Goal: Transaction & Acquisition: Purchase product/service

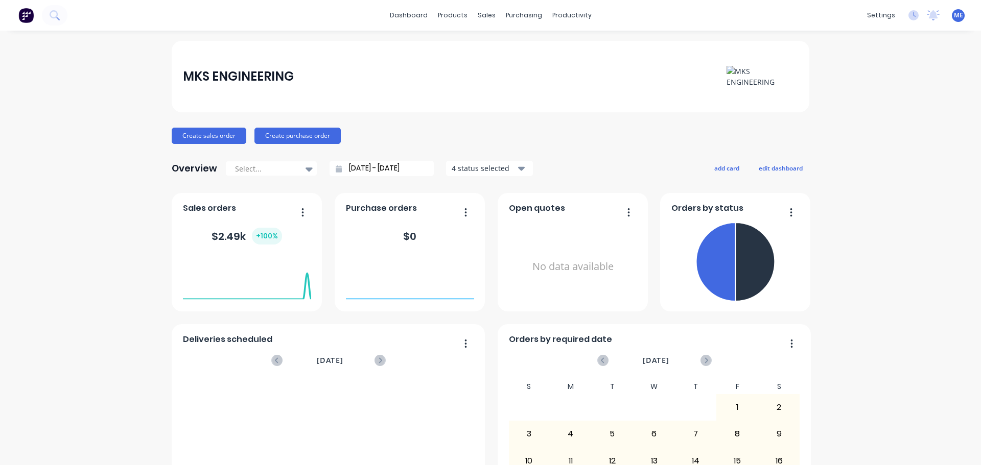
click at [914, 123] on div "MKS ENGINEERING Create sales order Create purchase order Overview Select... [DA…" at bounding box center [490, 307] width 981 height 533
drag, startPoint x: 880, startPoint y: 0, endPoint x: 676, endPoint y: 144, distance: 249.1
click at [669, 153] on div "MKS ENGINEERING Create sales order Create purchase order Overview Select... [DA…" at bounding box center [490, 307] width 637 height 533
click at [422, 115] on div "MKS ENGINEERING Create sales order Create purchase order Overview Select... [DA…" at bounding box center [490, 307] width 637 height 533
drag, startPoint x: 601, startPoint y: 63, endPoint x: 598, endPoint y: 57, distance: 6.9
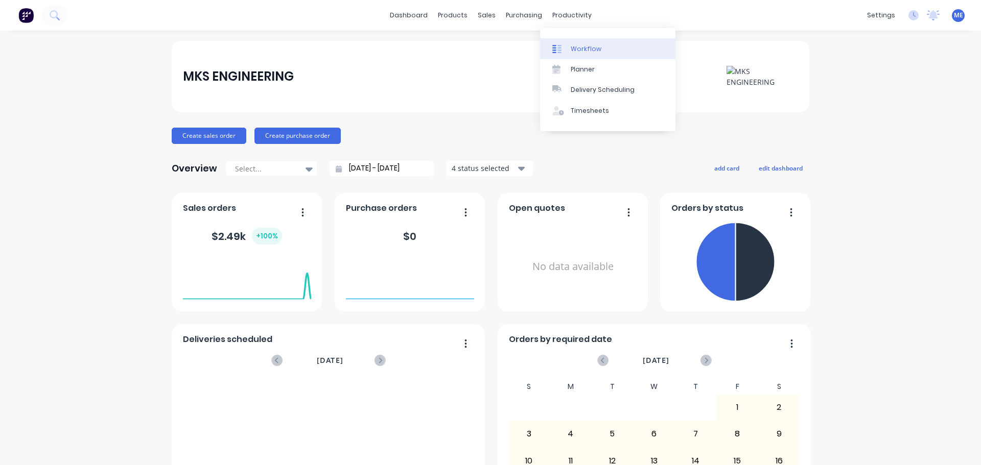
click at [599, 63] on link "Planner" at bounding box center [607, 69] width 135 height 20
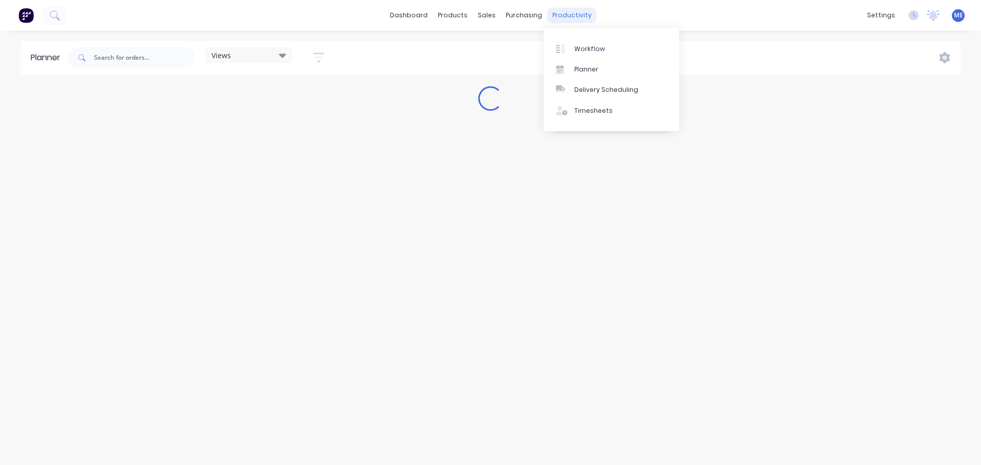
click at [576, 18] on div "productivity" at bounding box center [572, 15] width 50 height 15
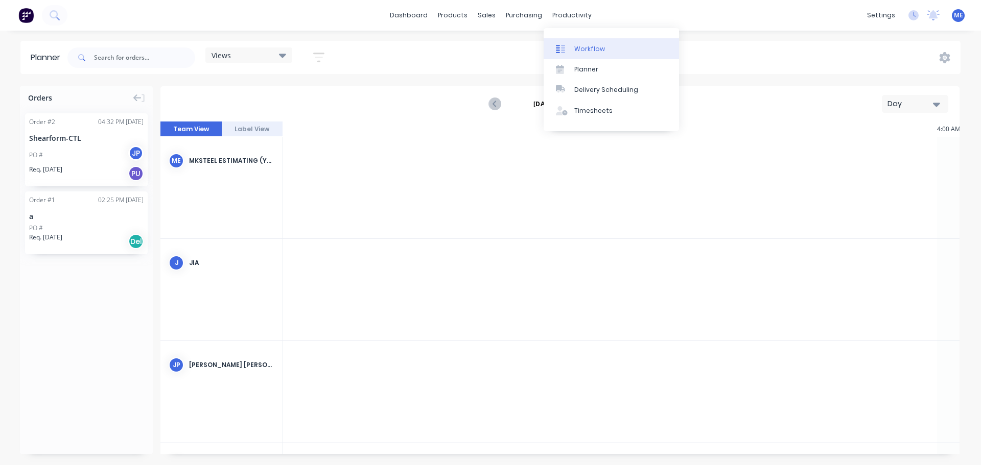
scroll to position [0, 1308]
click at [584, 49] on div "Workflow" at bounding box center [589, 48] width 31 height 9
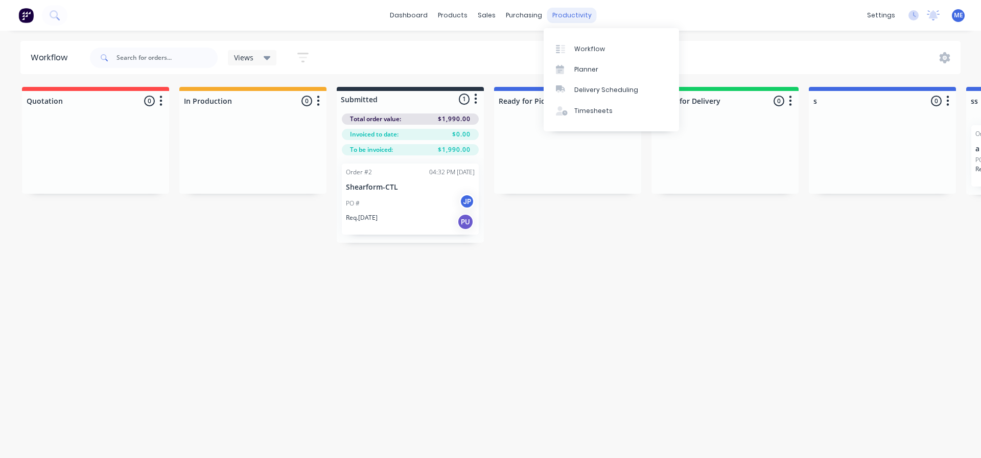
click at [571, 19] on div "productivity" at bounding box center [572, 15] width 50 height 15
click at [577, 71] on div "Planner" at bounding box center [586, 69] width 24 height 9
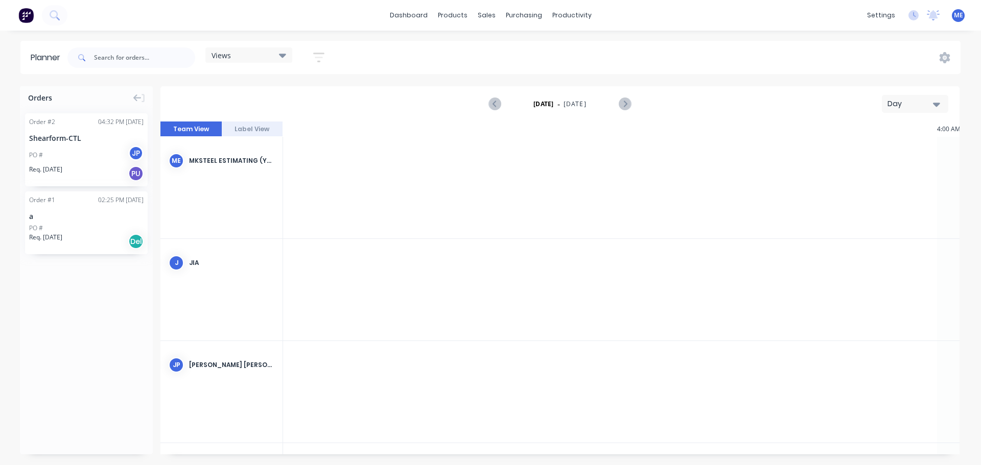
scroll to position [0, 1308]
drag, startPoint x: 74, startPoint y: 230, endPoint x: 404, endPoint y: 177, distance: 334.2
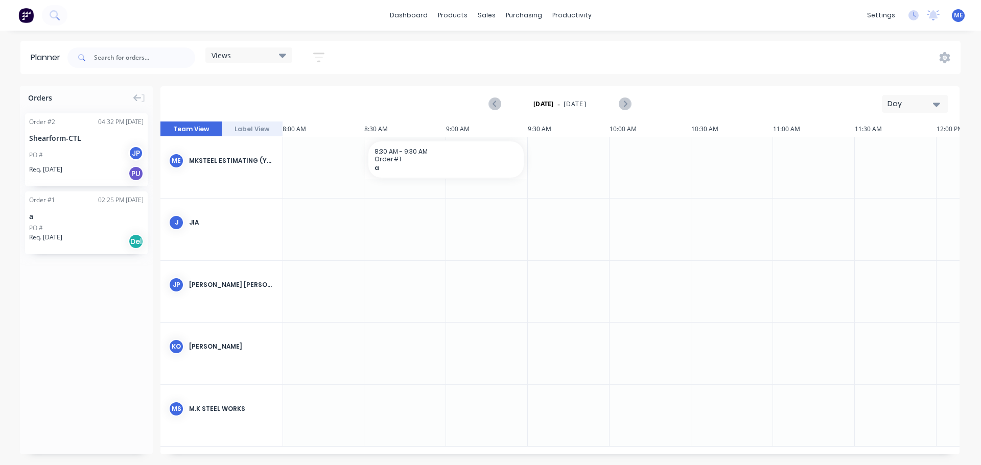
click at [921, 105] on div "Day" at bounding box center [910, 104] width 47 height 11
click at [915, 147] on div "Week" at bounding box center [896, 151] width 101 height 20
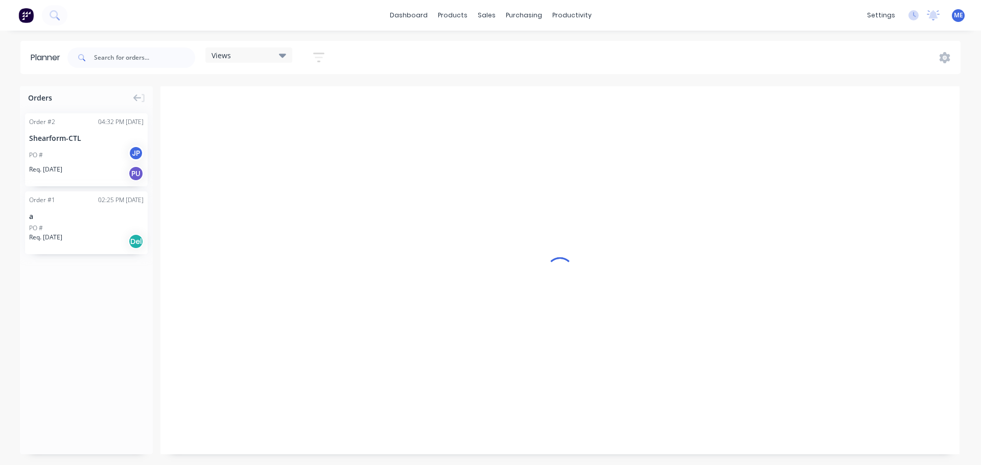
scroll to position [0, 1]
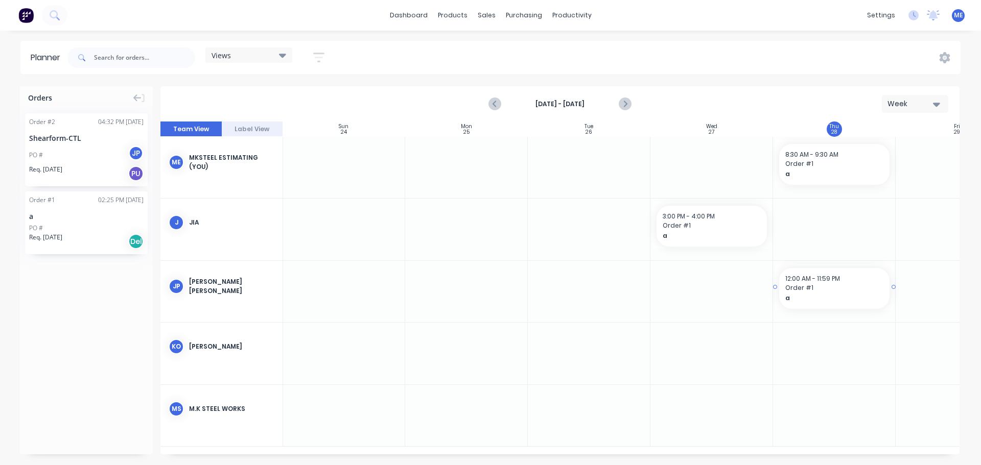
drag, startPoint x: 89, startPoint y: 233, endPoint x: 852, endPoint y: 298, distance: 765.9
click at [920, 109] on button "Week" at bounding box center [915, 104] width 66 height 18
click at [679, 307] on div at bounding box center [711, 291] width 123 height 61
drag, startPoint x: 722, startPoint y: 233, endPoint x: 797, endPoint y: 227, distance: 75.8
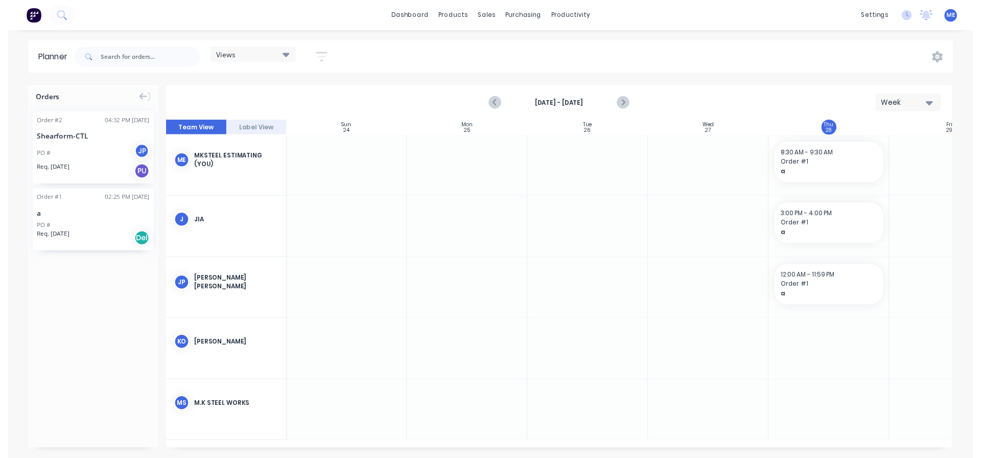
scroll to position [1, 1]
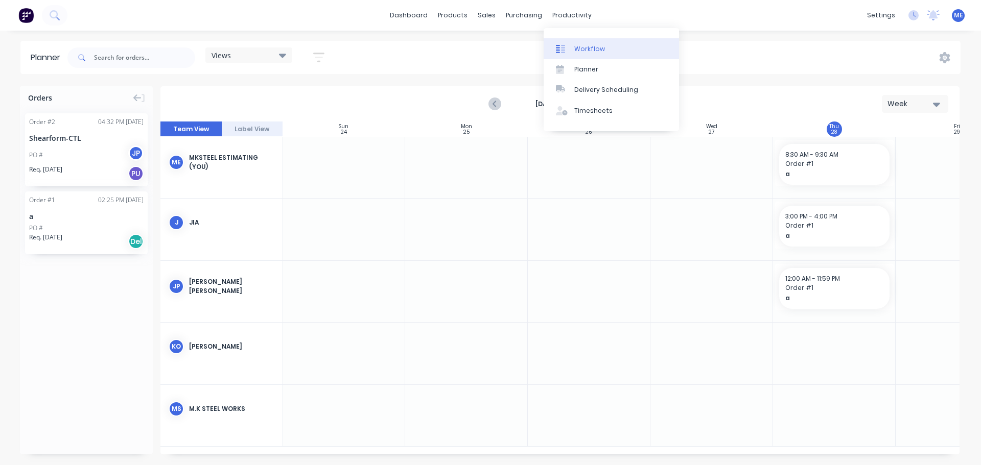
click at [580, 46] on div "Workflow" at bounding box center [589, 48] width 31 height 9
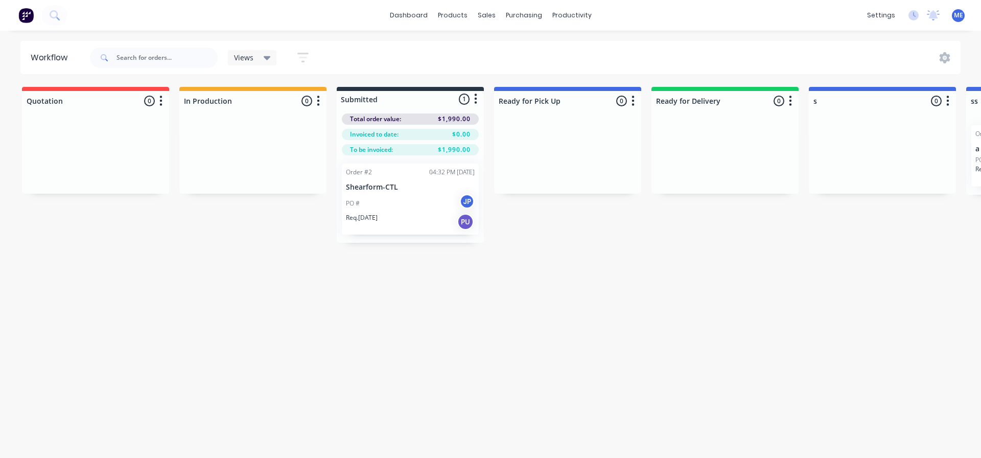
click at [460, 269] on div "Workflow Views Save new view None (Default) edit Show/Hide statuses Show line i…" at bounding box center [490, 239] width 981 height 396
click at [124, 164] on div at bounding box center [95, 155] width 147 height 77
click at [442, 278] on div "Workflow Views Save new view None (Default) edit Show/Hide statuses Show line i…" at bounding box center [490, 239] width 981 height 396
click at [563, 99] on div at bounding box center [567, 101] width 147 height 20
click at [729, 99] on div at bounding box center [724, 101] width 147 height 20
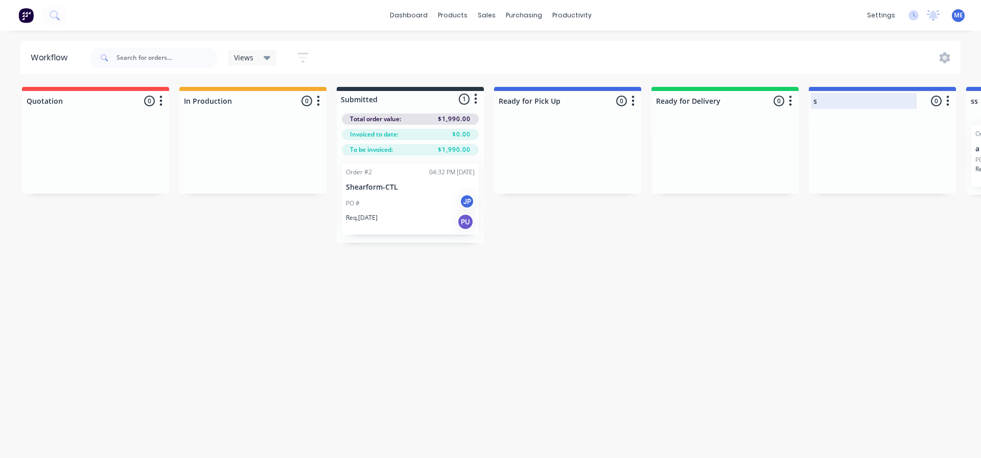
click at [845, 105] on div at bounding box center [882, 101] width 147 height 20
drag, startPoint x: 841, startPoint y: 102, endPoint x: 804, endPoint y: 105, distance: 36.9
click at [797, 102] on div "Quotation 0 Status colour #FF4949 hex #FF4949 Save Cancel Notifications Email S…" at bounding box center [992, 165] width 2000 height 156
click at [824, 102] on div at bounding box center [882, 101] width 147 height 20
click at [899, 249] on div "Workflow Views Save new view None (Default) edit Show/Hide statuses Show line i…" at bounding box center [490, 239] width 981 height 396
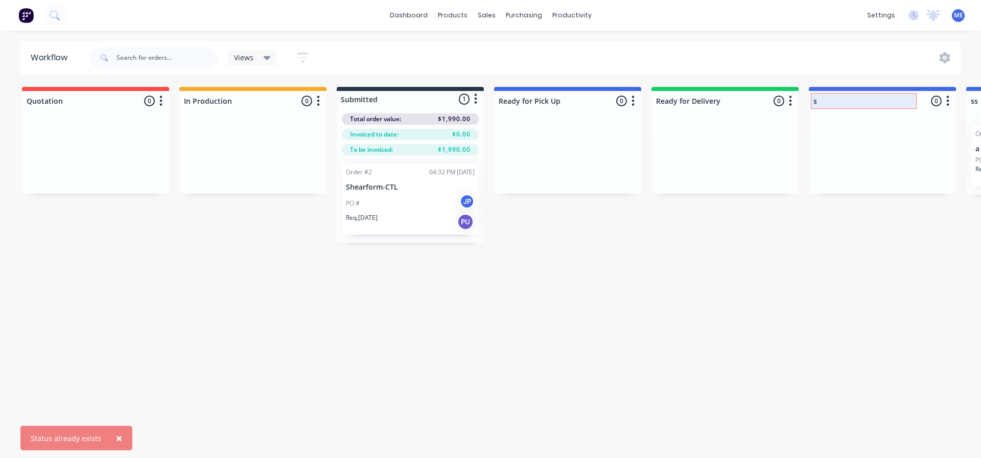
click at [849, 101] on input "s" at bounding box center [863, 101] width 101 height 11
type input "sddddddddd"
click at [852, 242] on div "Quotation 0 Status colour #FF4949 hex #FF4949 Save Cancel Notifications Email S…" at bounding box center [992, 165] width 2000 height 156
click at [926, 140] on div at bounding box center [882, 155] width 147 height 77
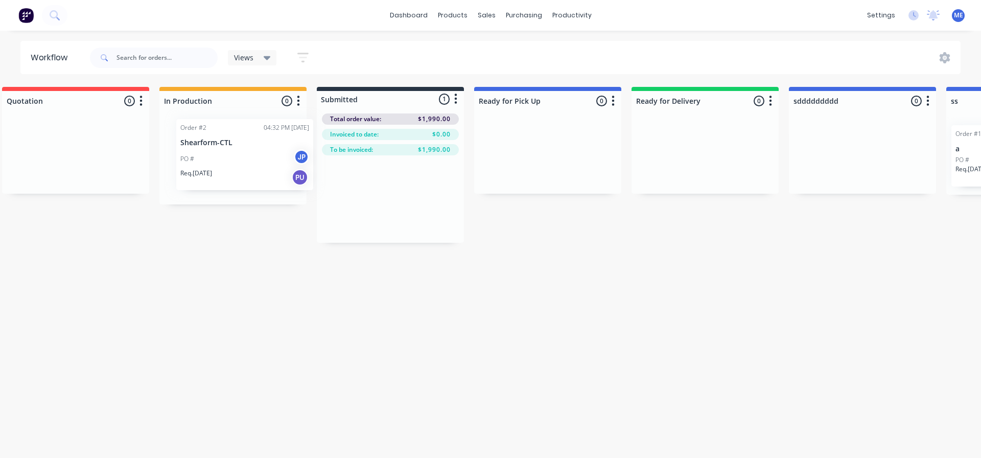
scroll to position [0, 13]
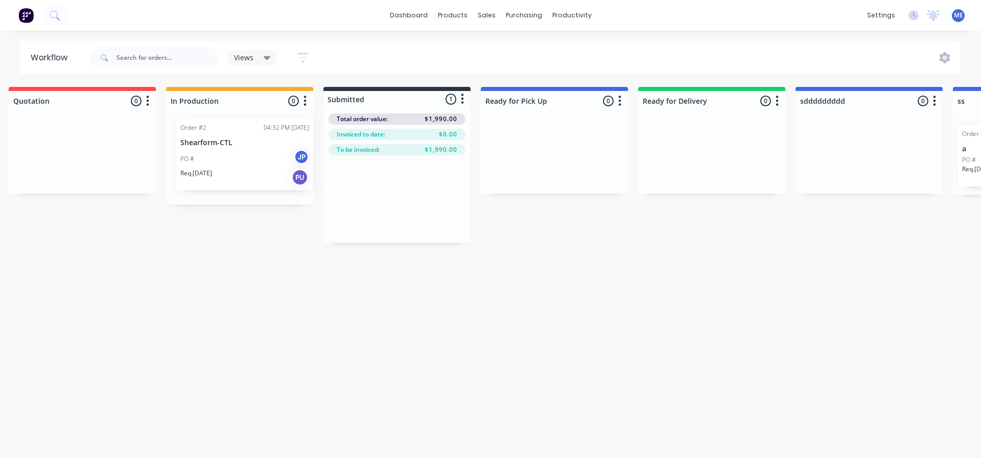
drag, startPoint x: 308, startPoint y: 190, endPoint x: 208, endPoint y: 146, distance: 109.3
click at [198, 149] on div "Quotation 0 Status colour #FF4949 hex #FF4949 Save Cancel Notifications Email S…" at bounding box center [980, 165] width 2000 height 156
click at [368, 87] on div "Submitted 0 Status colour #273444 hex #273444 Save Cancel Summaries Total order…" at bounding box center [397, 97] width 147 height 20
click at [346, 98] on div at bounding box center [397, 99] width 147 height 16
click at [462, 96] on icon "button" at bounding box center [463, 99] width 3 height 10
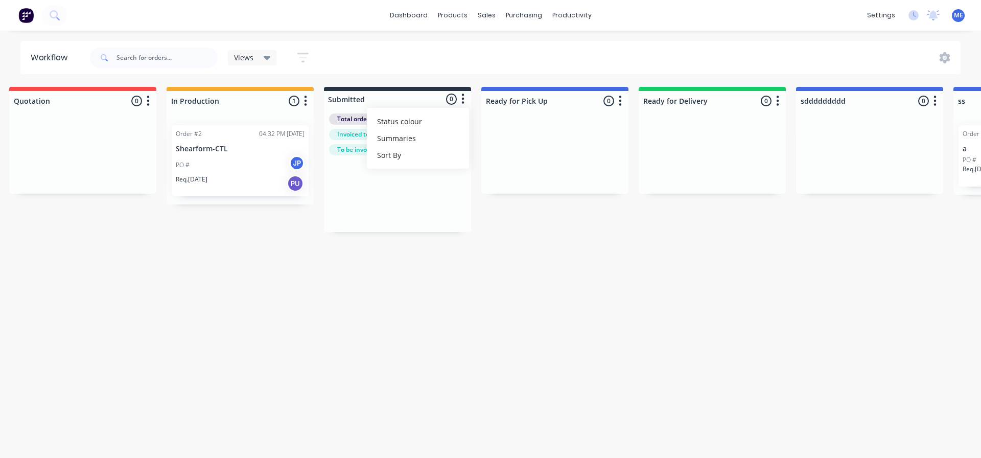
click at [411, 217] on div at bounding box center [397, 193] width 147 height 77
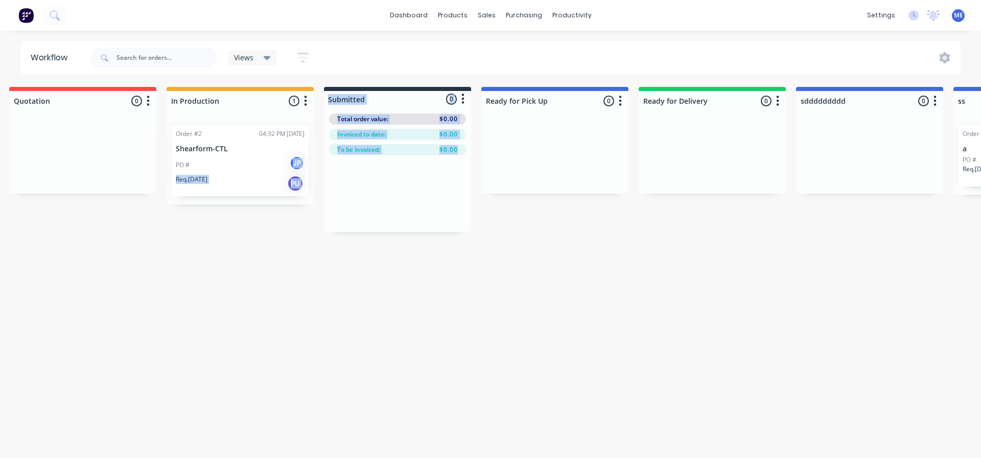
drag, startPoint x: 220, startPoint y: 155, endPoint x: 358, endPoint y: 177, distance: 139.6
click at [246, 170] on div "PO # JP" at bounding box center [240, 164] width 129 height 19
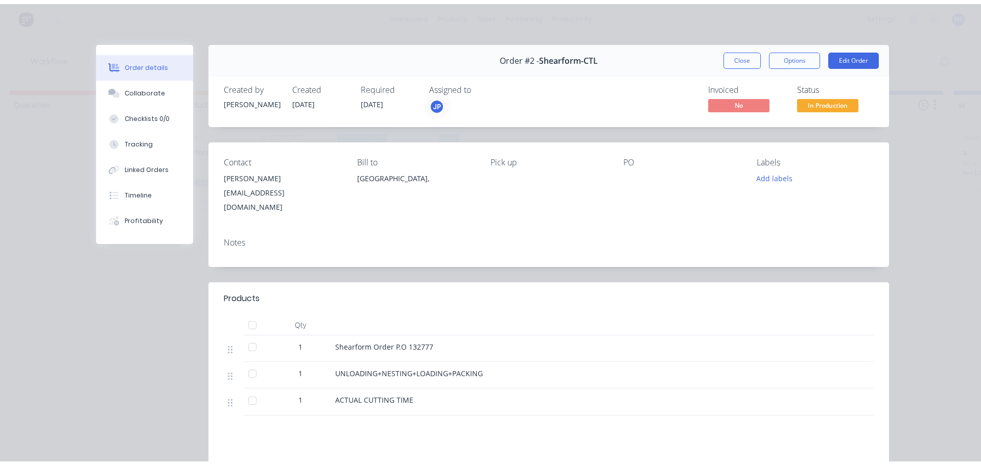
scroll to position [0, 0]
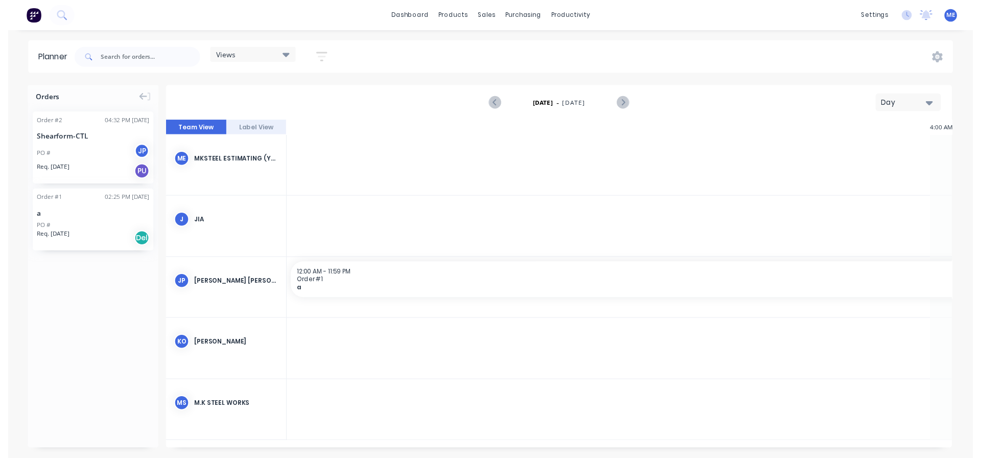
scroll to position [0, 1308]
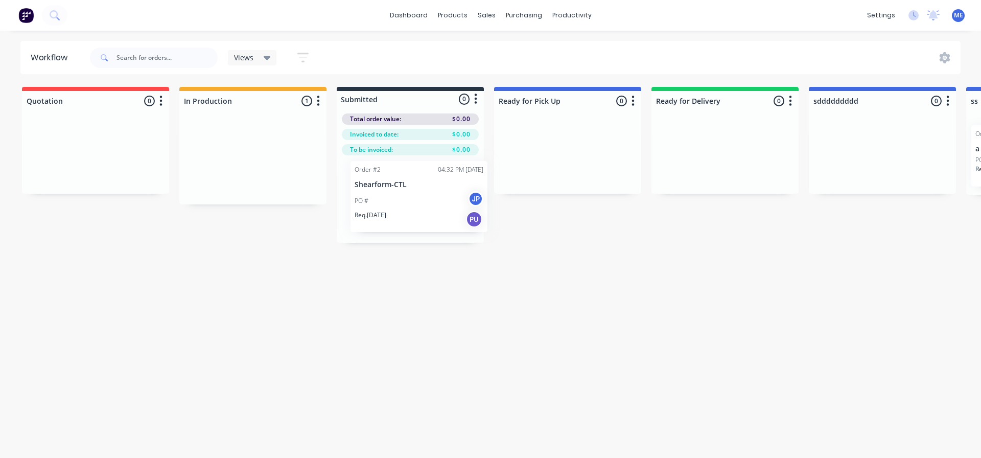
drag, startPoint x: 247, startPoint y: 165, endPoint x: 418, endPoint y: 202, distance: 174.4
click at [418, 202] on div "Quotation 0 Status colour #FF4949 hex #FF4949 Save Cancel Notifications Email S…" at bounding box center [992, 165] width 2000 height 156
drag, startPoint x: 414, startPoint y: 211, endPoint x: 571, endPoint y: 158, distance: 164.9
click at [571, 158] on div "Quotation 0 Status colour #FF4949 hex #FF4949 Save Cancel Notifications Email S…" at bounding box center [992, 165] width 2000 height 156
drag, startPoint x: 550, startPoint y: 175, endPoint x: 441, endPoint y: 205, distance: 112.9
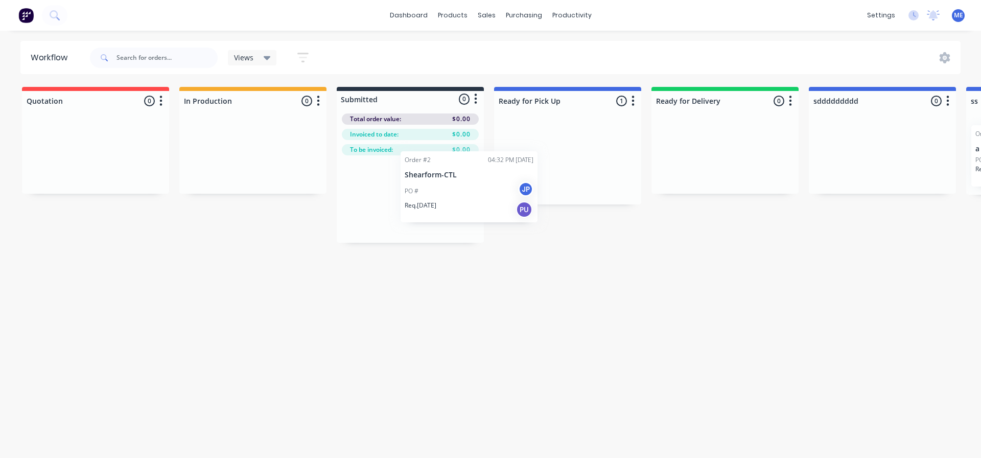
click at [441, 205] on div "Quotation 0 Status colour #FF4949 hex #FF4949 Save Cancel Notifications Email S…" at bounding box center [992, 165] width 2000 height 156
drag, startPoint x: 374, startPoint y: 216, endPoint x: 557, endPoint y: 172, distance: 188.6
click at [557, 172] on div "Quotation 0 Status colour #FF4949 hex #FF4949 Save Cancel Notifications Email S…" at bounding box center [992, 165] width 2000 height 156
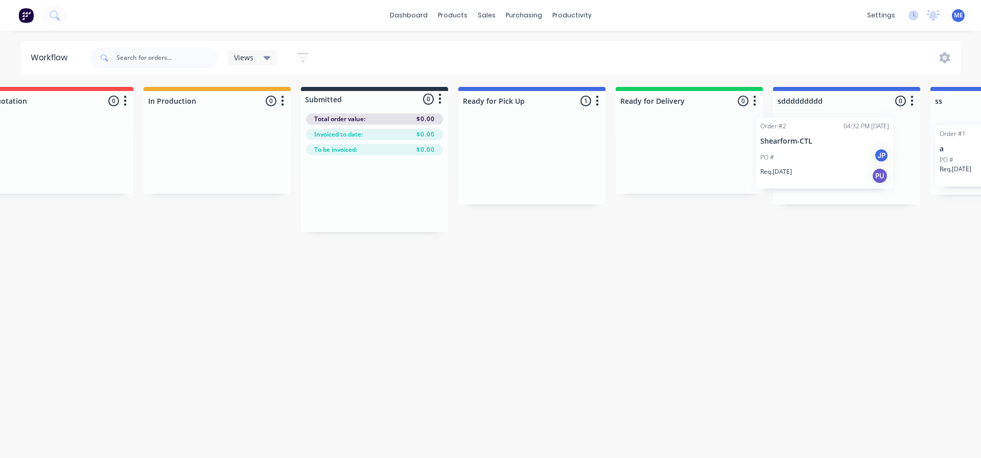
scroll to position [0, 77]
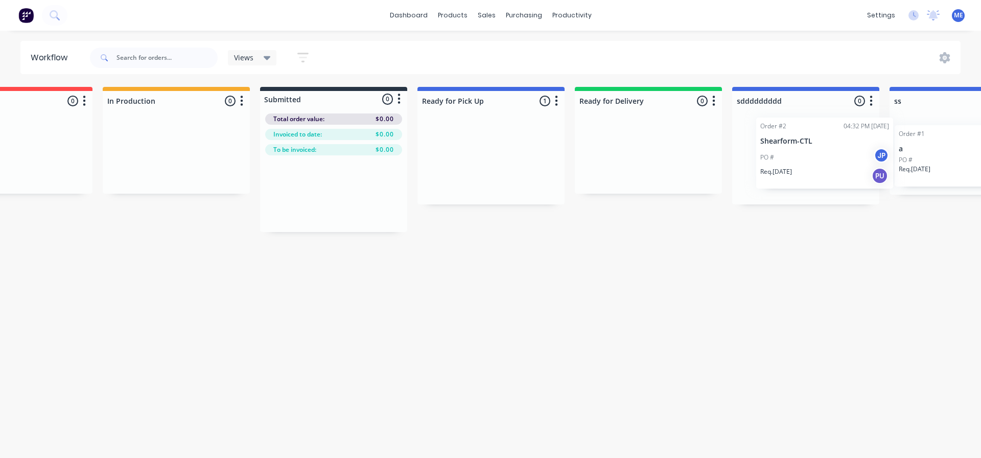
drag, startPoint x: 557, startPoint y: 172, endPoint x: 838, endPoint y: 143, distance: 281.9
click at [856, 145] on div "Quotation 0 Status colour #FF4949 hex #FF4949 Save Cancel Notifications Email S…" at bounding box center [916, 159] width 2000 height 145
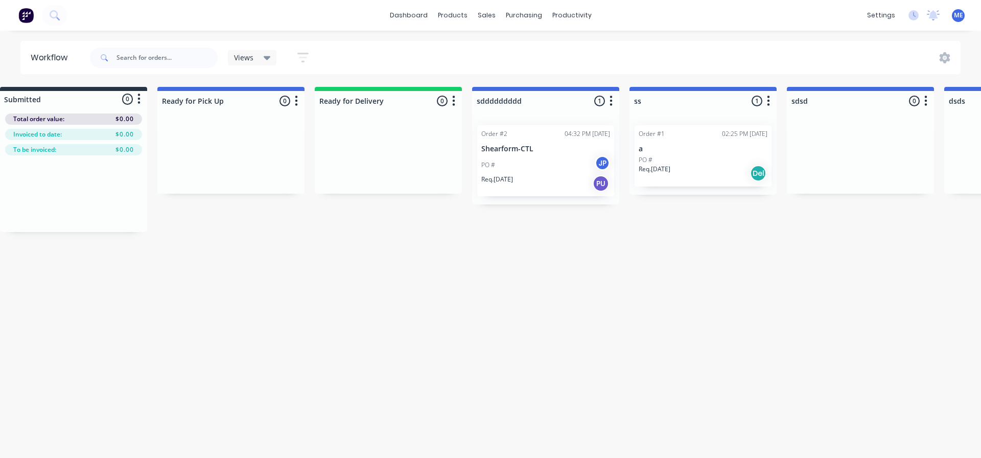
scroll to position [0, 344]
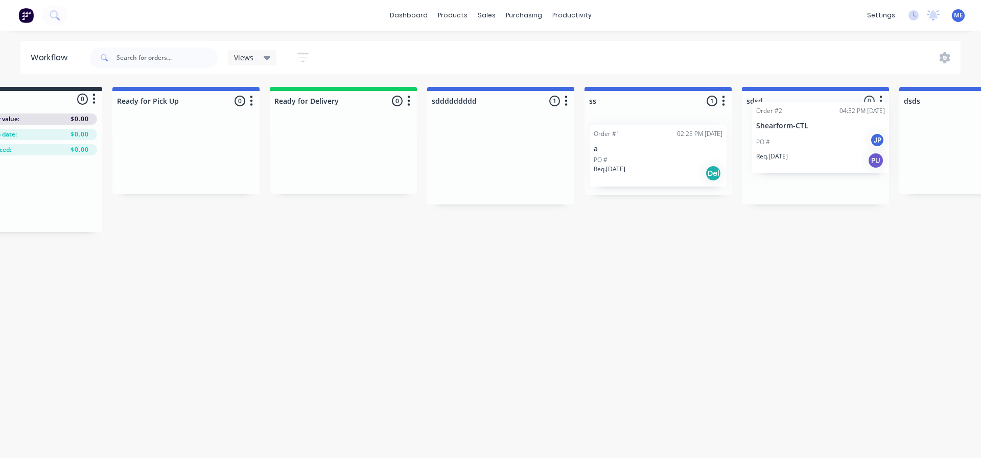
drag, startPoint x: 521, startPoint y: 166, endPoint x: 806, endPoint y: 143, distance: 285.9
click at [806, 143] on div "Quotation 0 Status colour #FF4949 hex #FF4949 Save Cancel Notifications Email S…" at bounding box center [611, 159] width 2000 height 145
click at [781, 168] on div "PO # JP" at bounding box center [812, 164] width 129 height 19
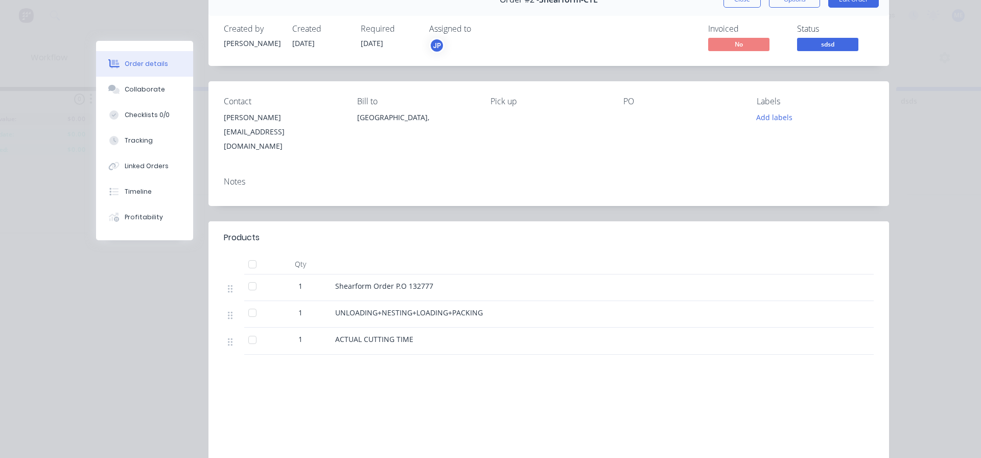
scroll to position [56, 0]
click at [146, 139] on div "Tracking" at bounding box center [139, 140] width 28 height 9
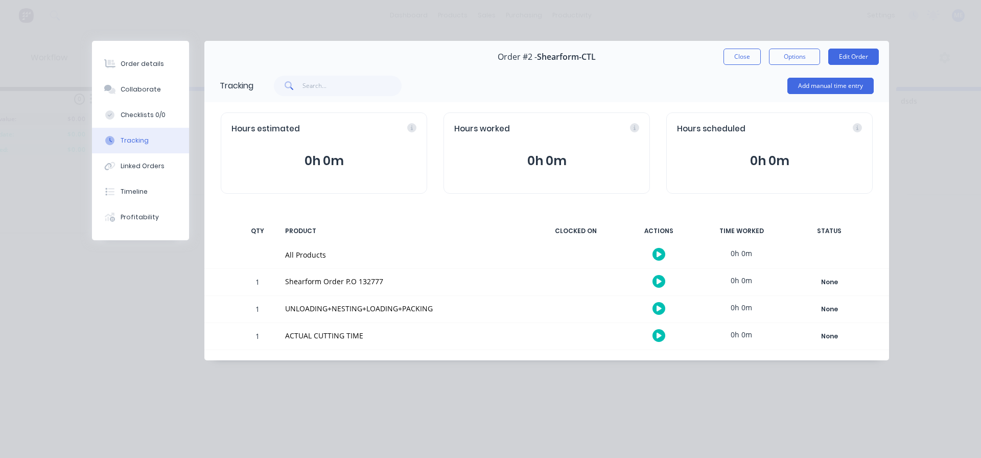
scroll to position [0, 0]
click at [129, 162] on div "Linked Orders" at bounding box center [143, 165] width 44 height 9
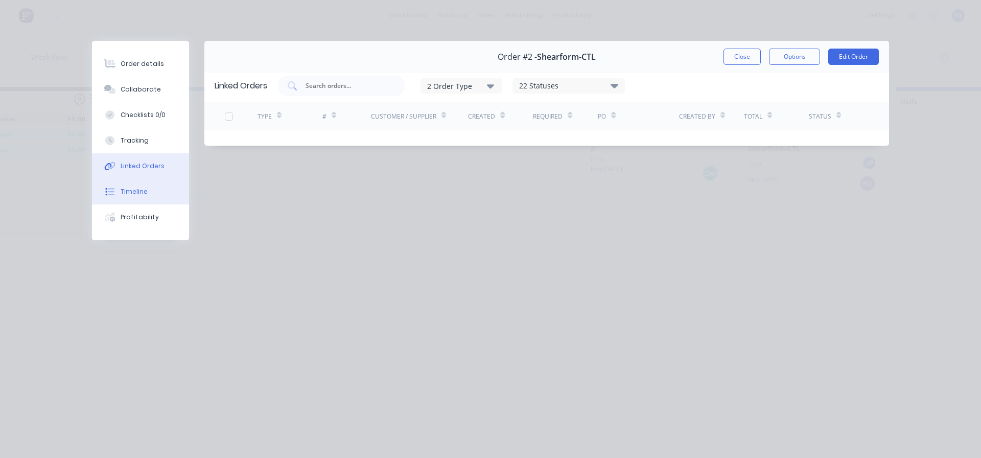
click at [140, 201] on button "Timeline" at bounding box center [140, 192] width 97 height 26
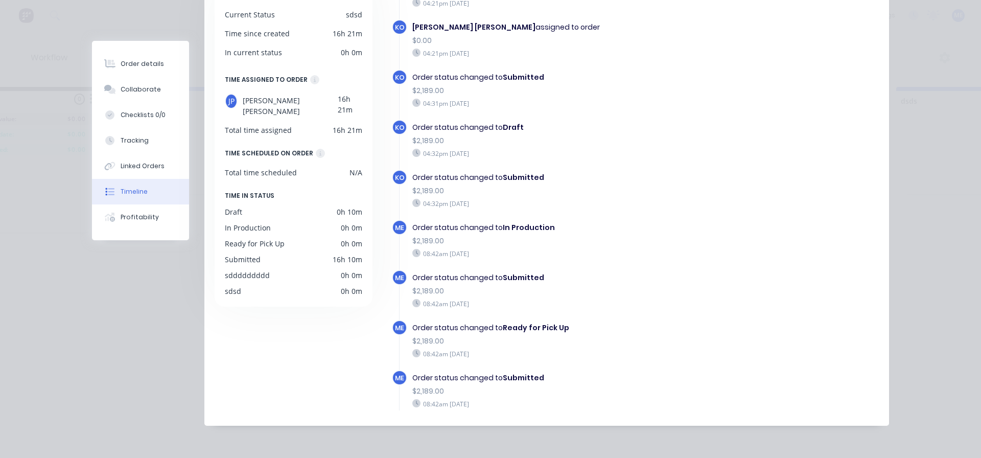
click at [933, 186] on div "Order details Collaborate Checklists 0/0 Tracking Linked Orders Timeline Profit…" at bounding box center [490, 229] width 981 height 458
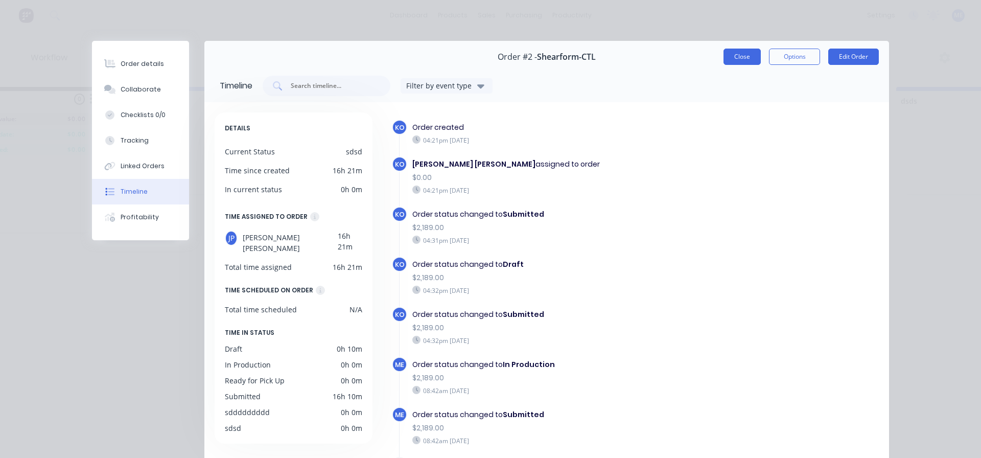
click at [734, 53] on button "Close" at bounding box center [741, 57] width 37 height 16
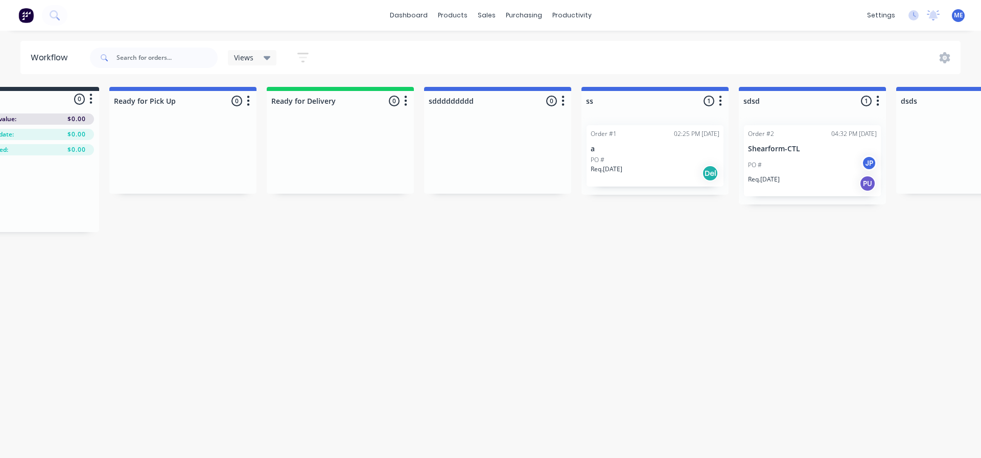
click at [440, 285] on div "Workflow Views Save new view None (Default) edit Show/Hide statuses Show line i…" at bounding box center [105, 239] width 981 height 396
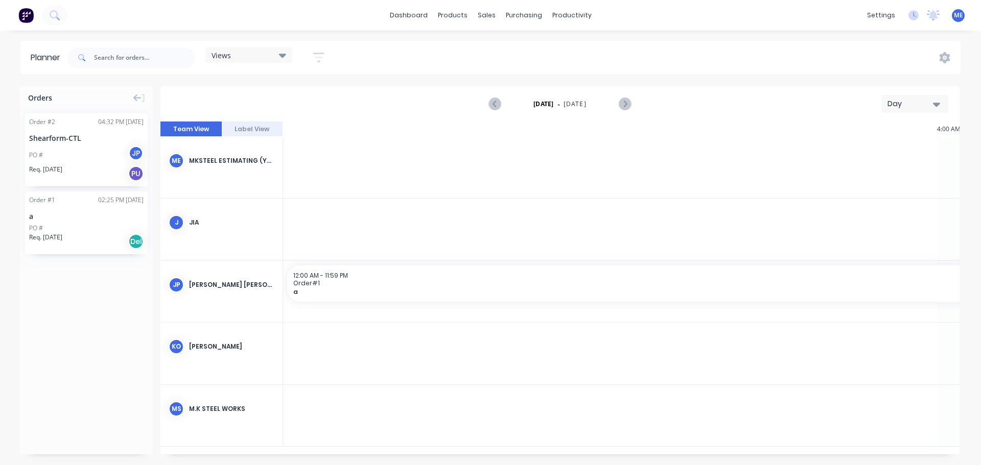
scroll to position [0, 1308]
click at [414, 15] on link "dashboard" at bounding box center [409, 15] width 48 height 15
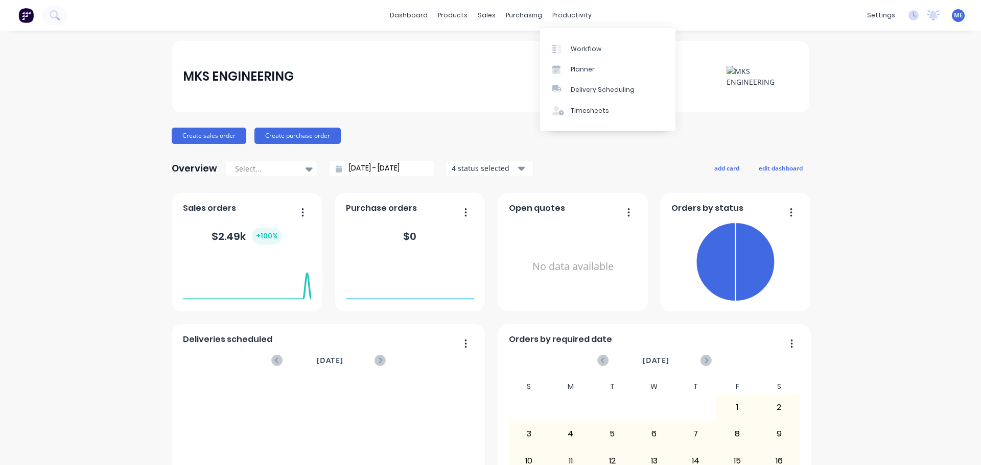
click at [645, 163] on div "Overview Select... 28/07/25 - 28/08/25 4 status selected add card edit dashboard" at bounding box center [490, 168] width 637 height 20
click at [577, 45] on div "Workflow" at bounding box center [586, 48] width 31 height 9
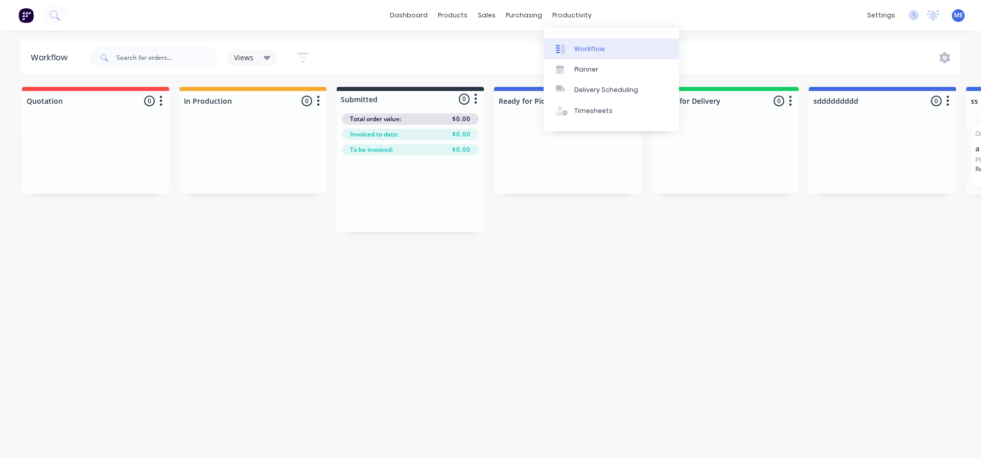
click at [588, 48] on div "Workflow" at bounding box center [589, 48] width 31 height 9
click at [593, 72] on div "Planner" at bounding box center [586, 69] width 24 height 9
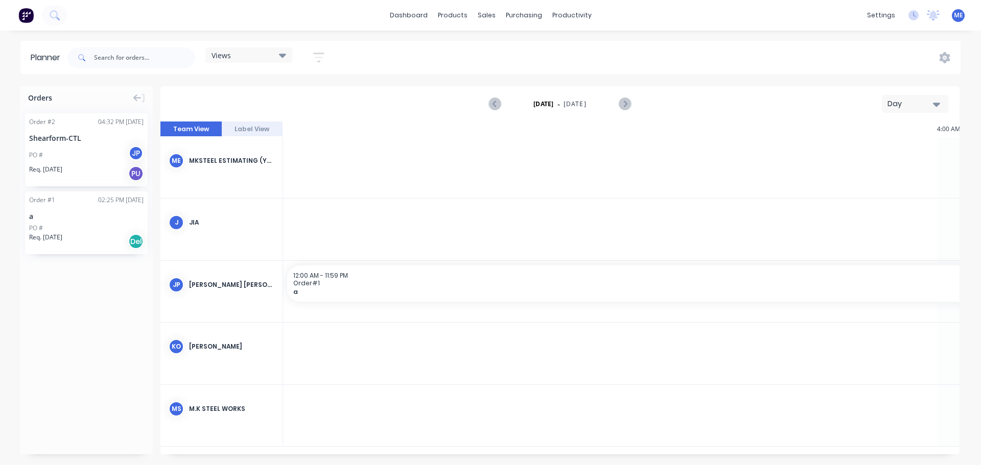
scroll to position [0, 1308]
click at [914, 105] on div "Day" at bounding box center [910, 104] width 47 height 11
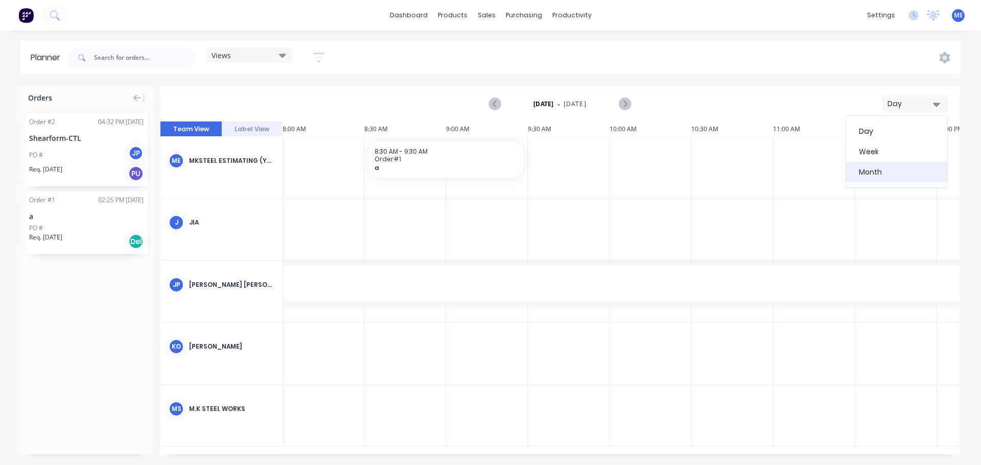
click at [899, 172] on div "Month" at bounding box center [896, 172] width 101 height 20
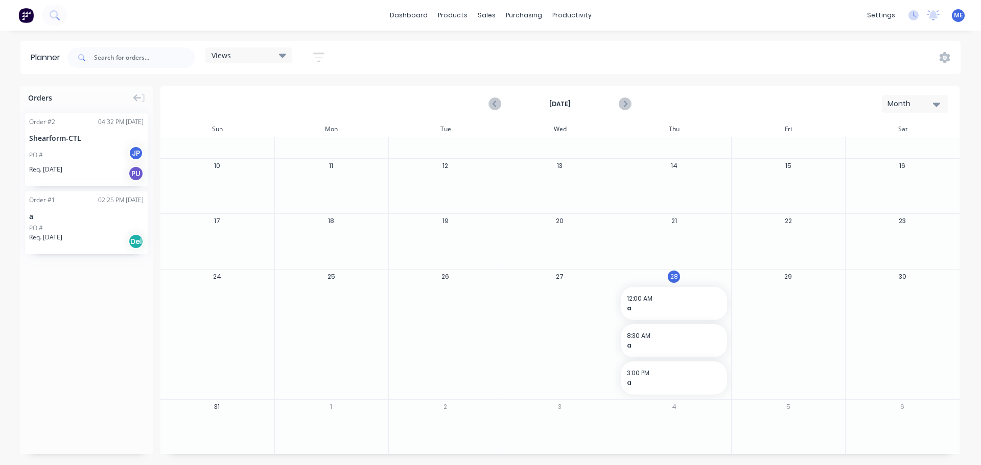
scroll to position [91, 0]
click at [787, 307] on div at bounding box center [787, 302] width 113 height 33
click at [920, 99] on div "Month" at bounding box center [910, 104] width 47 height 11
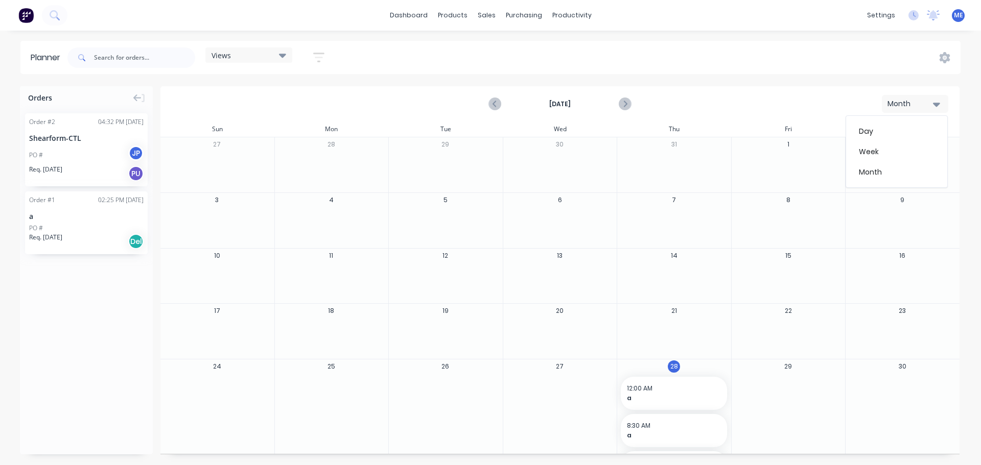
click at [780, 77] on div "Planner Views Save new view None (Default) edit Show/Hide users Show/Hide order…" at bounding box center [490, 253] width 981 height 424
click at [234, 56] on div "Views" at bounding box center [248, 55] width 75 height 9
click at [941, 104] on button "Month" at bounding box center [915, 104] width 66 height 18
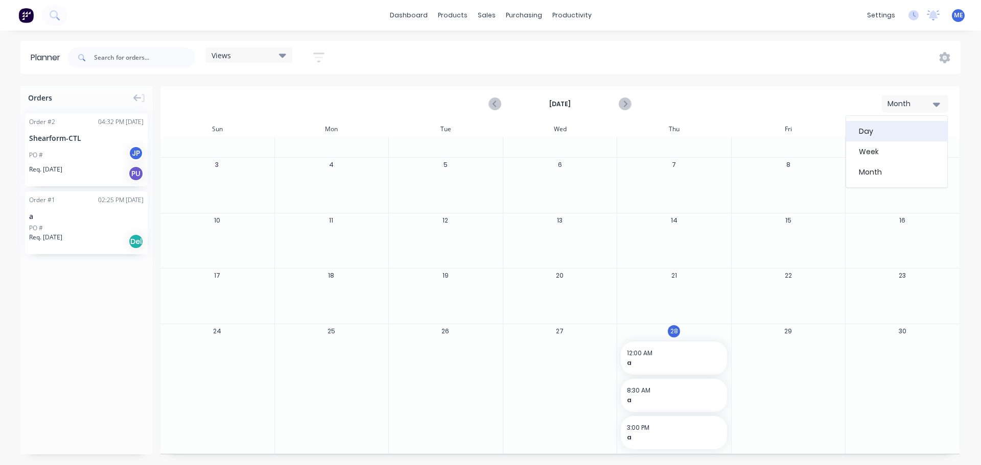
click at [906, 129] on div "Day" at bounding box center [896, 131] width 101 height 20
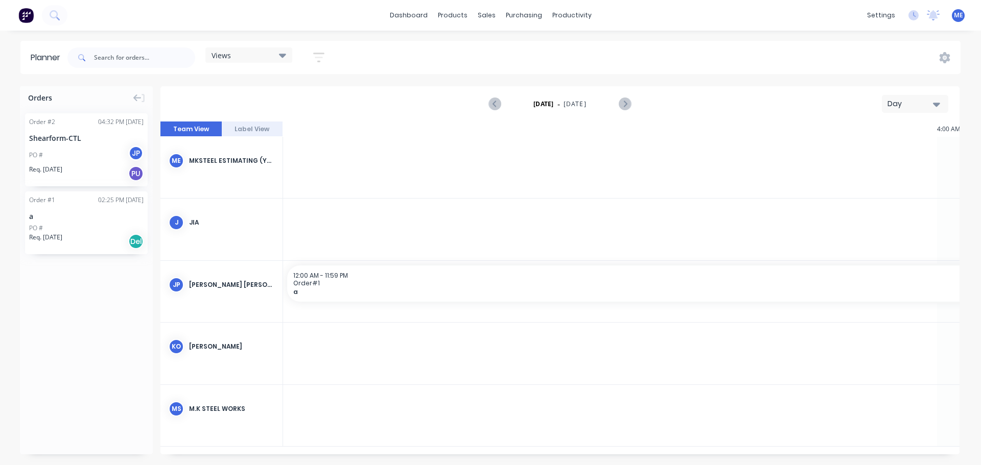
scroll to position [0, 1308]
click at [446, 166] on span "a" at bounding box center [438, 168] width 129 height 8
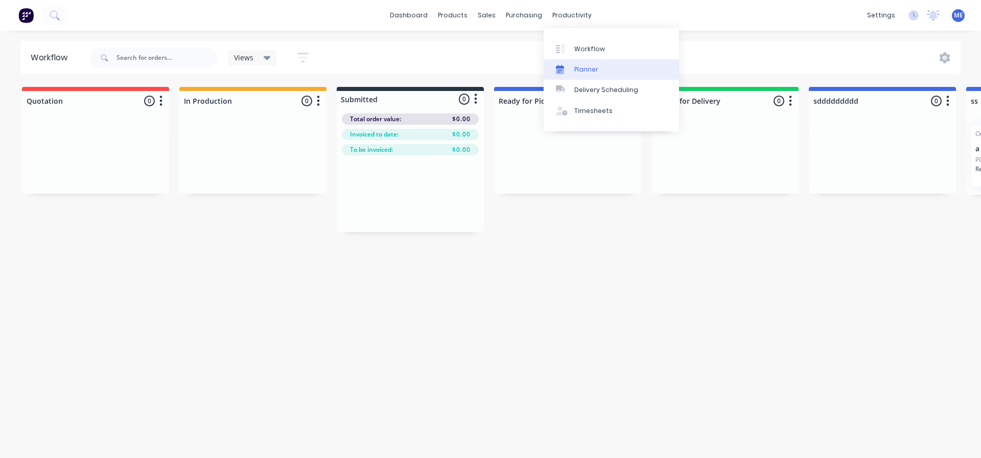
click at [590, 76] on link "Planner" at bounding box center [610, 69] width 135 height 20
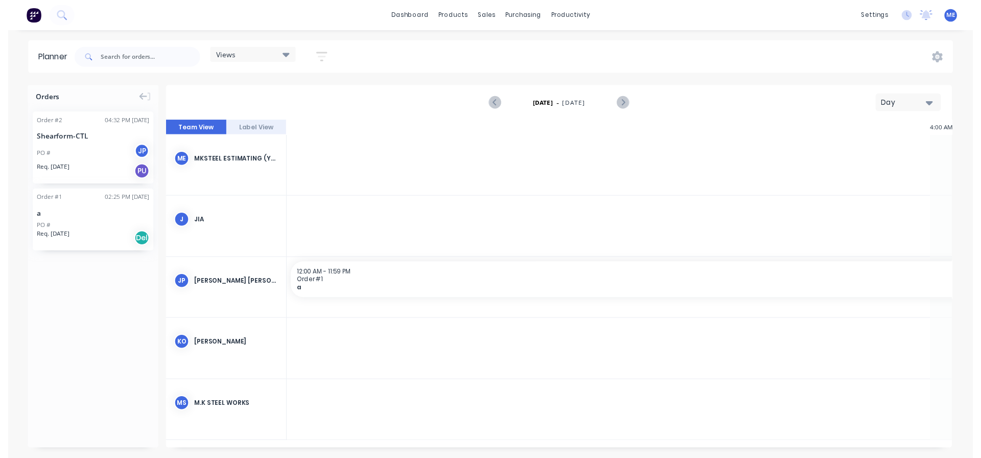
scroll to position [0, 1308]
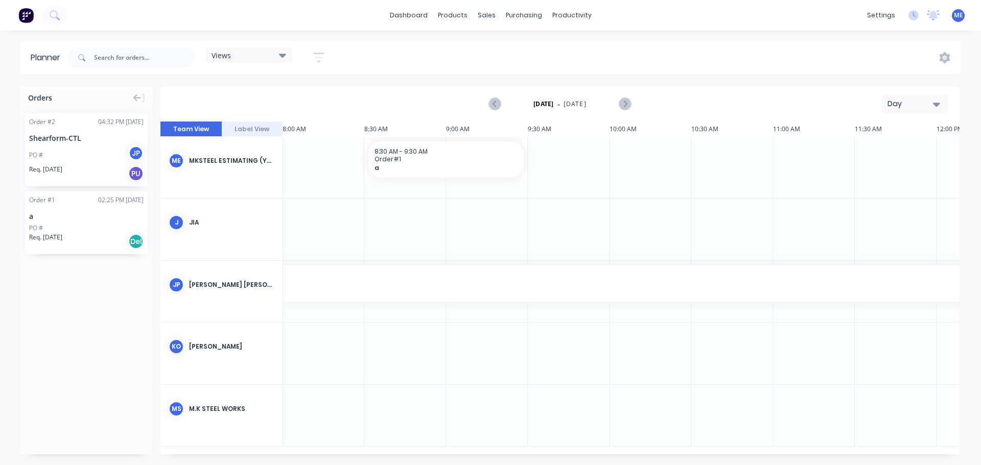
click at [431, 218] on div at bounding box center [405, 229] width 82 height 61
click at [418, 226] on div at bounding box center [405, 229] width 82 height 61
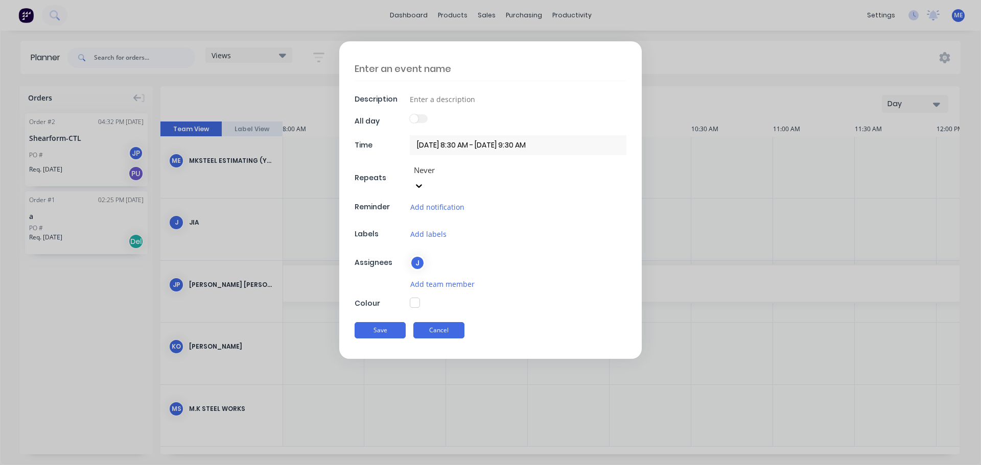
click at [436, 322] on button "Cancel" at bounding box center [438, 330] width 51 height 16
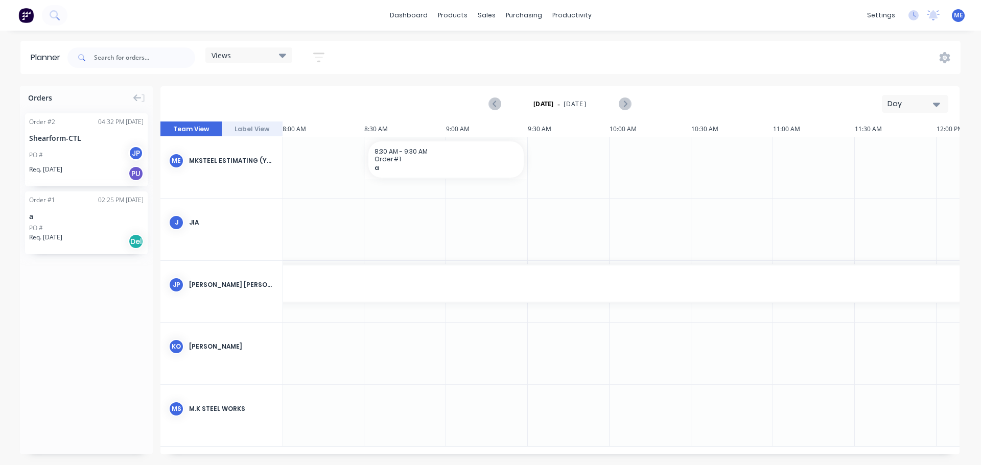
click at [682, 323] on div at bounding box center [650, 353] width 82 height 61
click at [574, 244] on div at bounding box center [569, 229] width 82 height 61
click at [564, 10] on div "productivity" at bounding box center [572, 15] width 50 height 15
click at [578, 38] on div "Workflow Planner Delivery Scheduling Timesheets" at bounding box center [610, 79] width 135 height 103
click at [581, 46] on div "Workflow" at bounding box center [589, 48] width 31 height 9
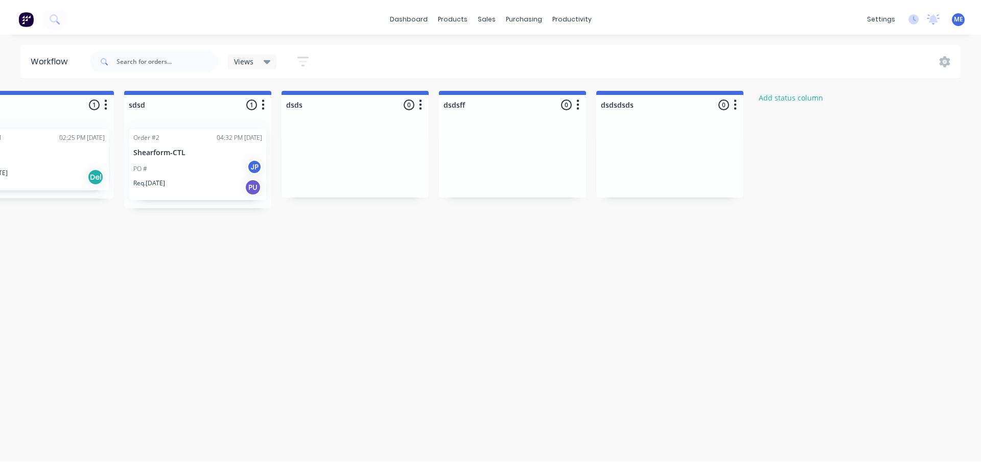
scroll to position [0, 1019]
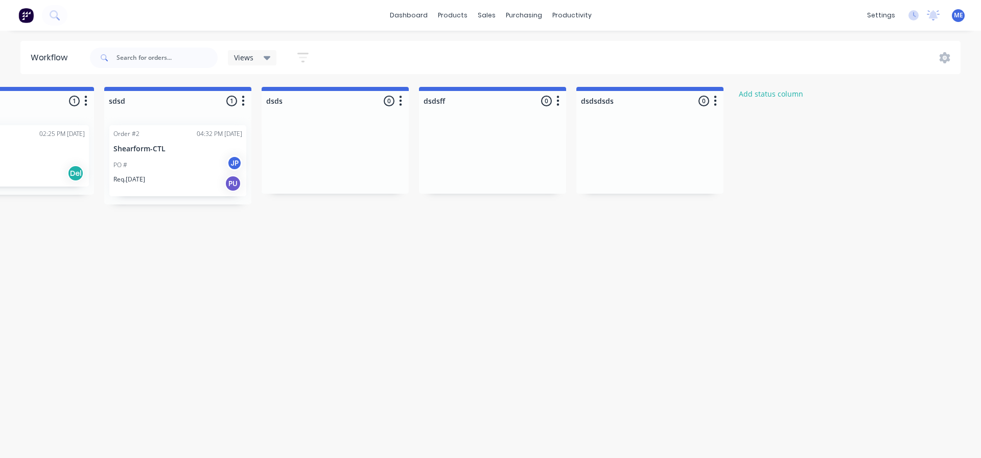
click at [709, 104] on button "button" at bounding box center [715, 101] width 12 height 12
click at [716, 94] on icon "button" at bounding box center [715, 100] width 3 height 13
click at [719, 102] on button "button" at bounding box center [715, 101] width 12 height 12
click at [688, 193] on button "Delete" at bounding box center [670, 190] width 102 height 17
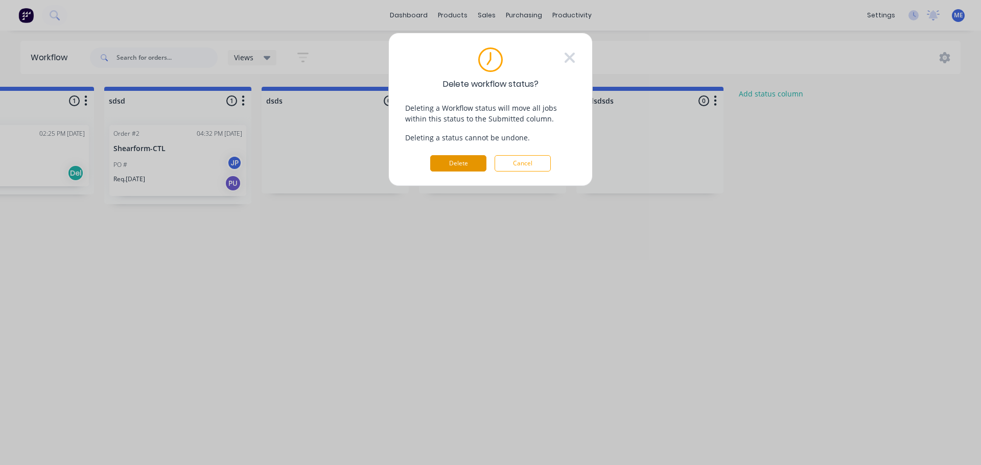
click at [450, 164] on button "Delete" at bounding box center [458, 163] width 56 height 16
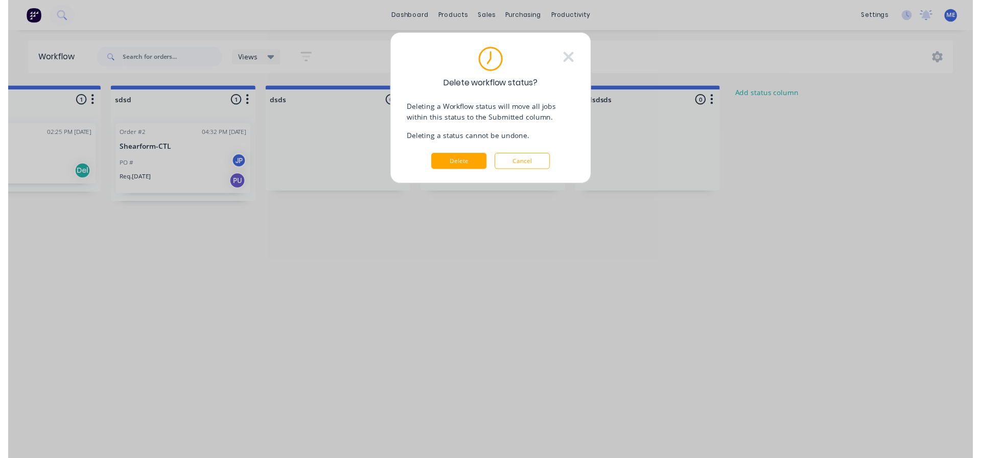
scroll to position [0, 871]
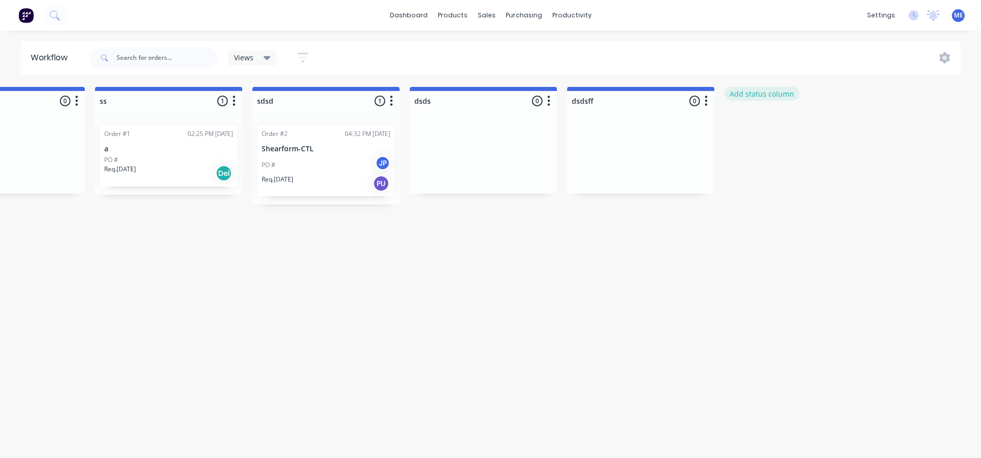
click at [774, 99] on button "Add status column" at bounding box center [761, 94] width 75 height 14
type input "fkjl,uil"
click at [771, 130] on button "Add" at bounding box center [758, 124] width 56 height 16
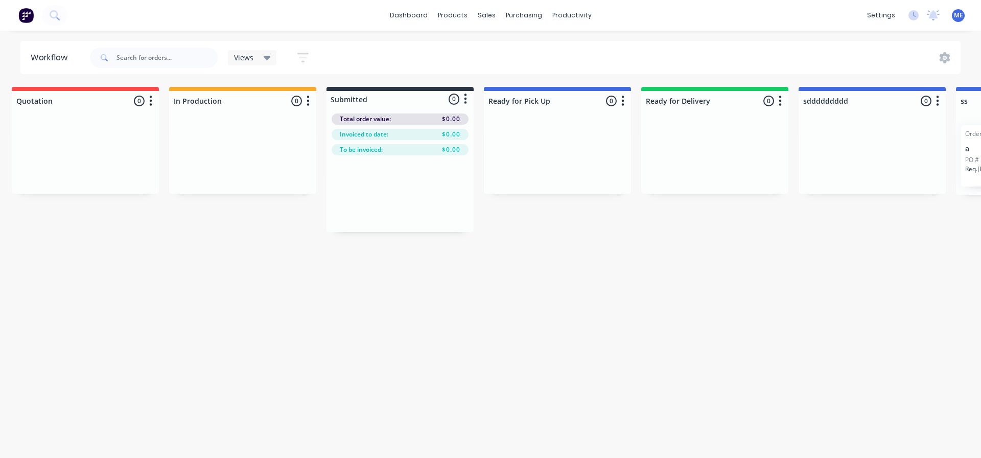
scroll to position [0, 0]
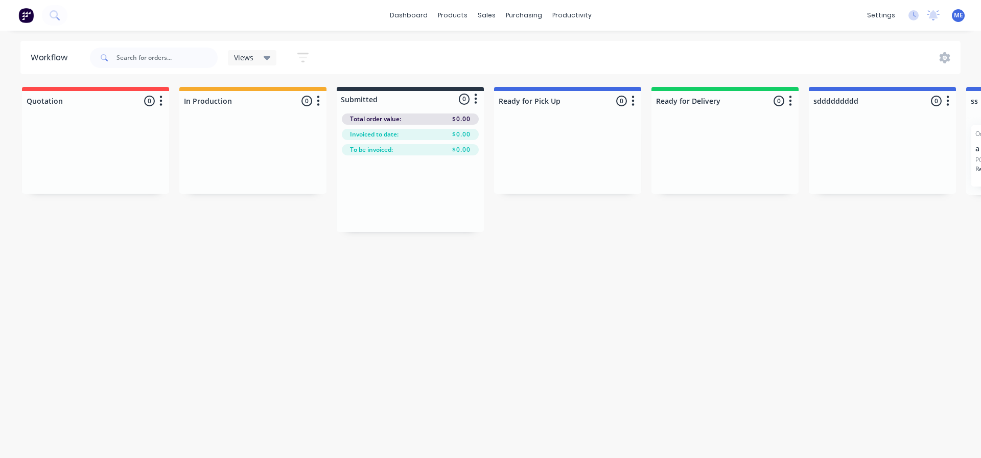
click at [305, 51] on button "button" at bounding box center [303, 58] width 33 height 20
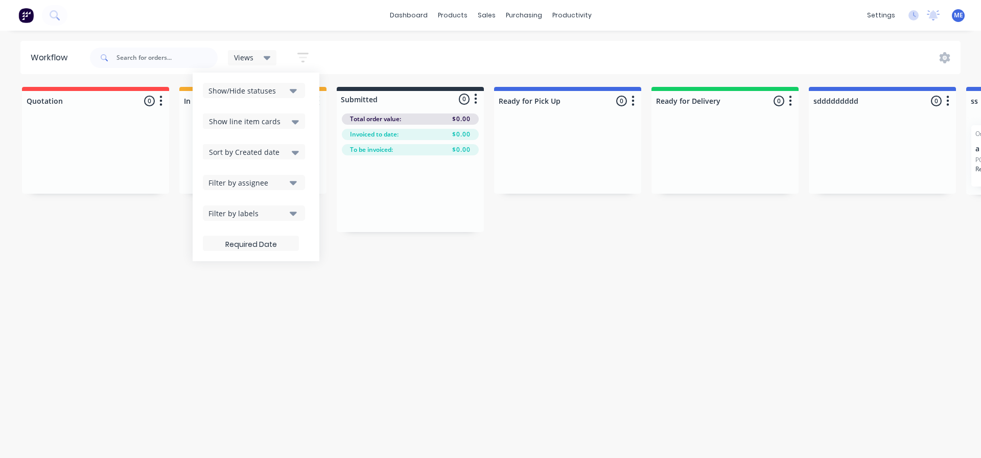
click at [270, 60] on icon at bounding box center [267, 57] width 7 height 11
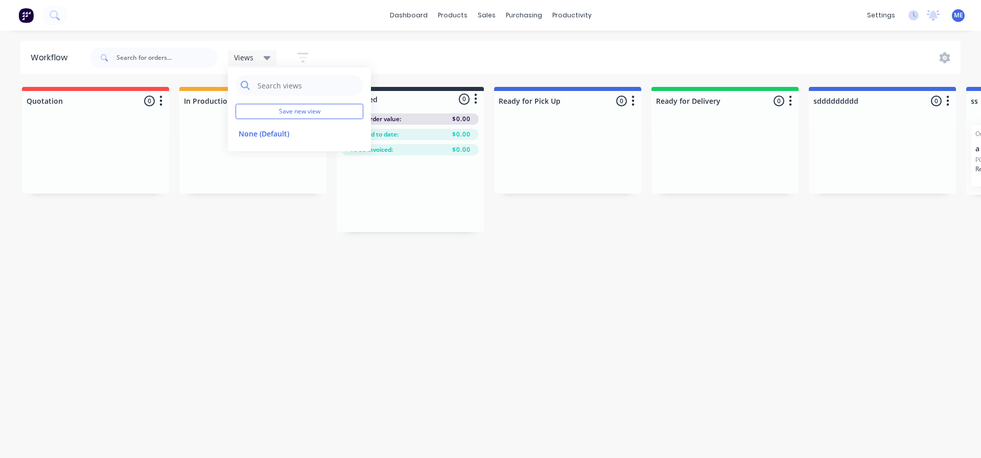
click at [173, 186] on div "Quotation 0 Status colour #FF4949 hex #FF4949 Save Cancel Notifications Email S…" at bounding box center [992, 159] width 2000 height 145
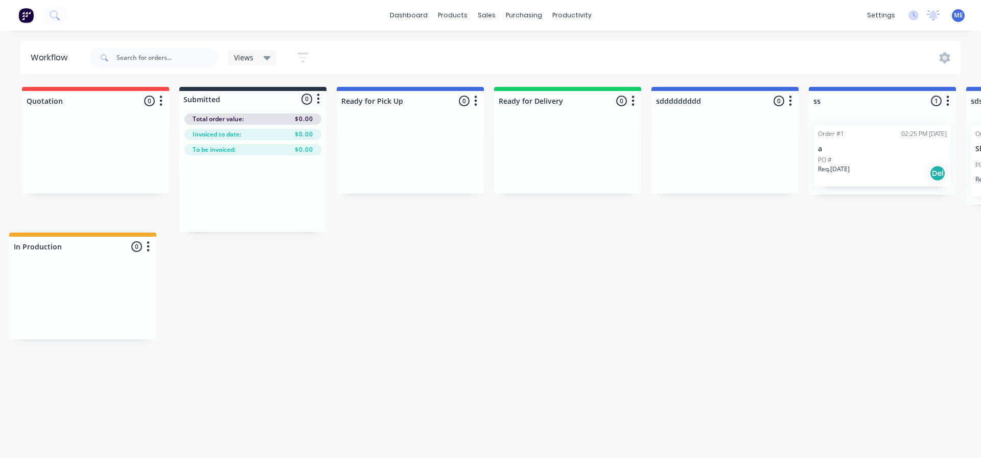
drag, startPoint x: 214, startPoint y: 92, endPoint x: 43, endPoint y: 241, distance: 226.3
click at [43, 241] on div "Workflow Views Save new view None (Default) edit Show/Hide statuses Show line i…" at bounding box center [490, 239] width 981 height 396
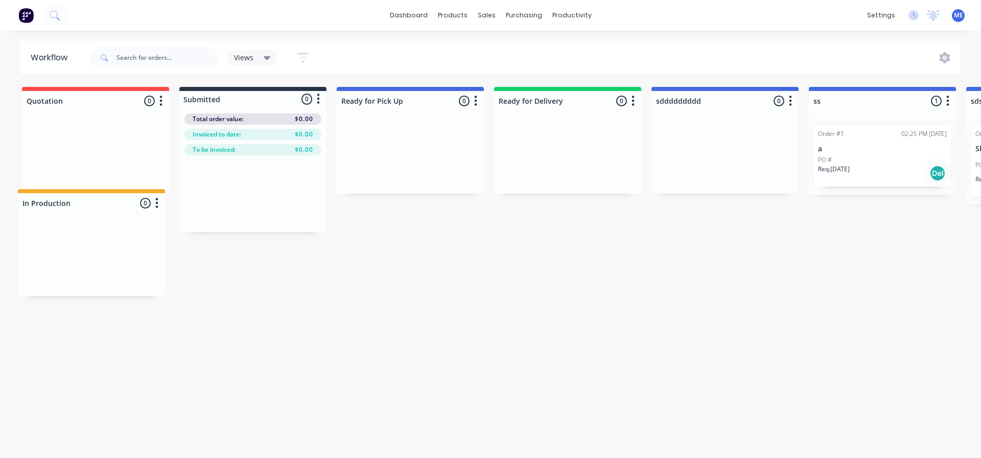
drag, startPoint x: 242, startPoint y: 95, endPoint x: 79, endPoint y: 201, distance: 194.2
click at [79, 201] on div "Quotation 0 Status colour #FF4949 hex #FF4949 Save Cancel Notifications Email S…" at bounding box center [992, 159] width 2000 height 145
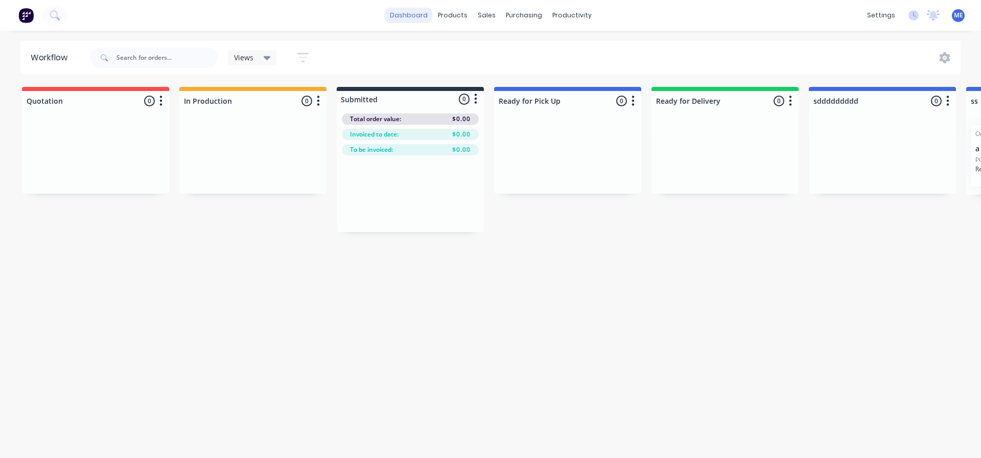
click at [417, 18] on link "dashboard" at bounding box center [409, 15] width 48 height 15
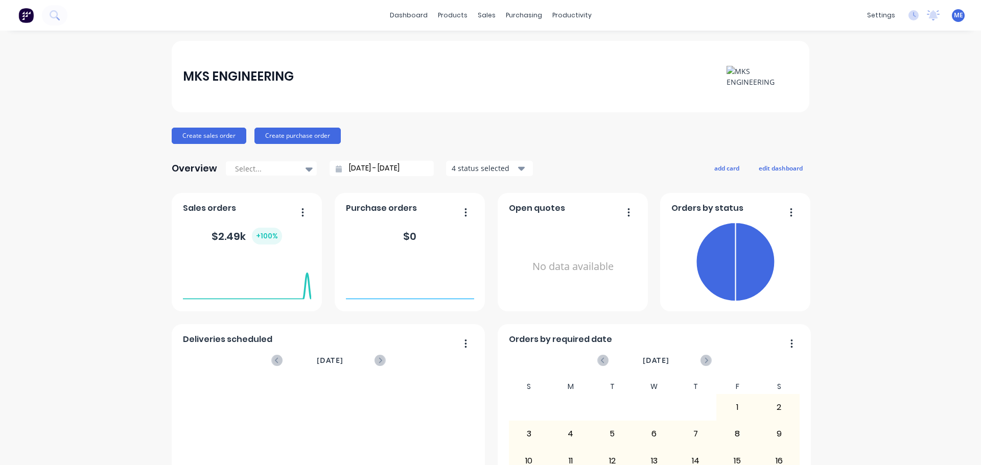
click at [294, 209] on button "button" at bounding box center [298, 213] width 21 height 16
click at [295, 210] on button "button" at bounding box center [298, 213] width 21 height 16
click at [332, 186] on div "MKS ENGINEERING Create sales order Create purchase order Overview Select... 28/…" at bounding box center [490, 307] width 637 height 533
click at [547, 14] on div "productivity" at bounding box center [572, 15] width 50 height 15
click at [587, 58] on link "Workflow" at bounding box center [607, 48] width 135 height 20
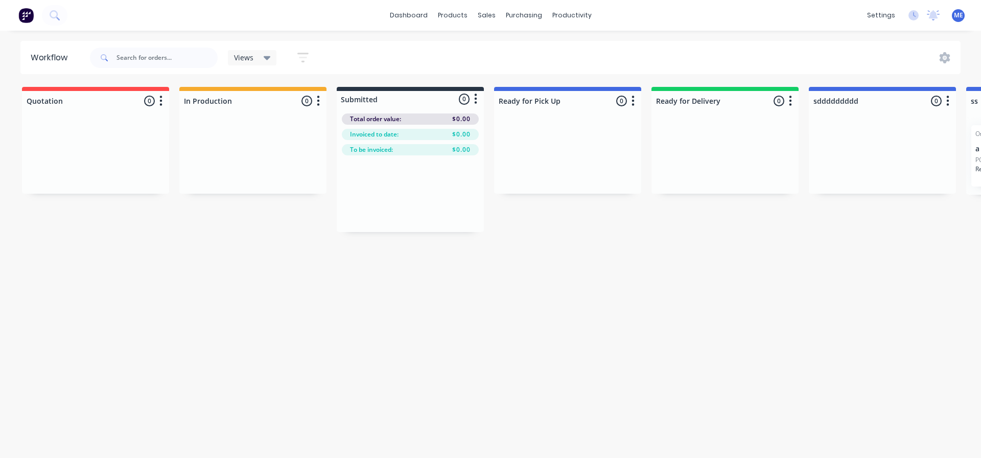
drag, startPoint x: 611, startPoint y: 315, endPoint x: 601, endPoint y: 317, distance: 10.8
click at [602, 316] on div "Workflow Views Save new view None (Default) edit Show/Hide statuses Show line i…" at bounding box center [490, 239] width 981 height 396
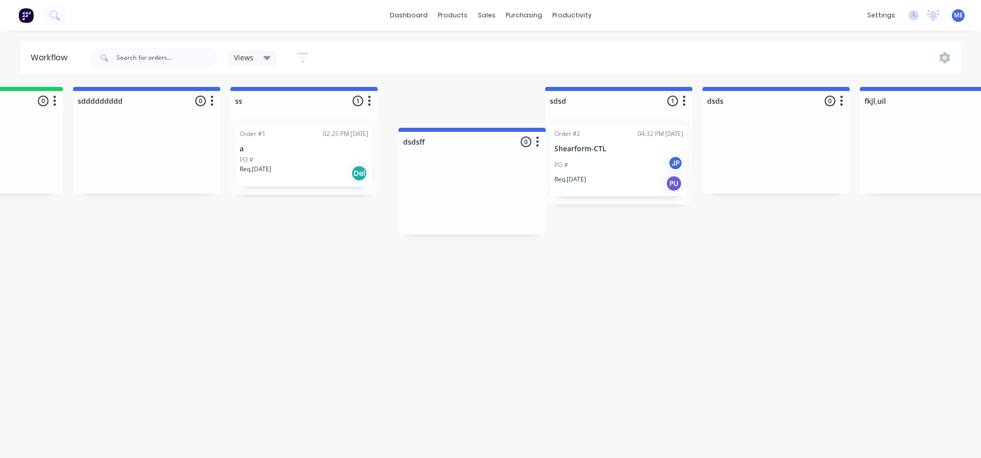
scroll to position [0, 742]
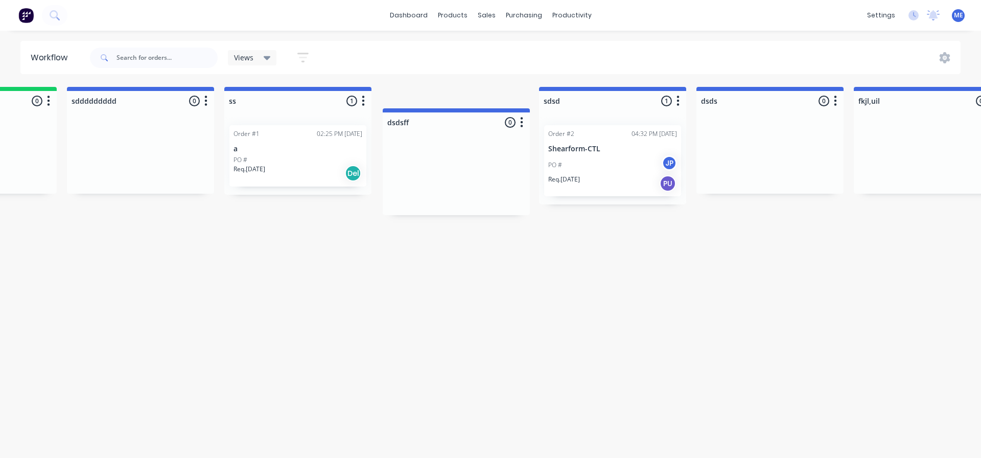
drag, startPoint x: 645, startPoint y: 97, endPoint x: 531, endPoint y: 114, distance: 114.6
click at [531, 114] on div "Quotation 0 Status colour #FF4949 hex #FF4949 Save Cancel Notifications Email S…" at bounding box center [251, 159] width 2000 height 145
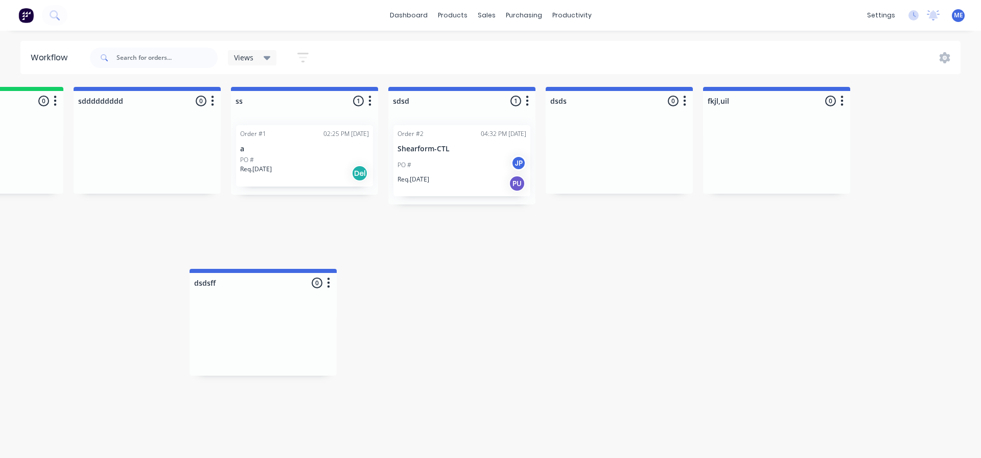
drag, startPoint x: 578, startPoint y: 94, endPoint x: 147, endPoint y: 320, distance: 487.1
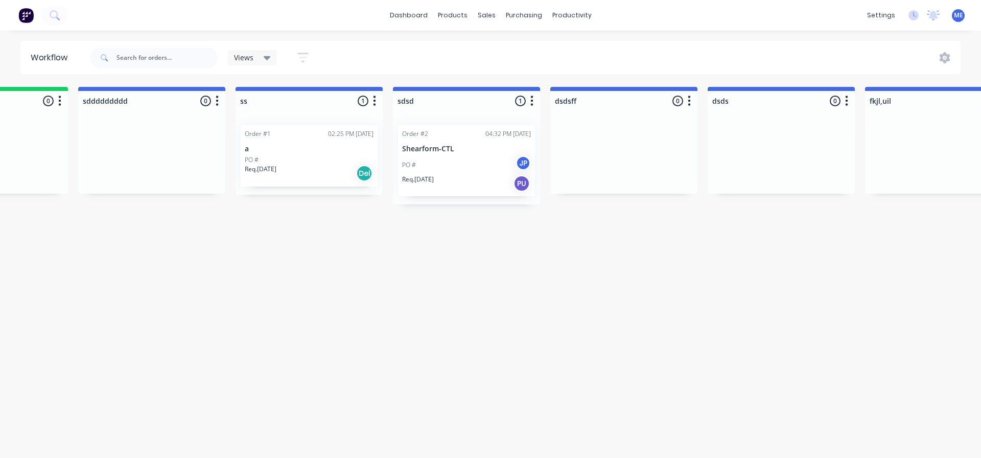
click at [265, 52] on div "Views" at bounding box center [252, 57] width 49 height 15
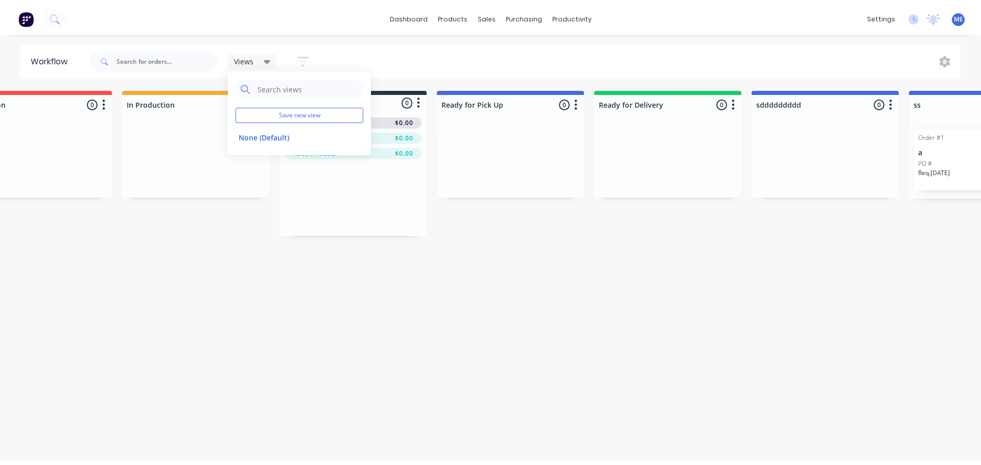
scroll to position [0, 0]
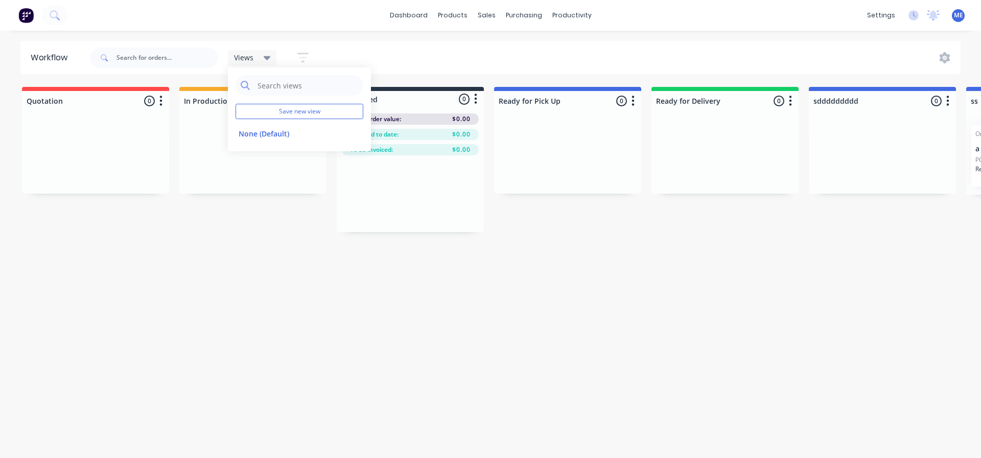
click at [157, 369] on div "Workflow Views Save new view None (Default) edit Show/Hide statuses Show line i…" at bounding box center [490, 239] width 981 height 396
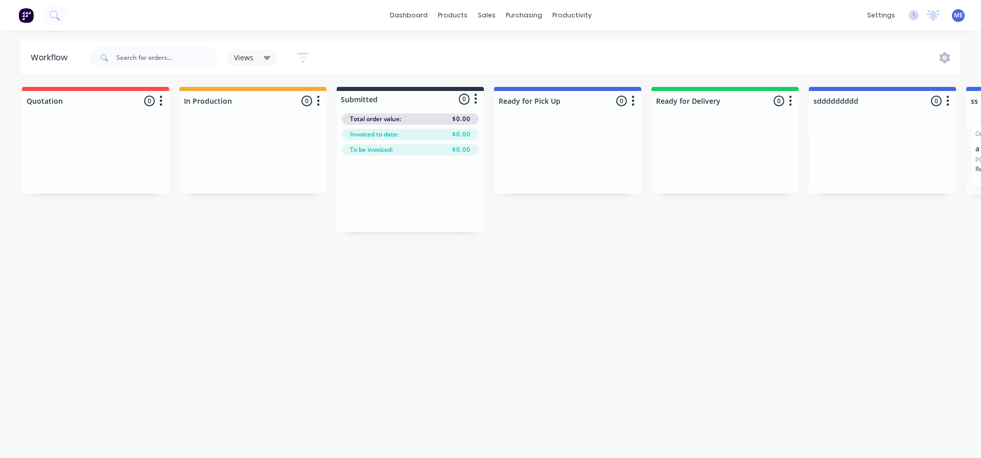
click at [325, 250] on div "Workflow Views Save new view None (Default) edit Show/Hide statuses Show line i…" at bounding box center [490, 239] width 981 height 396
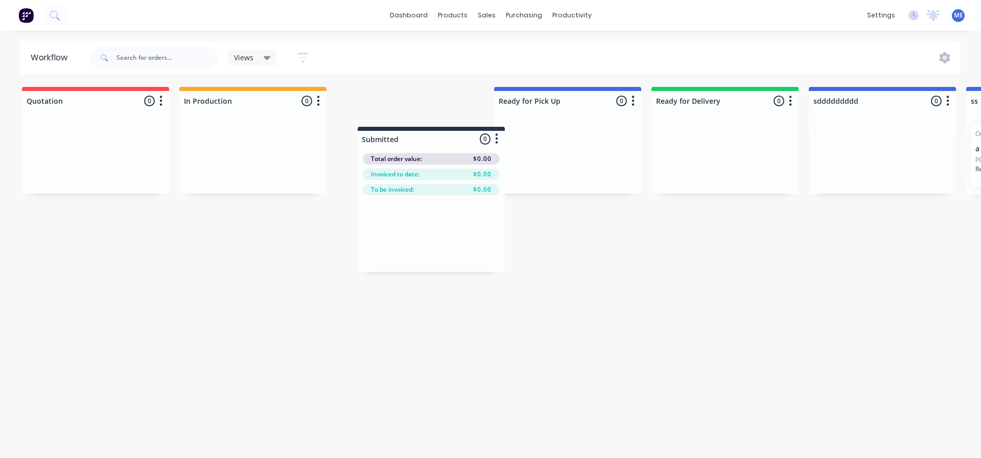
drag, startPoint x: 410, startPoint y: 99, endPoint x: 433, endPoint y: 139, distance: 46.4
click at [433, 139] on div "Quotation 0 Status colour #FF4949 hex #FF4949 Save Cancel Notifications Email S…" at bounding box center [992, 159] width 2000 height 145
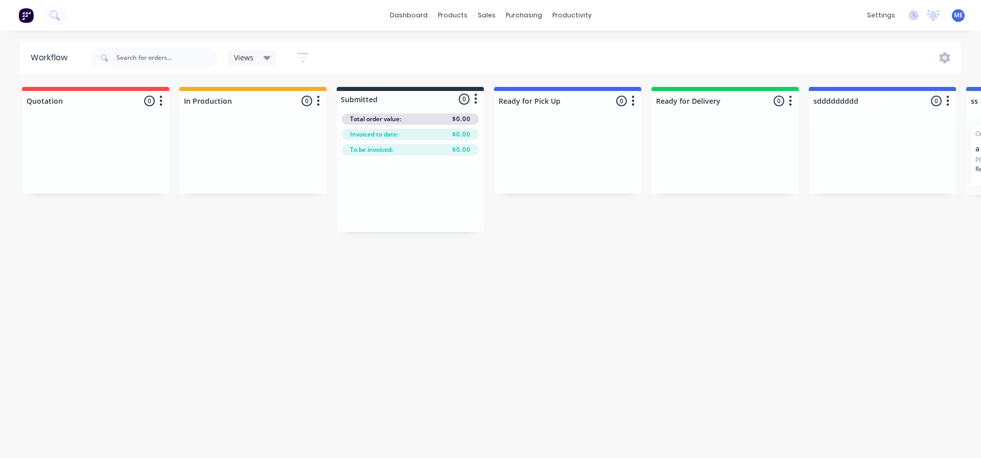
click at [467, 100] on div at bounding box center [410, 99] width 147 height 16
click at [471, 100] on button "button" at bounding box center [475, 99] width 12 height 12
click at [477, 103] on icon "button" at bounding box center [475, 98] width 3 height 13
click at [478, 102] on button "button" at bounding box center [475, 99] width 12 height 12
click at [439, 138] on button "Summaries" at bounding box center [431, 138] width 102 height 17
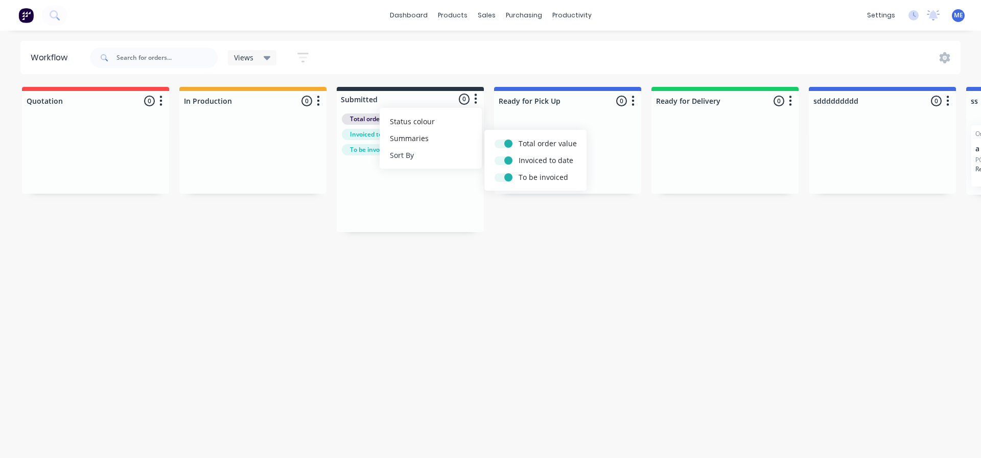
click at [434, 162] on button "Sort By" at bounding box center [431, 155] width 102 height 17
click at [511, 181] on date "Required date" at bounding box center [535, 177] width 102 height 17
click at [480, 63] on div "Views Save new view None (Default) edit Show/Hide statuses Show line item cards…" at bounding box center [524, 57] width 873 height 31
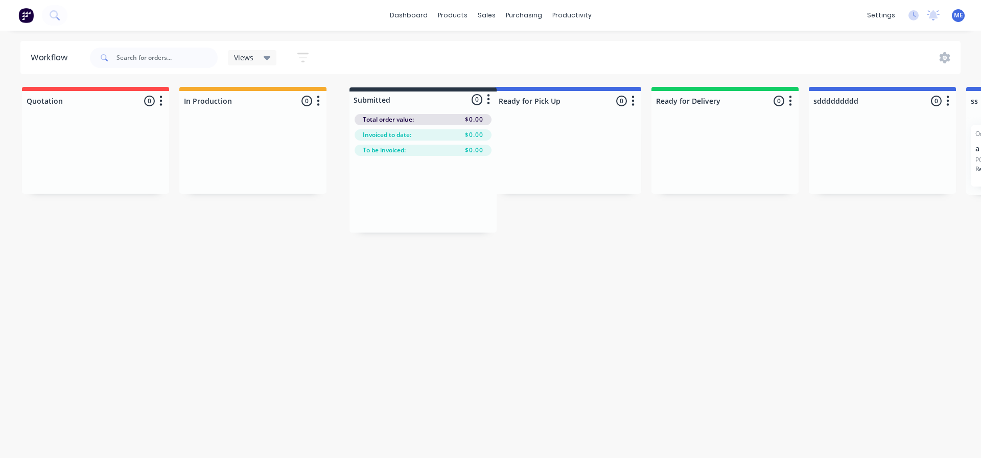
drag, startPoint x: 427, startPoint y: 99, endPoint x: 442, endPoint y: 100, distance: 15.3
click at [442, 100] on div "Quotation 0 Status colour #FF4949 hex #FF4949 Save Cancel Notifications Email S…" at bounding box center [992, 159] width 2000 height 145
click at [574, 44] on div "Views Save new view None (Default) edit Show/Hide statuses Show line item cards…" at bounding box center [524, 57] width 873 height 31
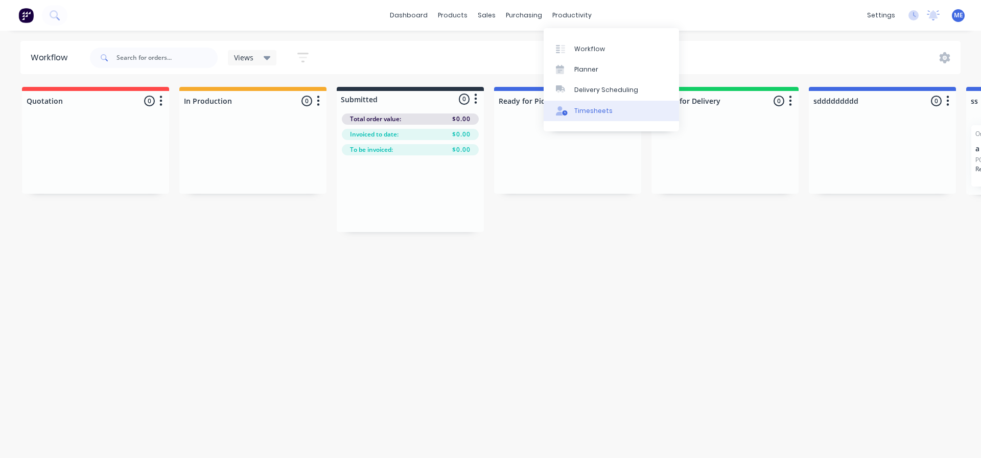
click at [579, 107] on div "Timesheets" at bounding box center [593, 110] width 38 height 9
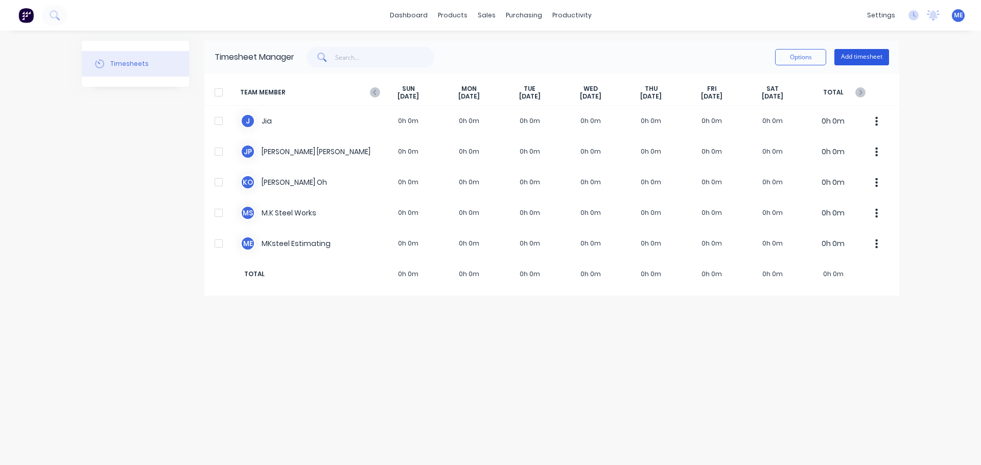
click at [862, 56] on button "Add timesheet" at bounding box center [861, 57] width 55 height 16
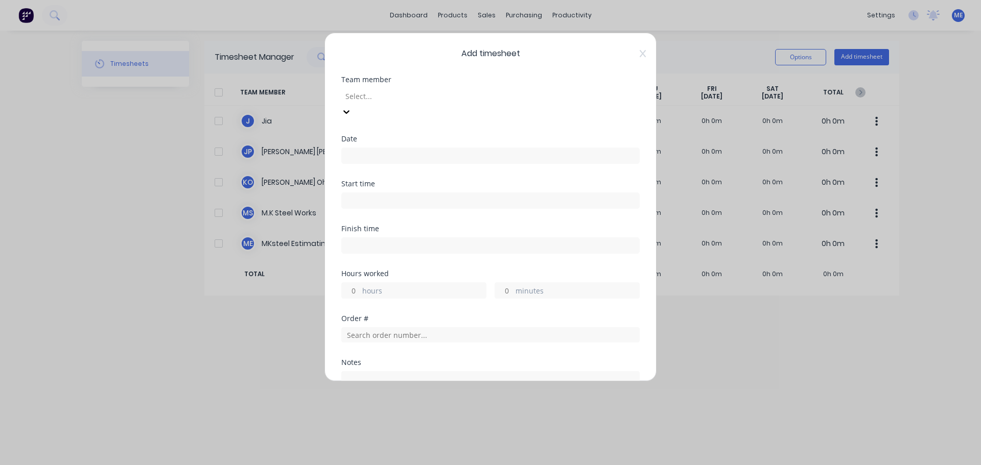
click at [396, 102] on div at bounding box center [417, 96] width 147 height 13
click at [396, 90] on div at bounding box center [417, 96] width 147 height 13
click at [487, 148] on input at bounding box center [490, 155] width 297 height 15
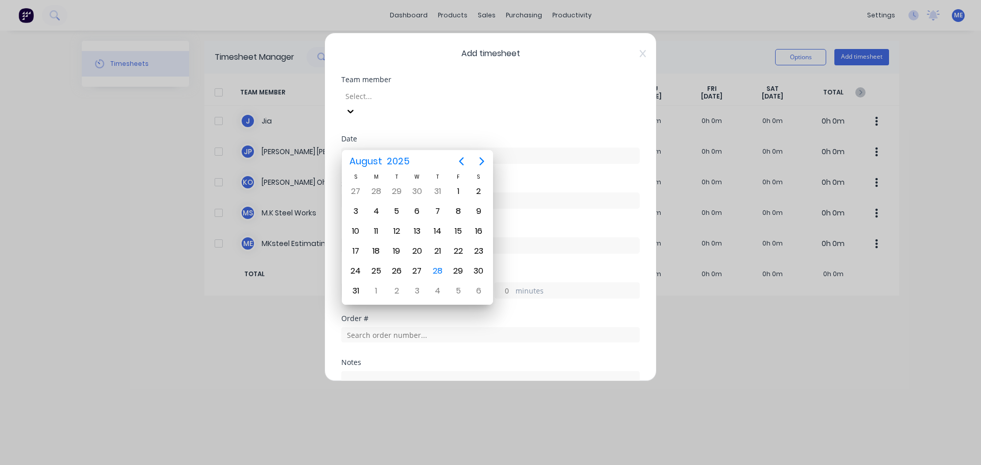
click at [487, 148] on input at bounding box center [490, 155] width 297 height 15
click at [597, 164] on div "Date" at bounding box center [490, 157] width 298 height 45
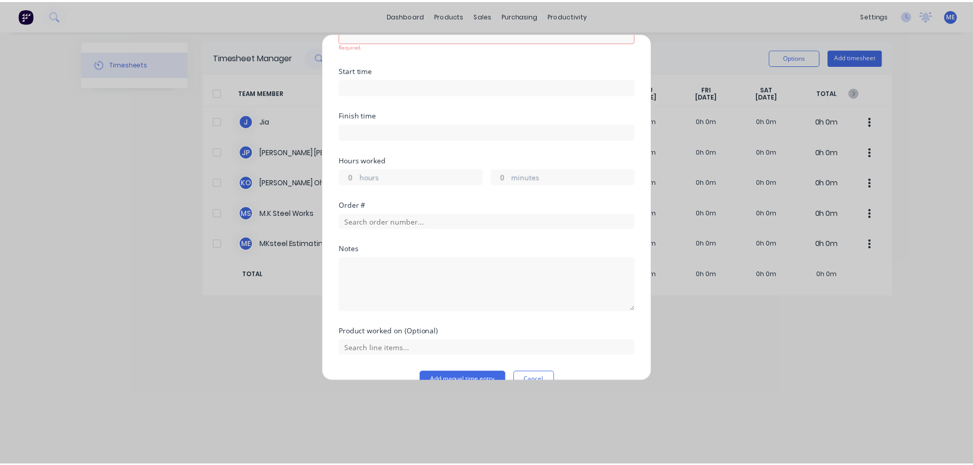
scroll to position [128, 0]
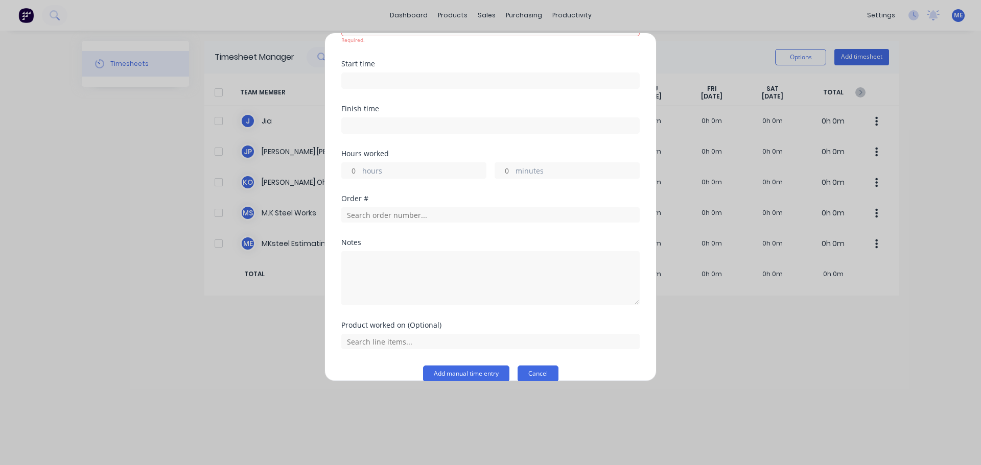
click at [552, 366] on button "Cancel" at bounding box center [537, 374] width 41 height 16
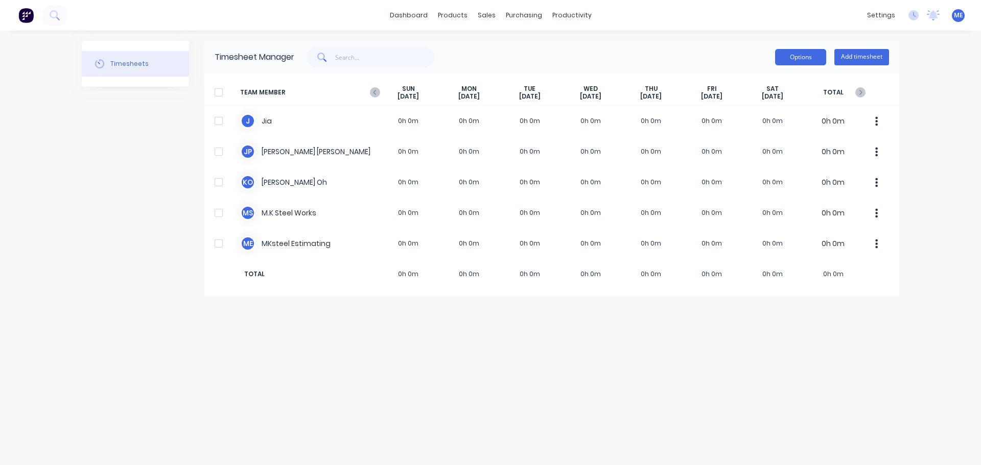
click at [817, 62] on button "Options" at bounding box center [800, 57] width 51 height 16
click at [702, 54] on div "Options Add timesheet" at bounding box center [591, 57] width 595 height 20
drag, startPoint x: 209, startPoint y: 1, endPoint x: 144, endPoint y: 125, distance: 140.3
click at [113, 181] on div "Timesheets" at bounding box center [135, 168] width 107 height 255
click at [389, 378] on div "Timesheets Timesheet Manager Options Add timesheet TEAM MEMBER SUN Aug 24th MON…" at bounding box center [490, 248] width 817 height 414
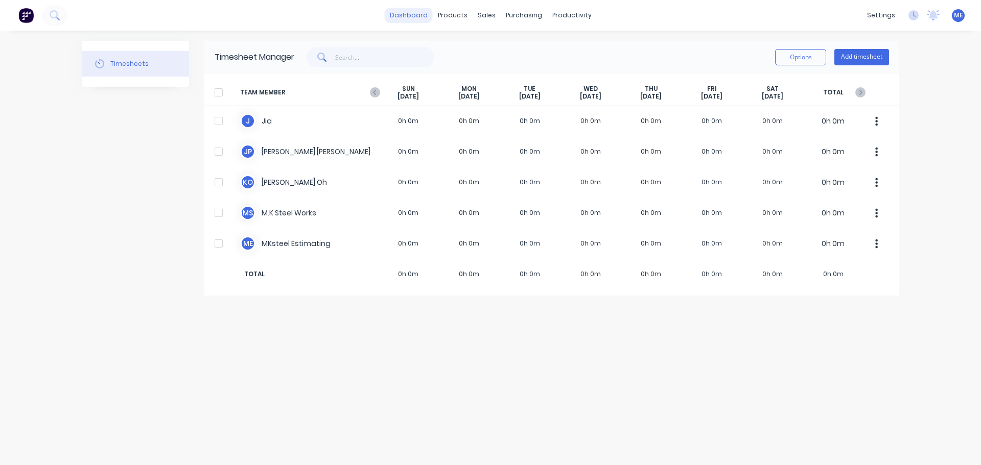
click at [422, 16] on link "dashboard" at bounding box center [409, 15] width 48 height 15
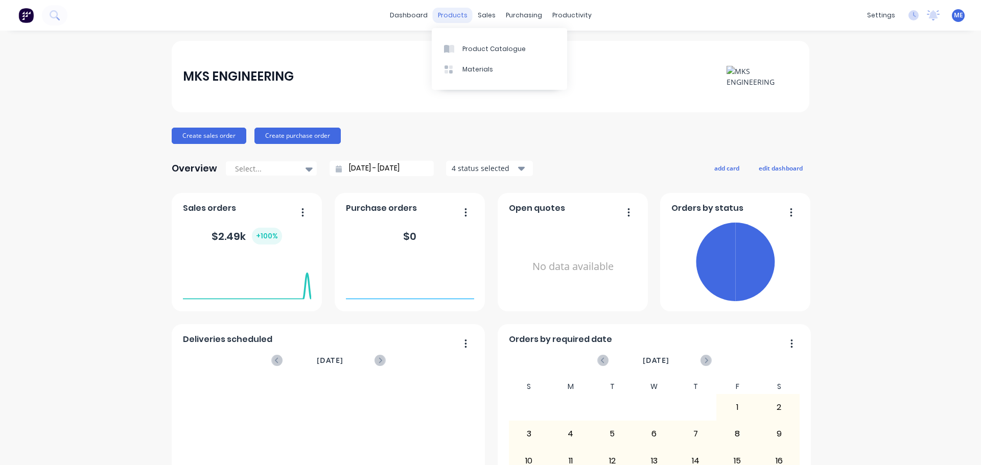
click at [454, 19] on div "products" at bounding box center [453, 15] width 40 height 15
click at [519, 94] on div "Price Level Manager" at bounding box center [532, 89] width 64 height 9
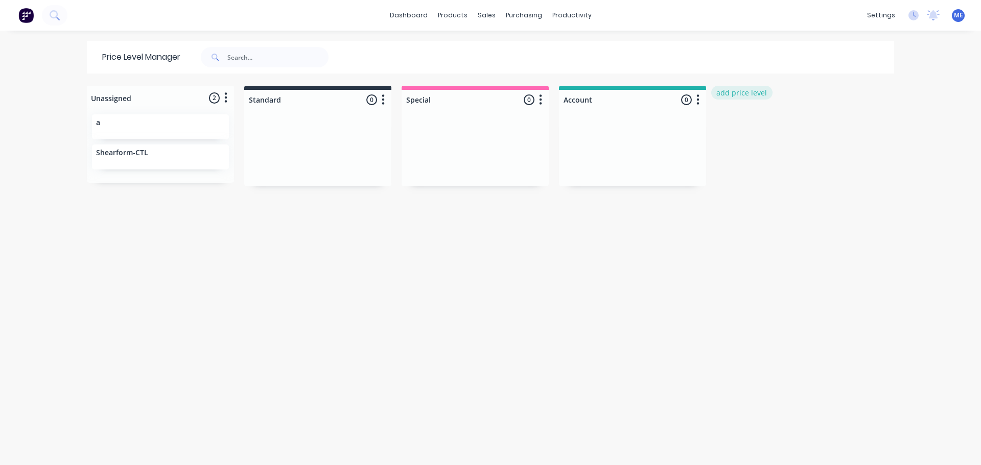
click at [732, 96] on button "add price level" at bounding box center [741, 93] width 61 height 14
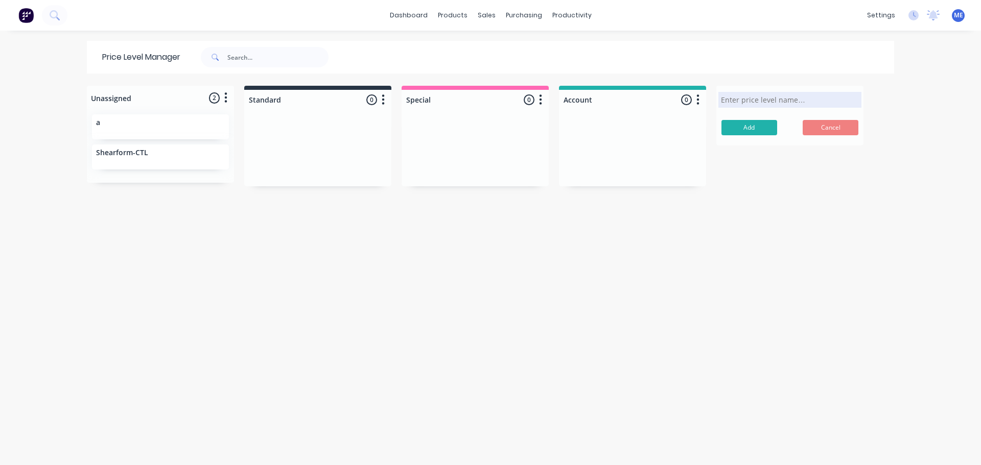
click at [745, 204] on div "Unassigned 2 Move all customers Standard Special Account a Shearform-CTL Standa…" at bounding box center [490, 275] width 817 height 378
click at [830, 126] on button "Cancel" at bounding box center [830, 127] width 56 height 15
click at [64, 15] on button at bounding box center [55, 15] width 26 height 20
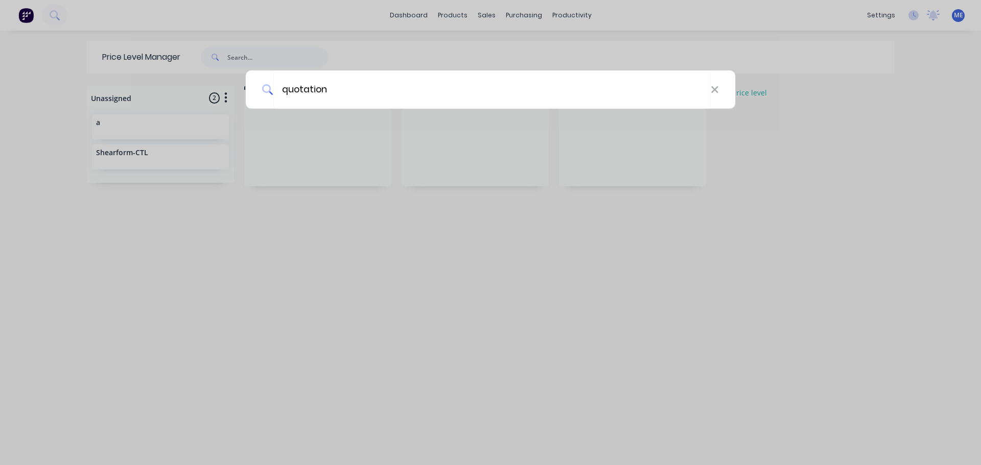
type input "quotation"
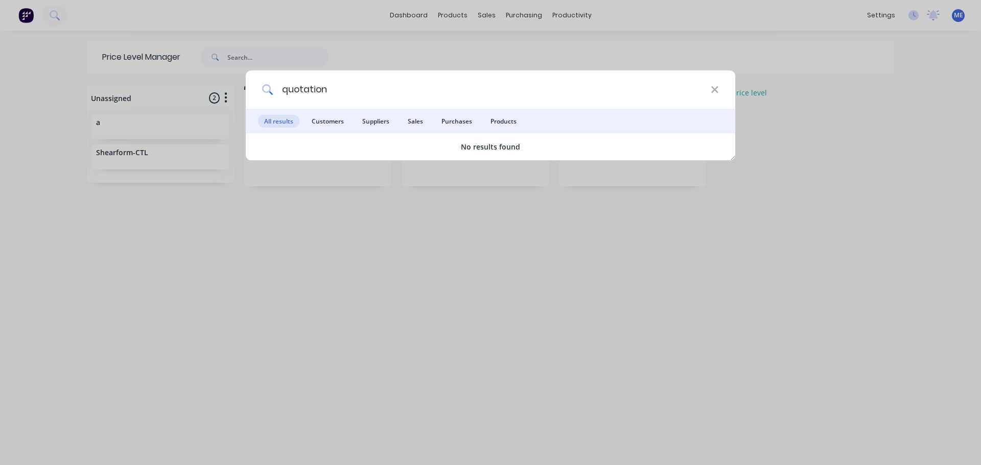
drag, startPoint x: 719, startPoint y: 89, endPoint x: 683, endPoint y: 79, distance: 36.8
click at [717, 90] on div "quotation" at bounding box center [490, 89] width 489 height 38
click at [718, 92] on icon at bounding box center [714, 89] width 7 height 7
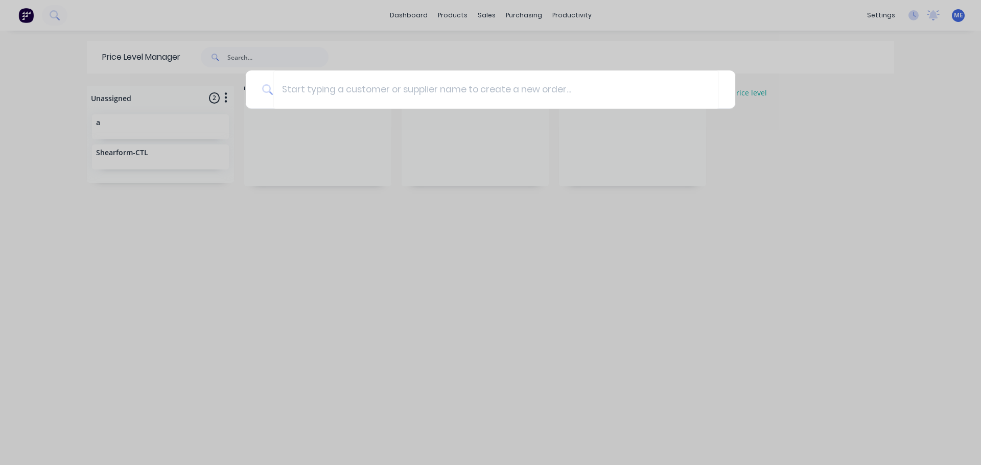
click at [468, 6] on div at bounding box center [490, 232] width 981 height 465
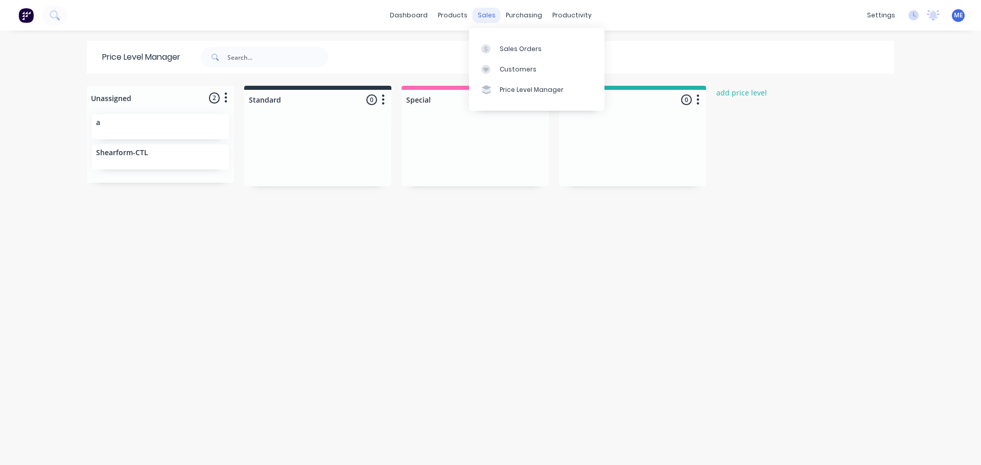
click at [477, 15] on div "sales" at bounding box center [486, 15] width 28 height 15
click at [503, 46] on div "Sales Orders" at bounding box center [521, 48] width 42 height 9
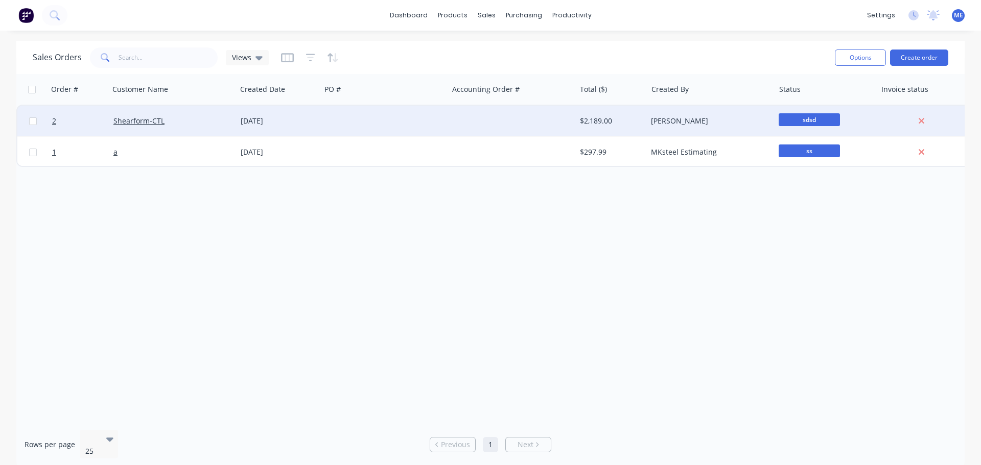
click at [273, 119] on div "[DATE]" at bounding box center [279, 121] width 76 height 10
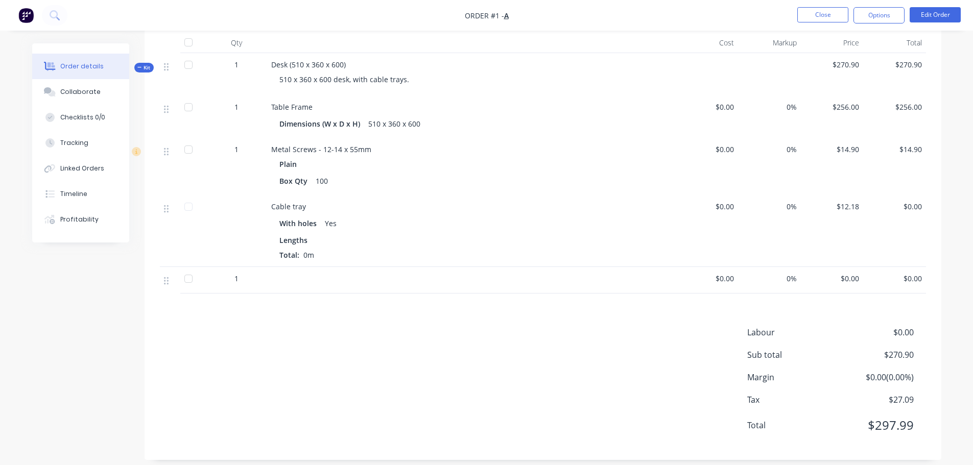
scroll to position [84, 0]
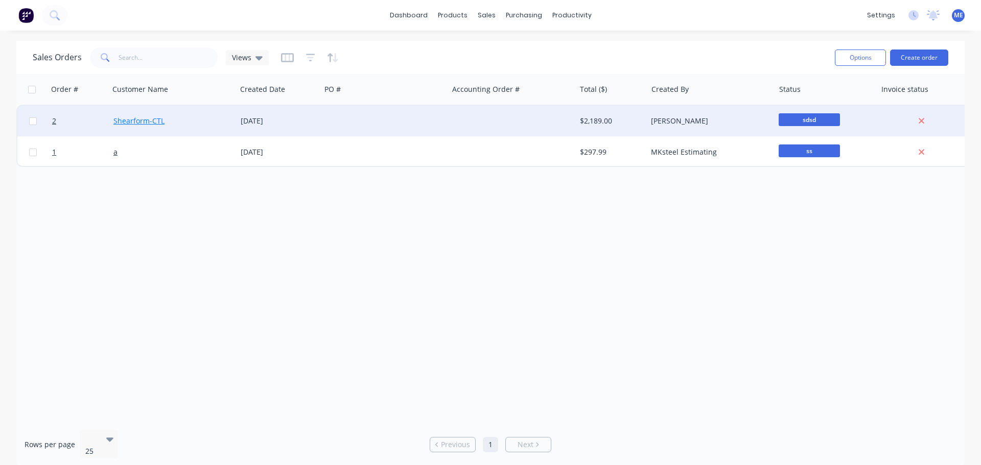
click at [155, 121] on link "Shearform-CTL" at bounding box center [138, 121] width 51 height 10
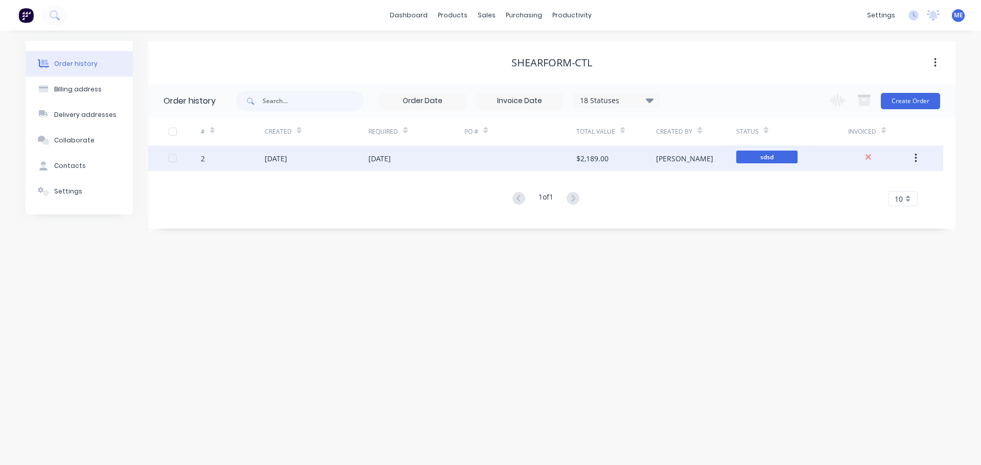
click at [276, 160] on div "[DATE]" at bounding box center [276, 158] width 22 height 11
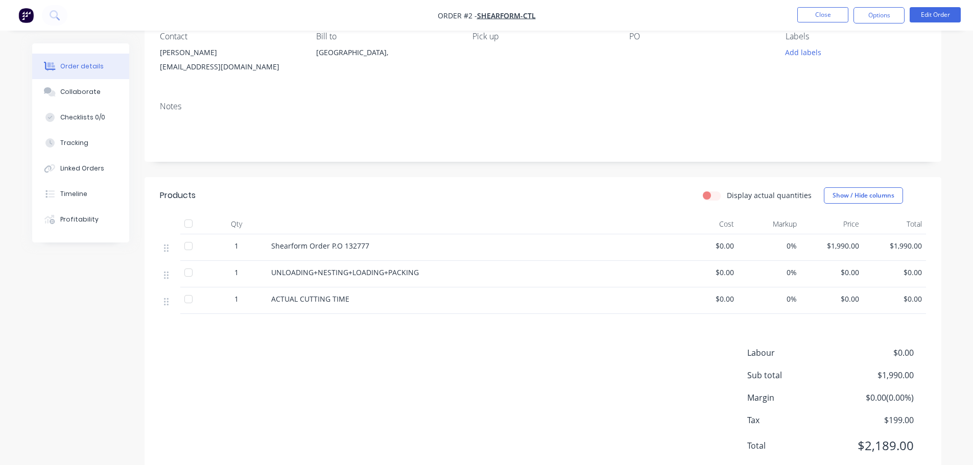
scroll to position [102, 0]
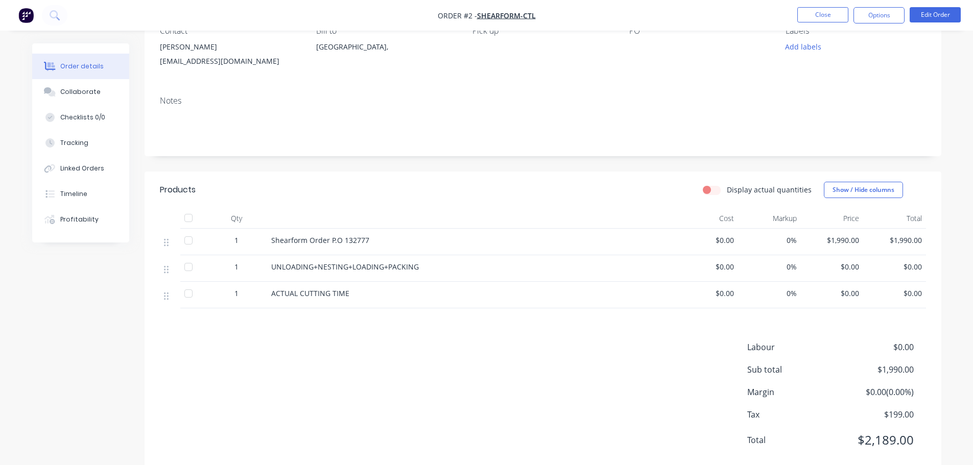
click at [189, 245] on div at bounding box center [188, 240] width 20 height 20
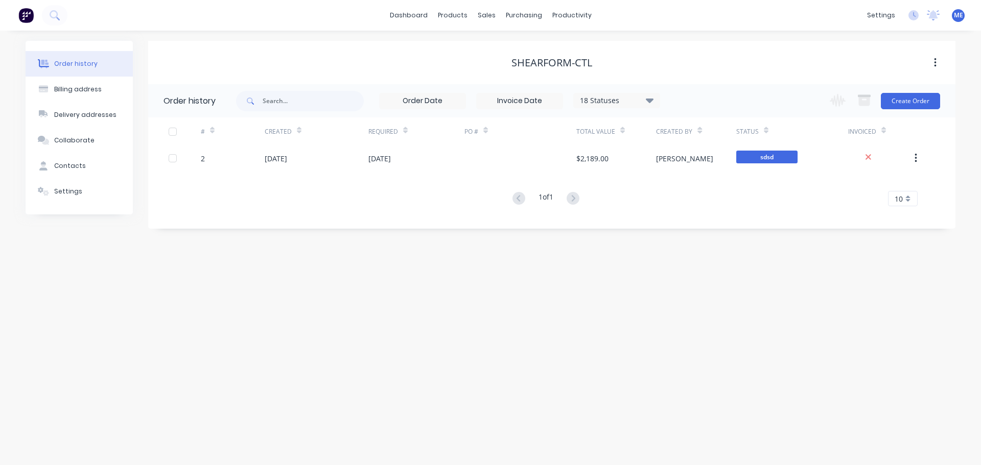
click at [489, 333] on div "Order history Billing address Delivery addresses Collaborate Contacts Settings …" at bounding box center [490, 248] width 981 height 435
click at [480, 54] on link "Product Catalogue" at bounding box center [502, 48] width 135 height 20
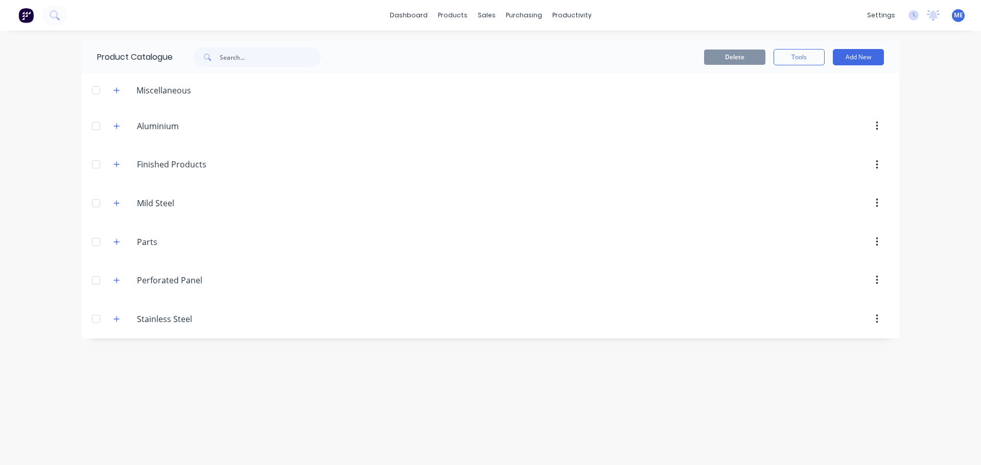
drag, startPoint x: 877, startPoint y: 130, endPoint x: 675, endPoint y: 113, distance: 202.5
click at [875, 94] on div "Miscellaneous Aluminium Aluminium Finished.Products Finished Products Mild.Stee…" at bounding box center [490, 206] width 817 height 265
drag, startPoint x: 258, startPoint y: 137, endPoint x: 285, endPoint y: 89, distance: 54.9
click at [285, 89] on div "Miscellaneous Aluminium Aluminium Finished.Products Finished Products Mild.Stee…" at bounding box center [490, 206] width 817 height 265
click at [430, 151] on header "Finished.Products Finished Products" at bounding box center [490, 165] width 817 height 39
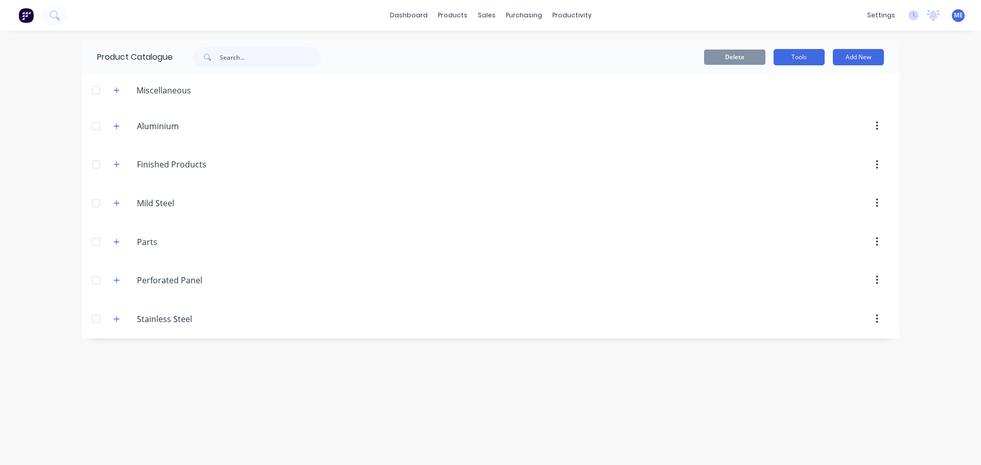
click at [809, 60] on button "Tools" at bounding box center [798, 57] width 51 height 16
click at [783, 113] on button "Stocktake" at bounding box center [775, 103] width 97 height 20
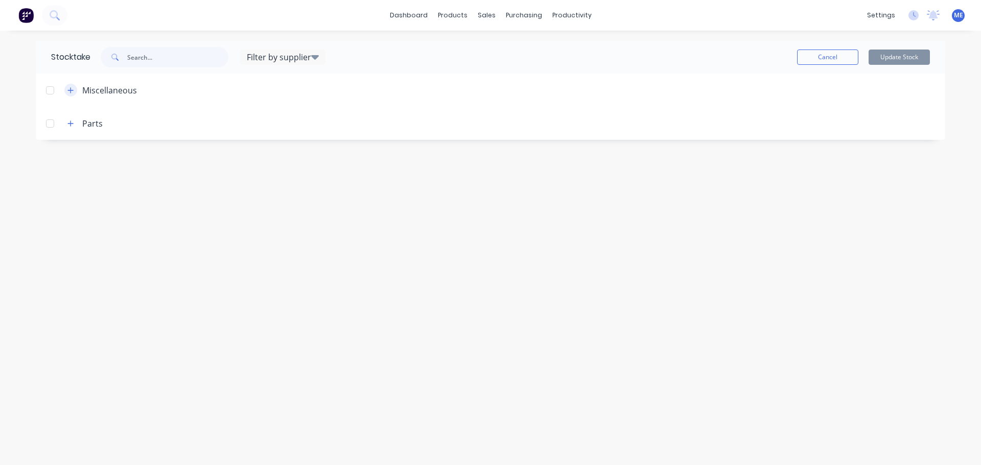
click at [73, 91] on icon "button" at bounding box center [70, 90] width 6 height 7
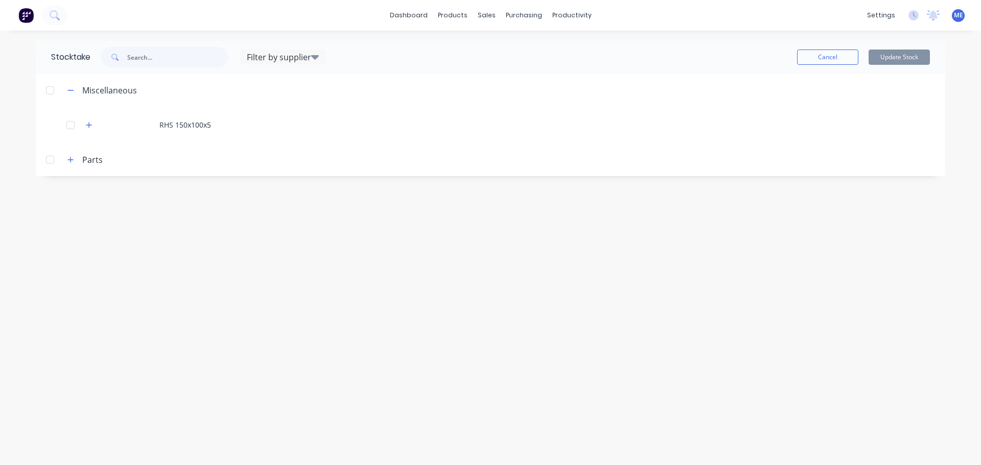
click at [654, 251] on div "Stocktake Filter by supplier Cancel Update Stock Miscellaneous RHS 150x100x5 Pa…" at bounding box center [491, 248] width 930 height 414
click at [834, 59] on button "Cancel" at bounding box center [827, 57] width 61 height 15
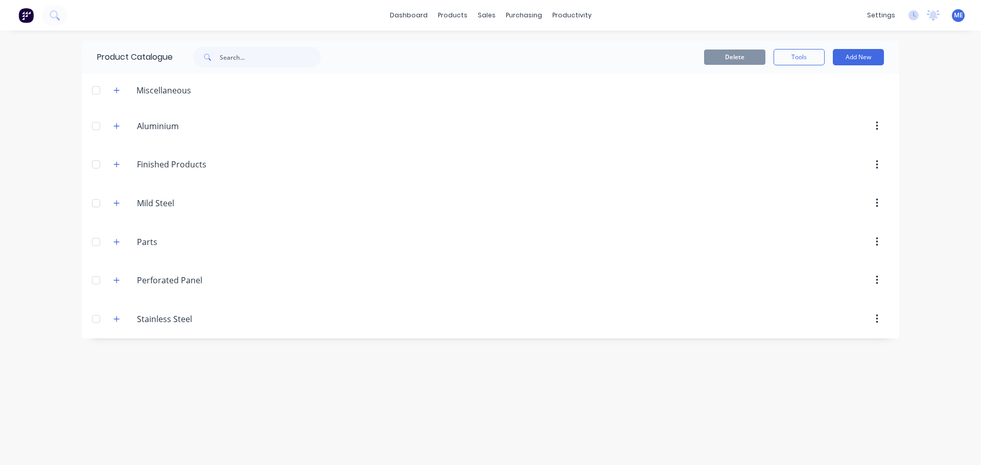
drag, startPoint x: 165, startPoint y: 128, endPoint x: 188, endPoint y: 85, distance: 48.7
click at [188, 85] on div "Miscellaneous Aluminium Aluminium Finished.Products Finished Products Mild.Stee…" at bounding box center [490, 206] width 817 height 265
click at [637, 60] on div "Delete Tools Add New" at bounding box center [614, 57] width 537 height 16
drag, startPoint x: 877, startPoint y: 124, endPoint x: 871, endPoint y: 79, distance: 45.8
click at [871, 79] on div "Miscellaneous Aluminium Aluminium Finished.Products Finished Products Mild.Stee…" at bounding box center [490, 206] width 817 height 265
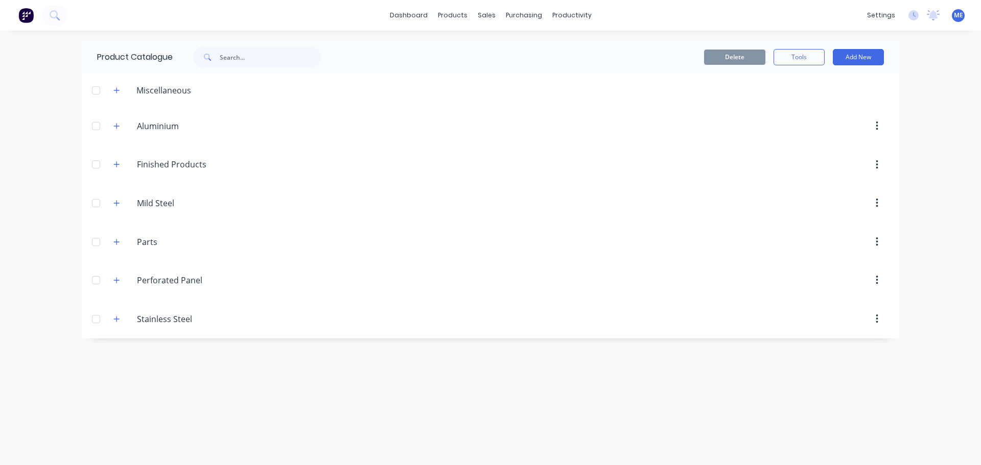
click at [677, 368] on div "Product Catalogue Delete Tools Add New Miscellaneous Aluminium Aluminium Finish…" at bounding box center [490, 248] width 817 height 414
click at [114, 244] on icon "button" at bounding box center [116, 242] width 6 height 7
click at [98, 244] on div at bounding box center [96, 242] width 20 height 20
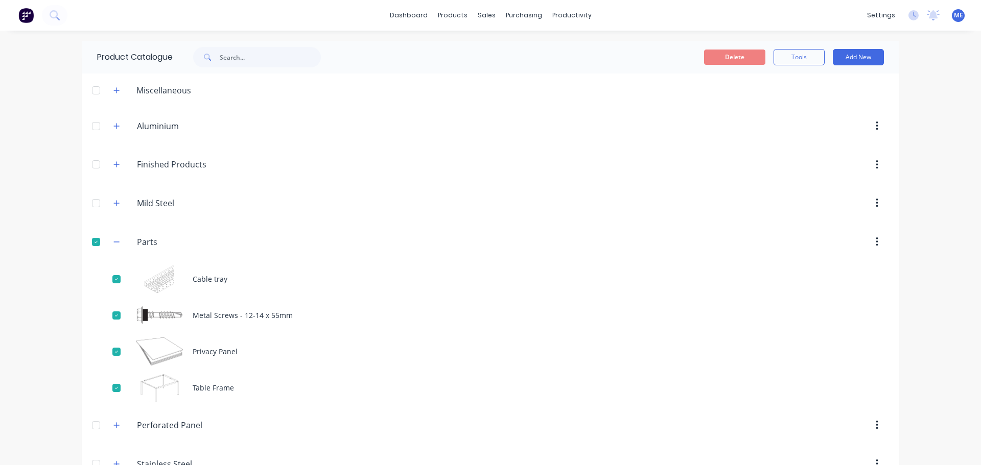
click at [98, 244] on div at bounding box center [96, 242] width 20 height 20
click at [544, 54] on div "Delete Tools Add New" at bounding box center [614, 57] width 537 height 16
click at [849, 60] on button "Add New" at bounding box center [858, 57] width 51 height 16
click at [514, 45] on div "Delete Tools Add New Category Product Product Kit" at bounding box center [622, 57] width 553 height 33
click at [23, 15] on img at bounding box center [25, 15] width 15 height 15
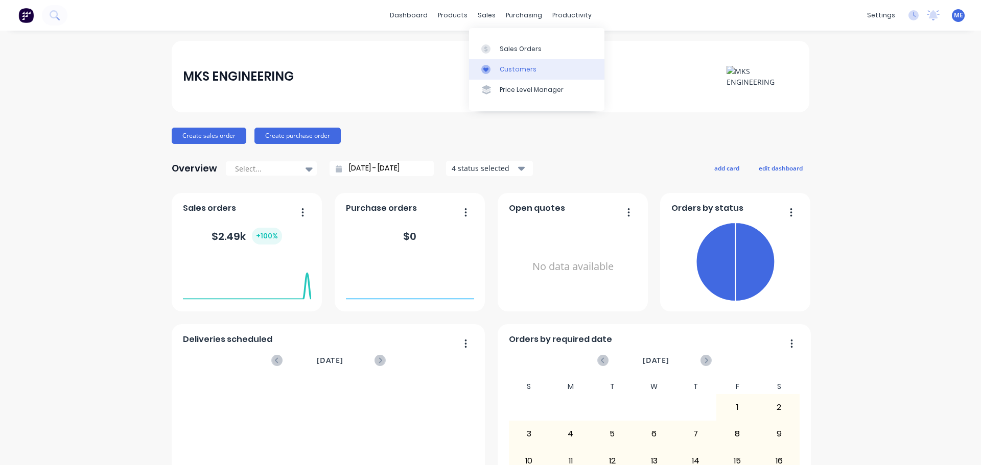
click at [493, 71] on div at bounding box center [488, 69] width 15 height 9
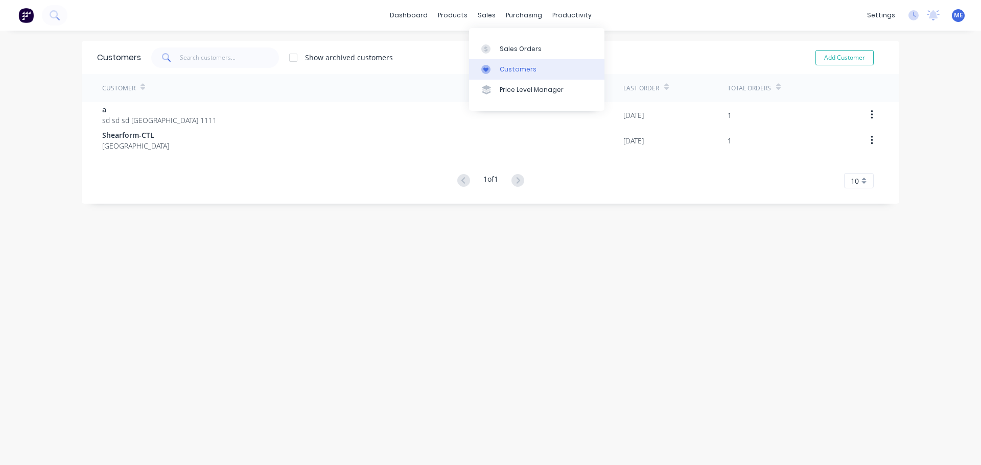
click at [522, 73] on div "Customers" at bounding box center [518, 69] width 37 height 9
click at [537, 68] on link "Customers" at bounding box center [536, 69] width 135 height 20
click at [507, 52] on div "Sales Orders" at bounding box center [521, 48] width 42 height 9
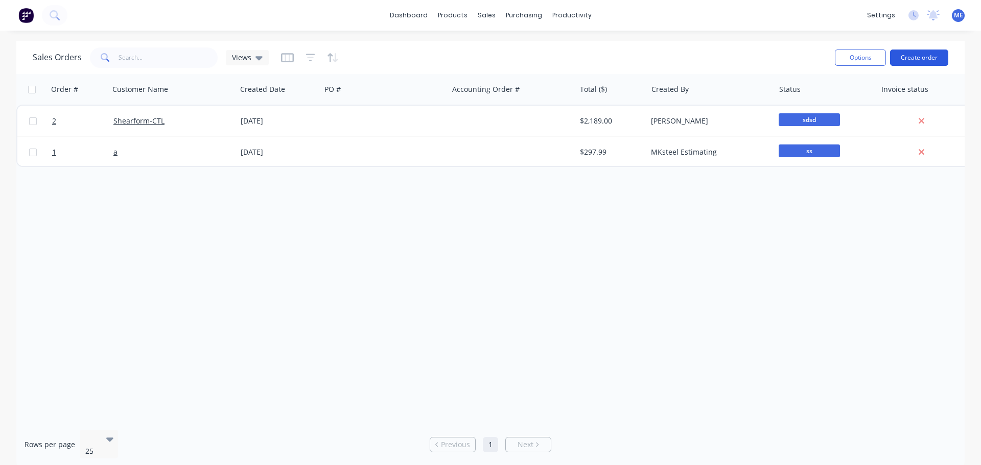
click at [920, 59] on button "Create order" at bounding box center [919, 58] width 58 height 16
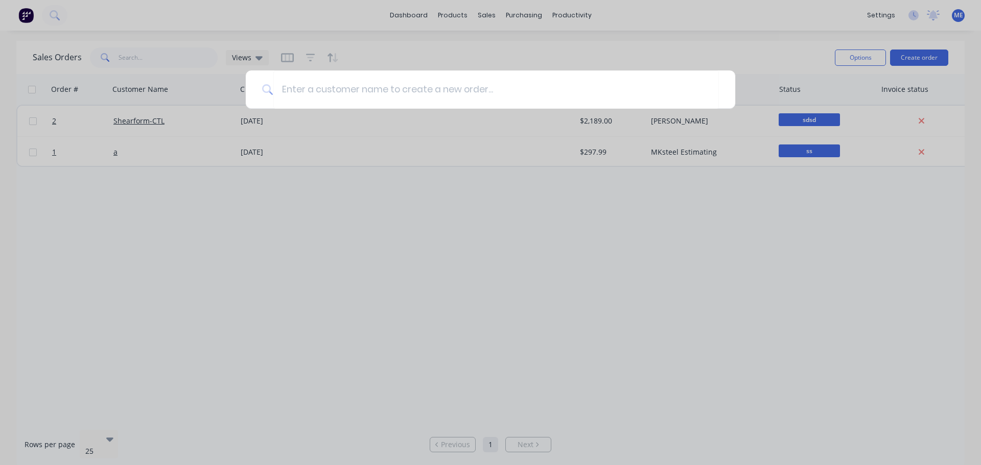
click at [846, 59] on div at bounding box center [490, 232] width 981 height 465
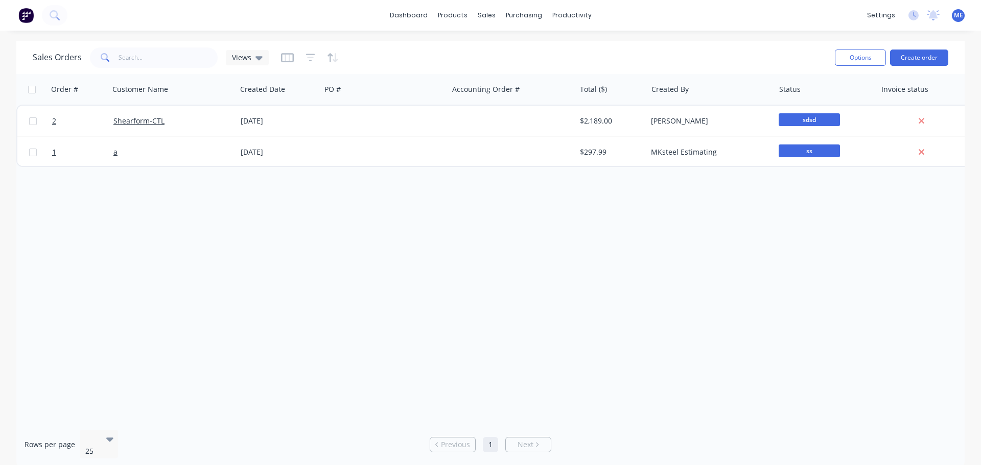
click at [824, 63] on div "Sales Orders Views" at bounding box center [430, 57] width 794 height 25
click at [844, 56] on button "Options" at bounding box center [860, 58] width 51 height 16
click at [808, 54] on div "Sales Orders Views" at bounding box center [430, 57] width 794 height 25
click at [846, 52] on button "Options" at bounding box center [860, 58] width 51 height 16
click at [812, 135] on div "Change Status Archive Export" at bounding box center [829, 104] width 112 height 66
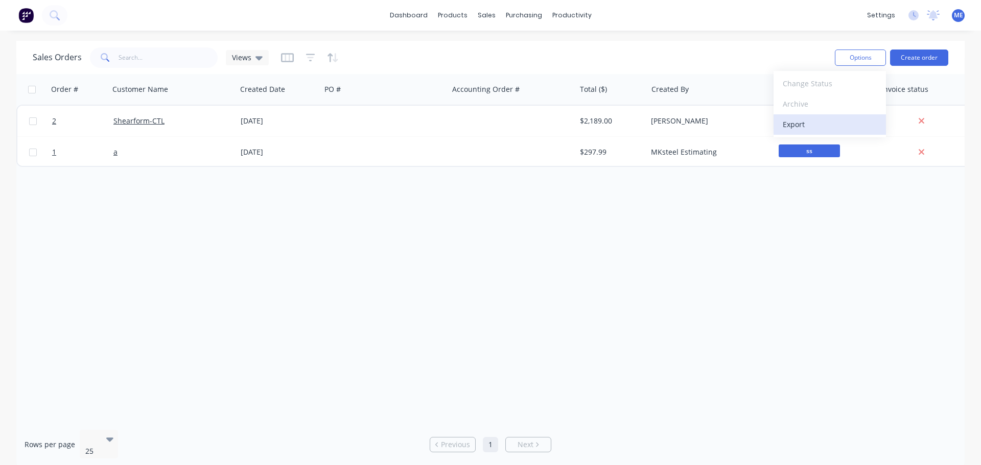
click at [812, 127] on div "Export" at bounding box center [830, 124] width 94 height 15
click at [729, 217] on div "Order # Customer Name Created Date PO # Accounting Order # Total ($) Created By…" at bounding box center [490, 248] width 948 height 348
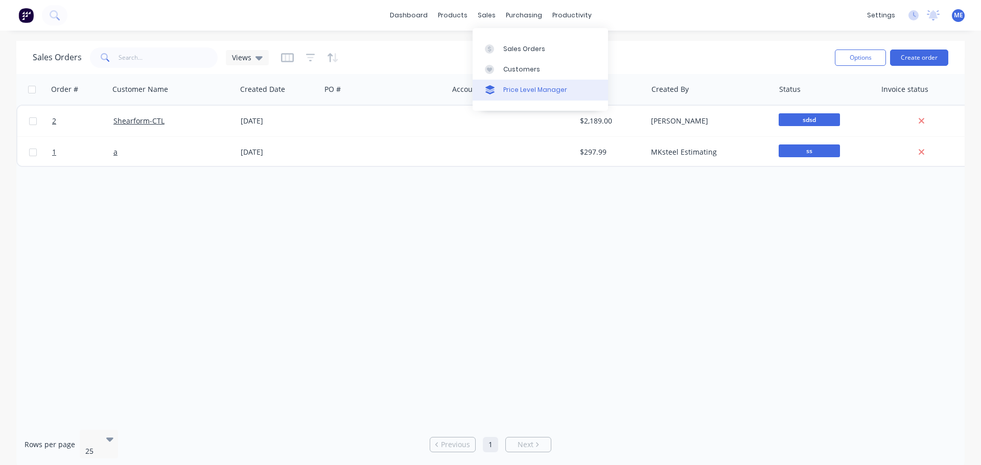
click at [534, 97] on link "Price Level Manager" at bounding box center [539, 90] width 135 height 20
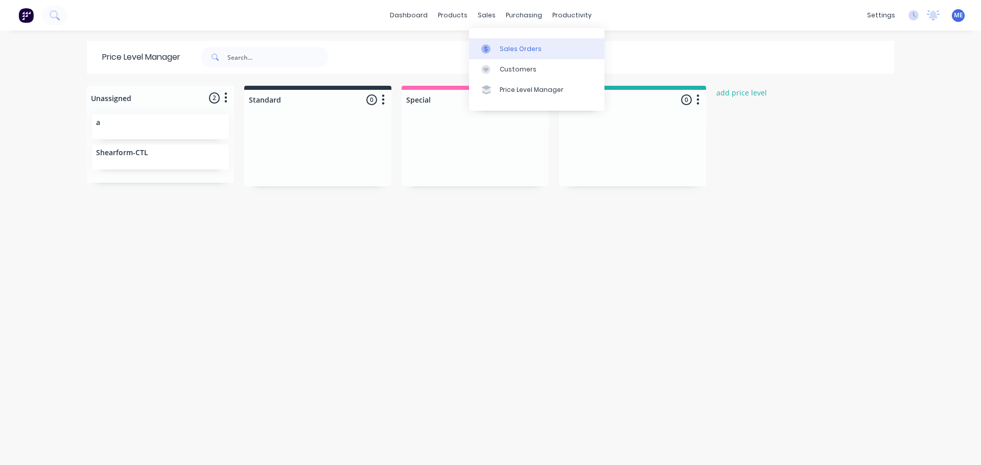
click at [502, 51] on div "Sales Orders" at bounding box center [521, 48] width 42 height 9
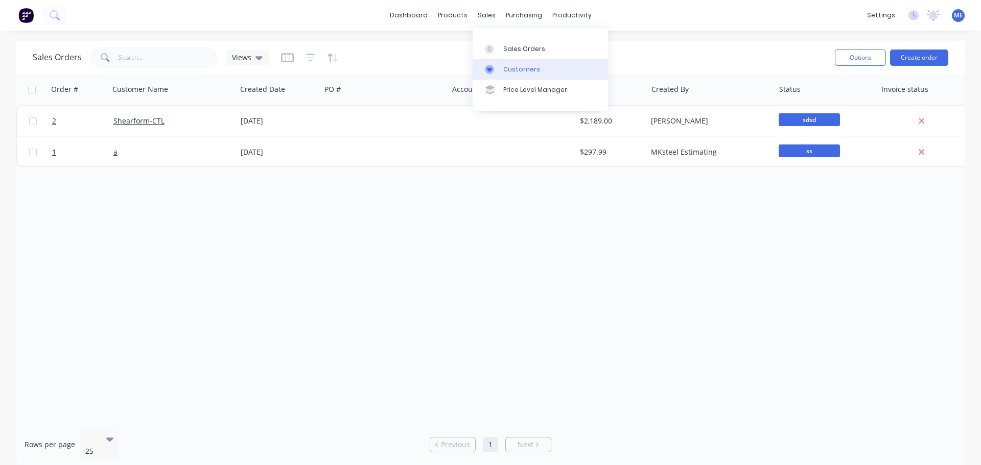
click at [500, 73] on link "Customers" at bounding box center [539, 69] width 135 height 20
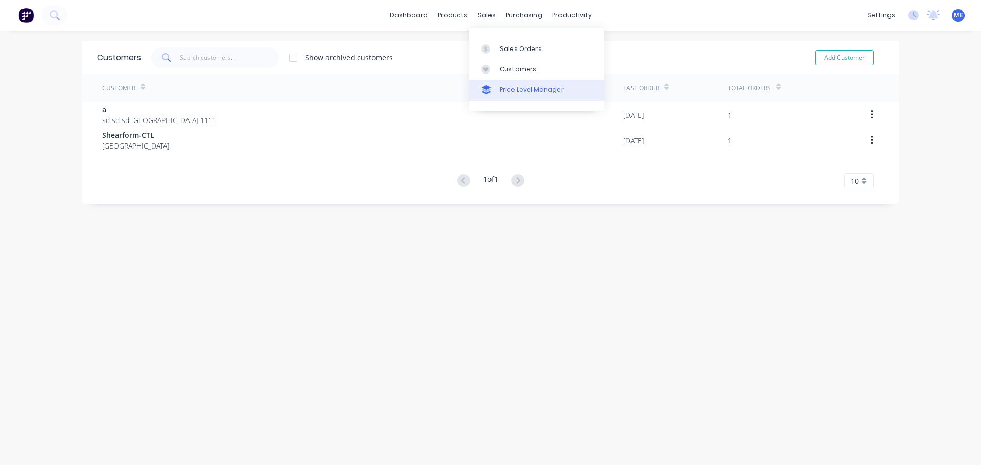
click at [523, 96] on link "Price Level Manager" at bounding box center [536, 90] width 135 height 20
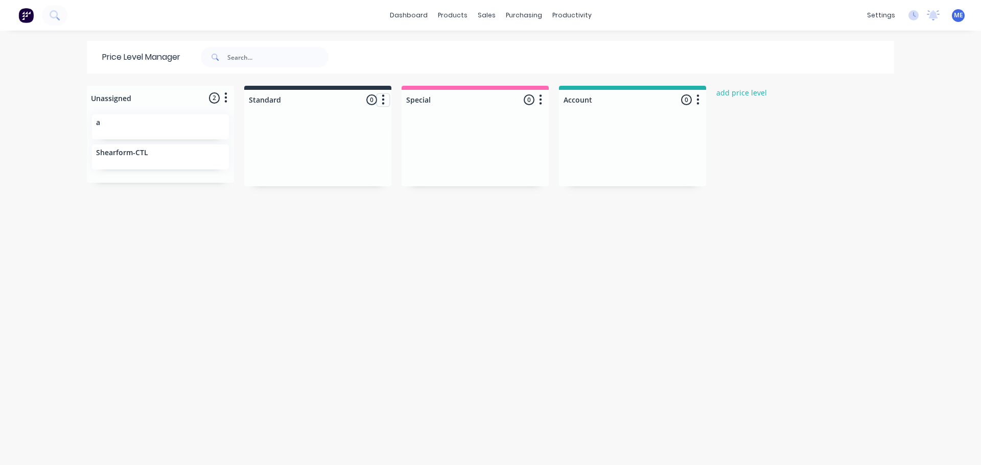
click at [383, 99] on button "button" at bounding box center [383, 100] width 12 height 12
click at [265, 130] on div at bounding box center [317, 148] width 147 height 77
click at [268, 115] on div at bounding box center [317, 148] width 147 height 77
click at [270, 103] on div at bounding box center [317, 100] width 147 height 20
click at [382, 102] on button "button" at bounding box center [383, 100] width 12 height 12
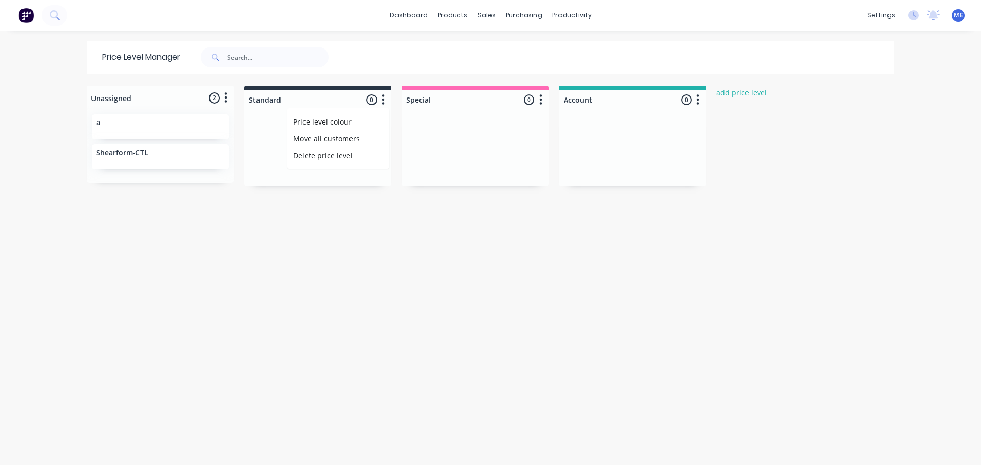
click at [437, 270] on div "Unassigned 2 Move all customers Standard Special Account a Shearform-CTL Standa…" at bounding box center [490, 275] width 817 height 378
drag, startPoint x: 162, startPoint y: 138, endPoint x: 322, endPoint y: 152, distance: 160.5
click at [322, 152] on div "Unassigned 2 Move all customers Standard Special Account a Shearform-CTL Standa…" at bounding box center [490, 275] width 817 height 378
drag, startPoint x: 174, startPoint y: 128, endPoint x: 503, endPoint y: 147, distance: 329.0
click at [503, 147] on div "Unassigned 1 Move all customers Standard Special Account Shearform-CTL Standard…" at bounding box center [490, 275] width 817 height 378
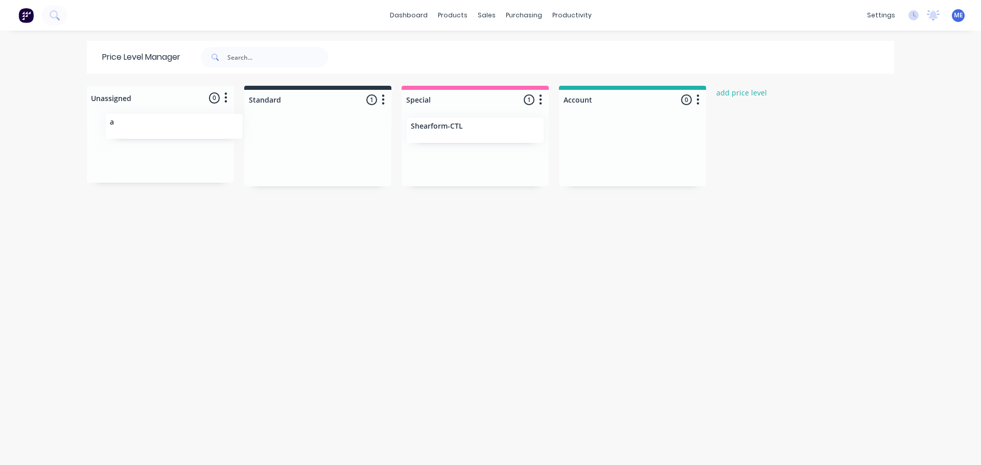
drag, startPoint x: 328, startPoint y: 136, endPoint x: 179, endPoint y: 128, distance: 148.8
click at [170, 131] on div "Unassigned 0 Move all customers Standard Special Account Standard 1 Price level…" at bounding box center [490, 275] width 817 height 378
drag, startPoint x: 413, startPoint y: 129, endPoint x: 94, endPoint y: 163, distance: 321.0
click at [94, 163] on div "Unassigned 1 Move all customers Standard Special Account a Standard 0 Price lev…" at bounding box center [490, 275] width 817 height 378
click at [452, 224] on div "Unassigned 2 Move all customers Standard Special Account a Shearform-CTL Standa…" at bounding box center [490, 275] width 817 height 378
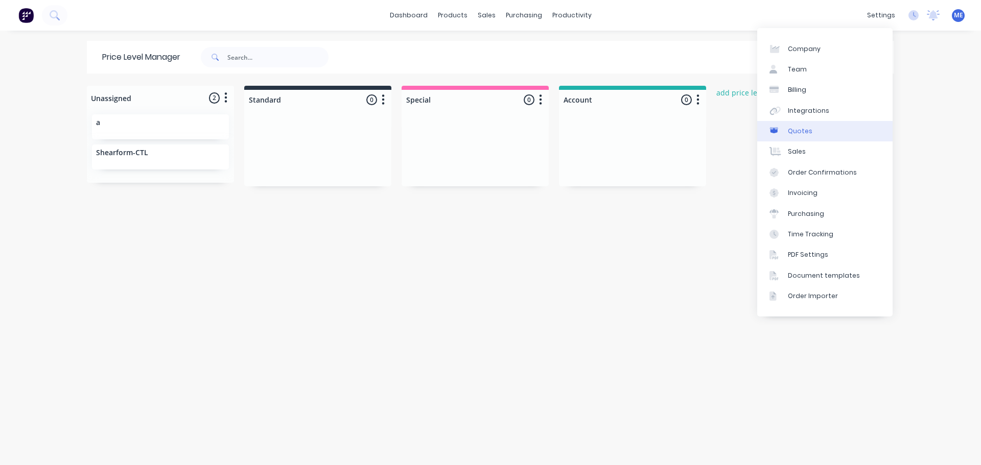
click at [851, 126] on link "Quotes" at bounding box center [824, 131] width 135 height 20
click at [822, 299] on div "Order Importer" at bounding box center [813, 296] width 50 height 9
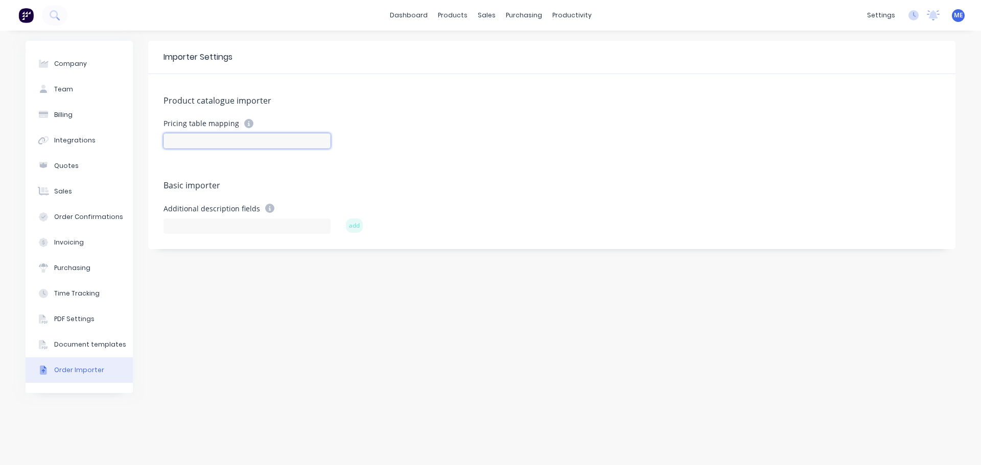
click at [196, 144] on input at bounding box center [246, 140] width 167 height 15
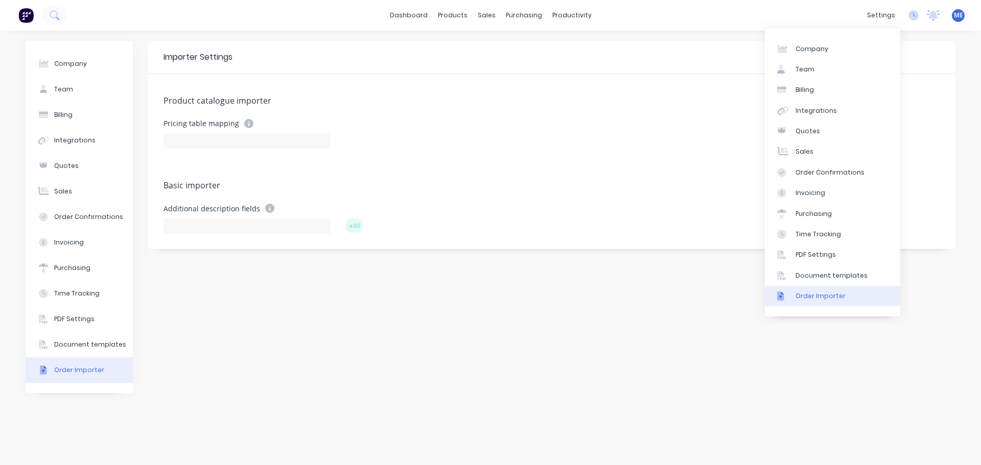
click at [664, 396] on div "Importer Settings Product catalogue importer Pricing table mapping Basic import…" at bounding box center [551, 248] width 807 height 414
click at [594, 54] on div "Importer Settings" at bounding box center [551, 57] width 807 height 33
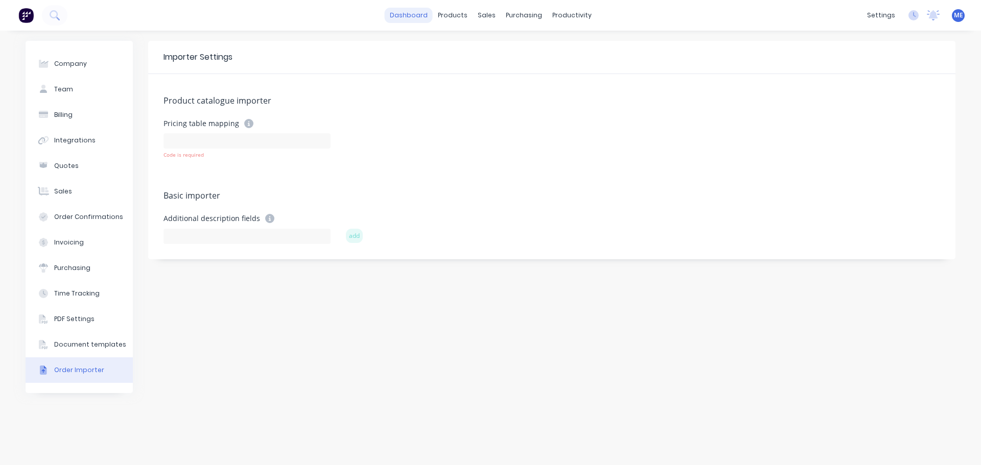
click at [409, 18] on link "dashboard" at bounding box center [409, 15] width 48 height 15
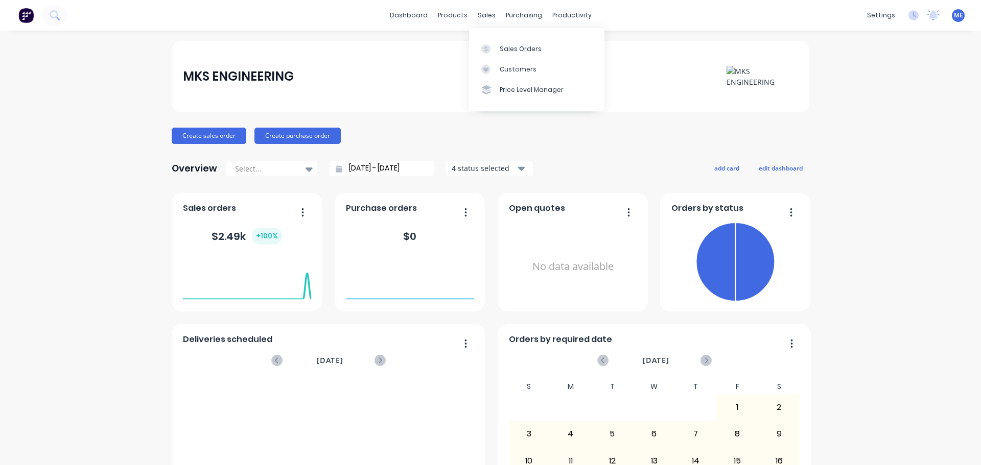
click at [553, 247] on div "No data available" at bounding box center [573, 267] width 128 height 97
click at [628, 215] on icon "button" at bounding box center [629, 212] width 2 height 8
click at [569, 122] on div "MKS ENGINEERING Create sales order Create purchase order Overview Select... 28/…" at bounding box center [490, 307] width 637 height 533
click at [903, 137] on div "MKS ENGINEERING Create sales order Create purchase order Overview Select... 28/…" at bounding box center [490, 307] width 981 height 533
drag, startPoint x: 629, startPoint y: 26, endPoint x: 631, endPoint y: 11, distance: 15.0
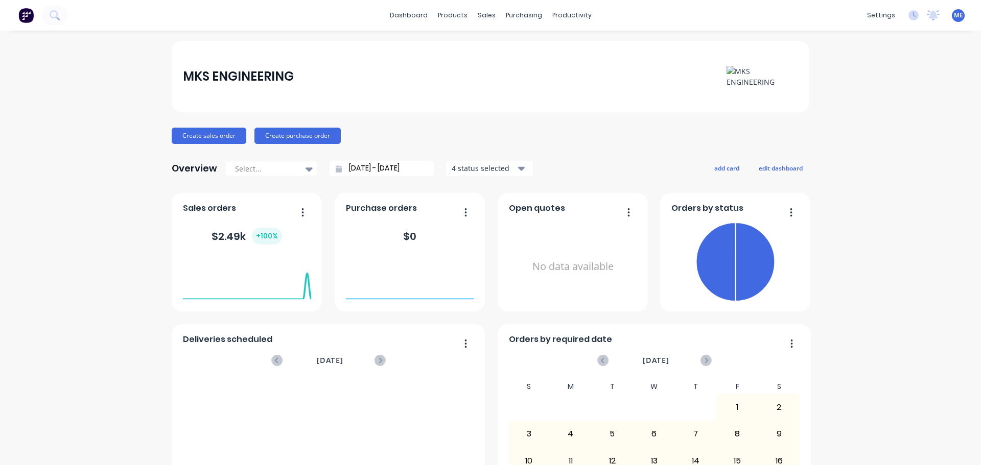
click at [631, 11] on div "dashboard products sales purchasing productivity dashboard products Product Cat…" at bounding box center [490, 15] width 981 height 31
click at [929, 16] on icon at bounding box center [933, 14] width 9 height 8
click at [920, 142] on div "No new notifications Mark all as read You have no notifications" at bounding box center [761, 107] width 358 height 153
click at [962, 129] on div "MKS ENGINEERING Create sales order Create purchase order Overview Select... 28/…" at bounding box center [490, 307] width 981 height 533
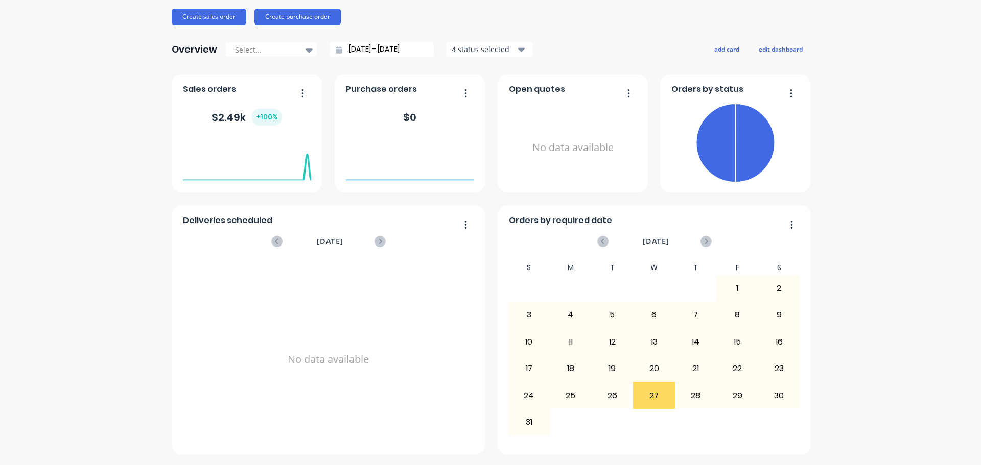
scroll to position [17, 0]
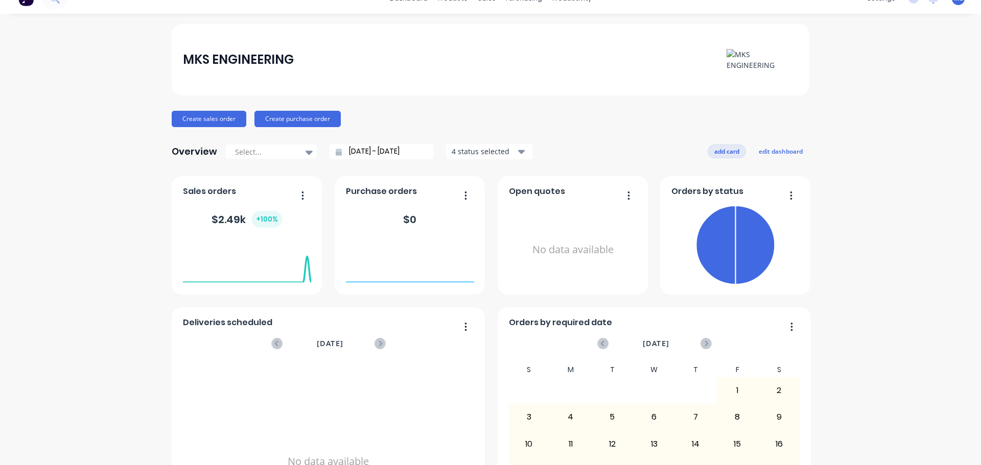
click at [722, 149] on button "add card" at bounding box center [726, 151] width 38 height 13
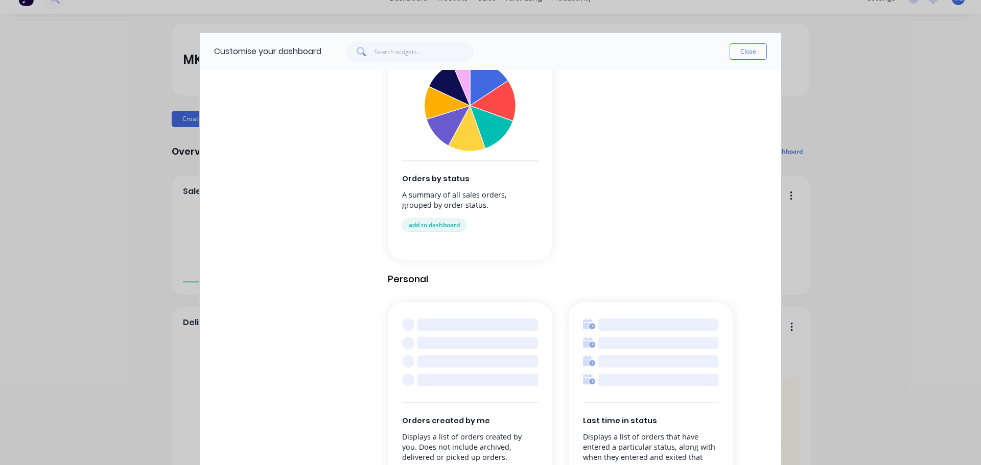
scroll to position [1005, 0]
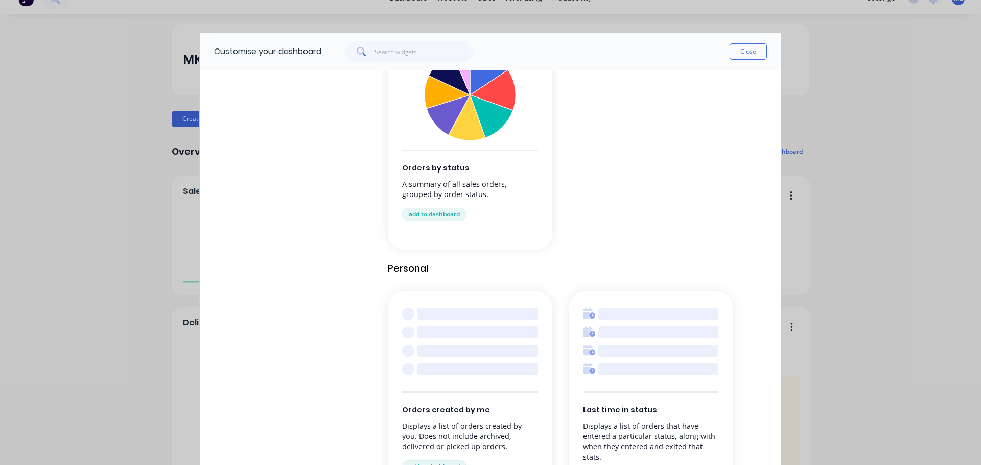
drag, startPoint x: 756, startPoint y: 45, endPoint x: 544, endPoint y: 328, distance: 354.0
click at [607, 275] on div "Customise your dashboard Close Browse by category All cards Business Management…" at bounding box center [490, 263] width 582 height 460
drag, startPoint x: 588, startPoint y: 52, endPoint x: 599, endPoint y: 21, distance: 32.0
click at [599, 21] on div "Customise your dashboard Close Browse by category All cards Business Management…" at bounding box center [490, 232] width 981 height 465
click at [428, 463] on button "add to dashboard" at bounding box center [434, 467] width 64 height 13
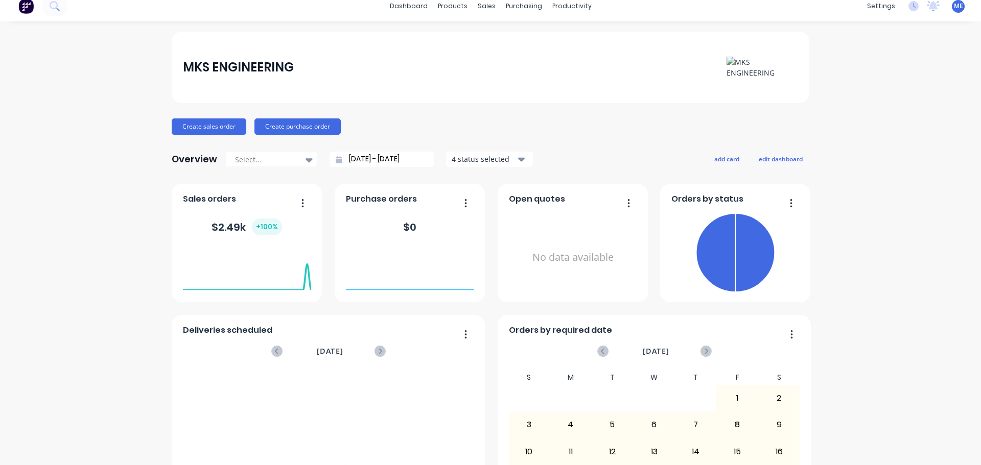
scroll to position [0, 0]
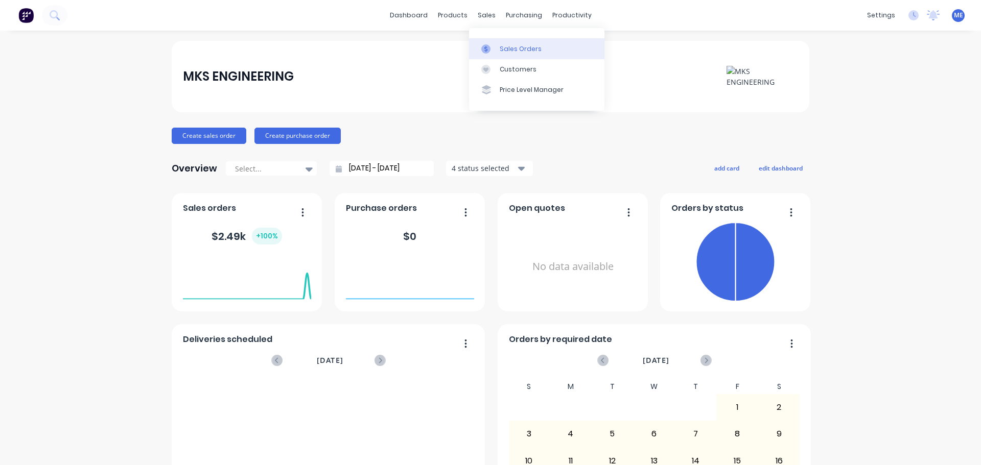
click at [506, 46] on div "Sales Orders" at bounding box center [521, 48] width 42 height 9
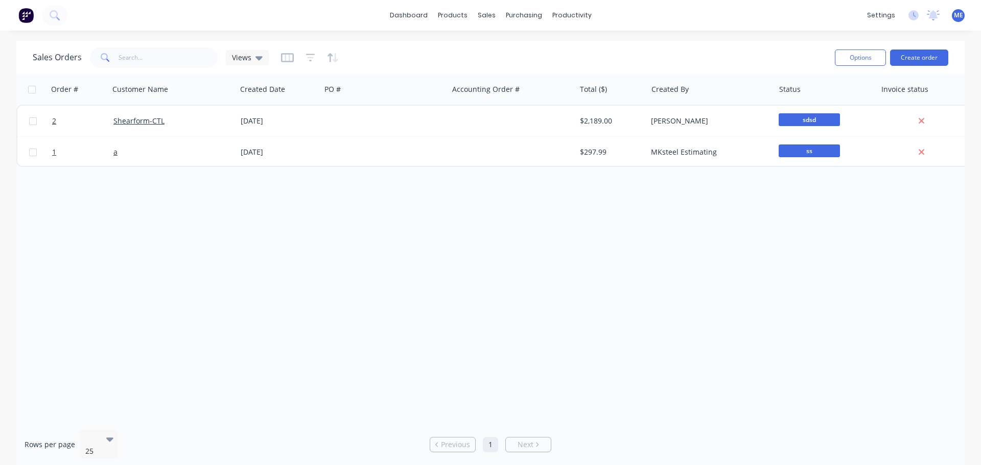
click at [932, 66] on div "Options Create order" at bounding box center [889, 57] width 117 height 25
click at [932, 59] on button "Create order" at bounding box center [919, 58] width 58 height 16
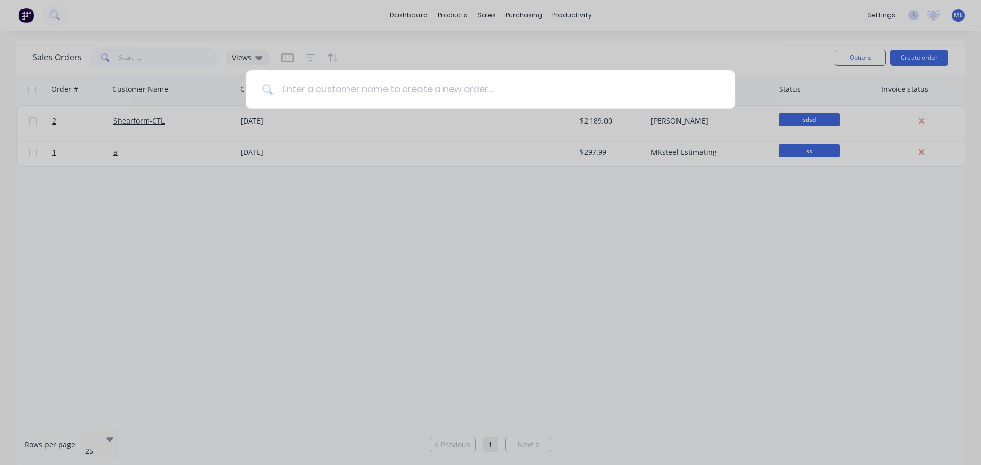
type input "o"
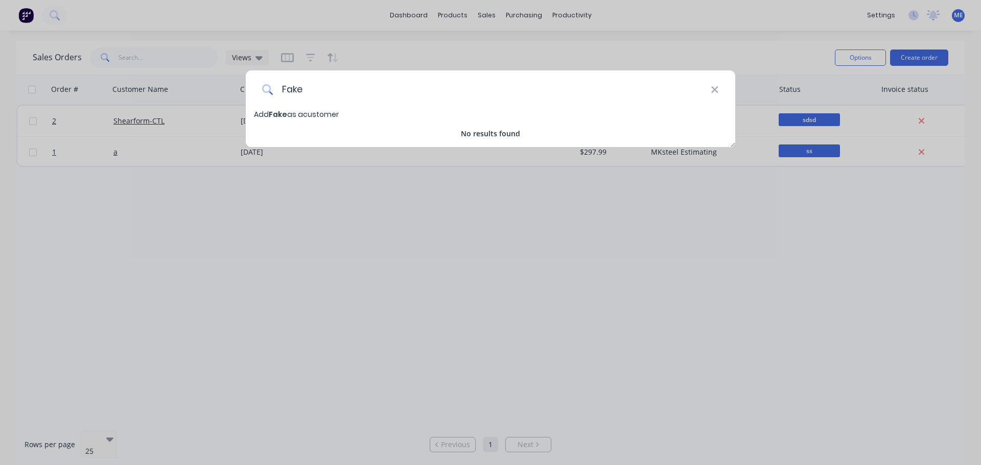
drag, startPoint x: 285, startPoint y: 92, endPoint x: 309, endPoint y: 91, distance: 24.5
click at [309, 91] on input "Fake" at bounding box center [491, 89] width 437 height 38
type input "FAIFAB"
click at [336, 117] on span "Add FAIFAB as a customer" at bounding box center [299, 114] width 91 height 10
select select "AU"
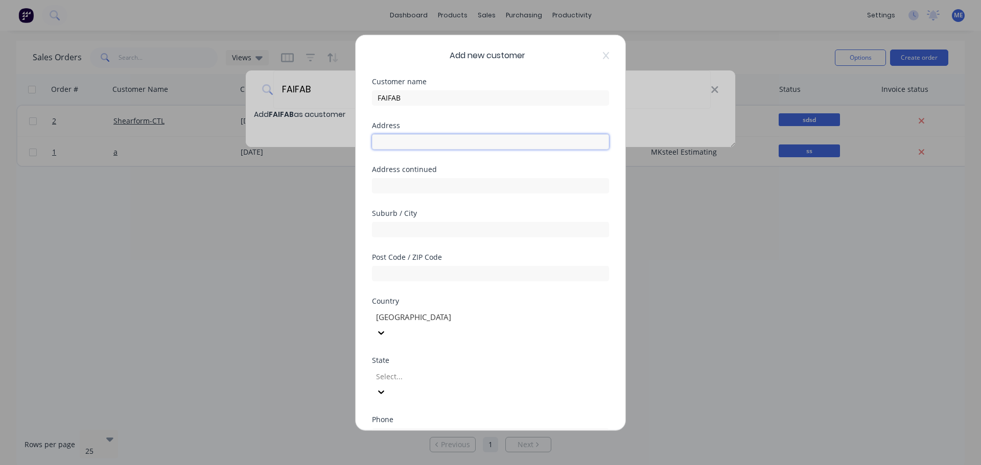
click at [433, 149] on input "text" at bounding box center [490, 141] width 237 height 15
type input "s"
click at [405, 177] on div at bounding box center [490, 184] width 237 height 18
drag, startPoint x: 404, startPoint y: 186, endPoint x: 407, endPoint y: 191, distance: 5.5
click at [404, 186] on input "text" at bounding box center [490, 185] width 237 height 15
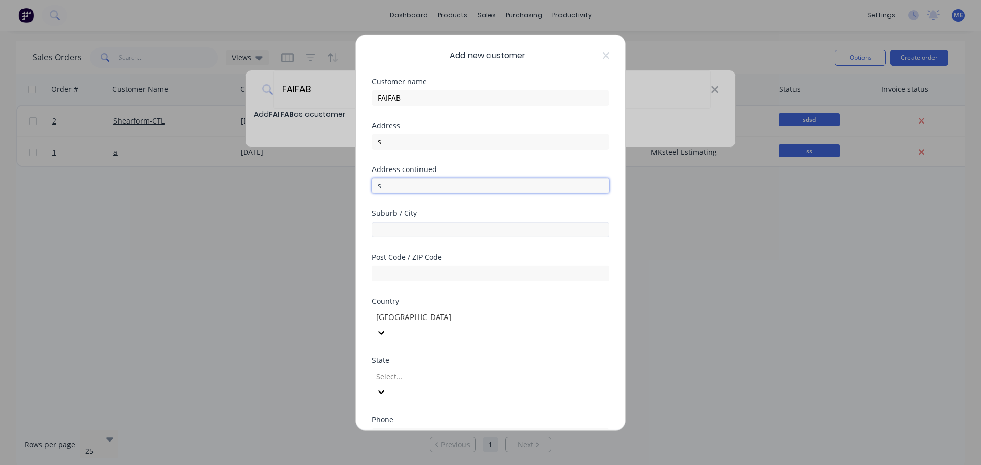
type input "s"
drag, startPoint x: 415, startPoint y: 228, endPoint x: 415, endPoint y: 235, distance: 7.2
click at [415, 228] on input "text" at bounding box center [490, 229] width 237 height 15
type input "s"
click at [406, 278] on input "text" at bounding box center [490, 273] width 237 height 15
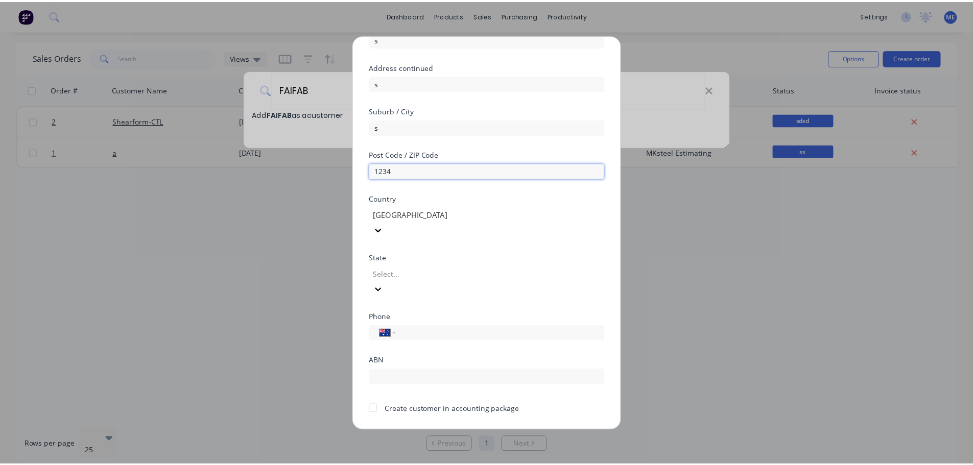
scroll to position [103, 0]
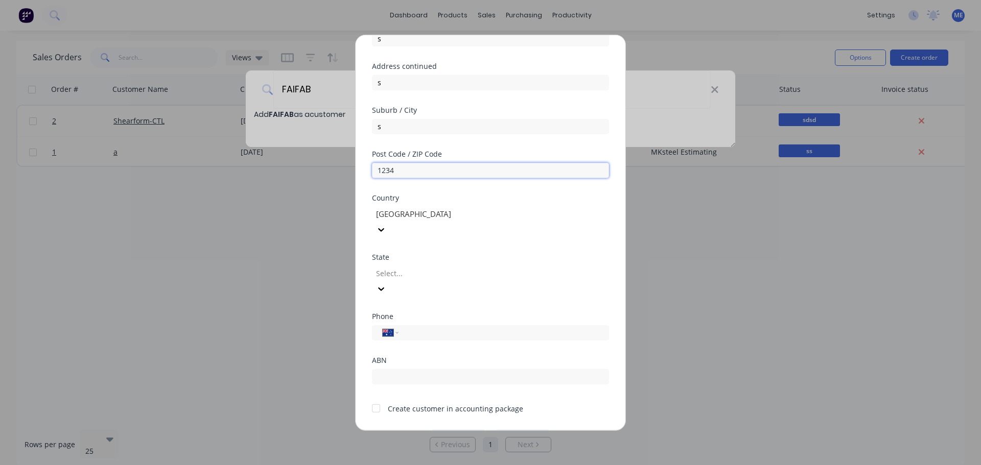
type input "1234"
click at [463, 430] on button "Save" at bounding box center [458, 438] width 56 height 16
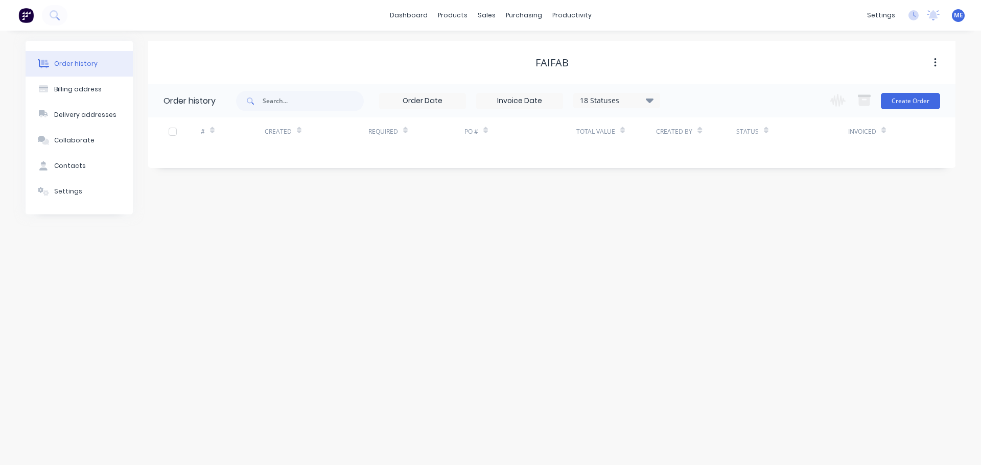
click at [916, 111] on div "Change order status Quotation In Production Submitted Ready for Pick Up Ready f…" at bounding box center [881, 100] width 116 height 33
click at [925, 98] on button "Create Order" at bounding box center [910, 101] width 59 height 16
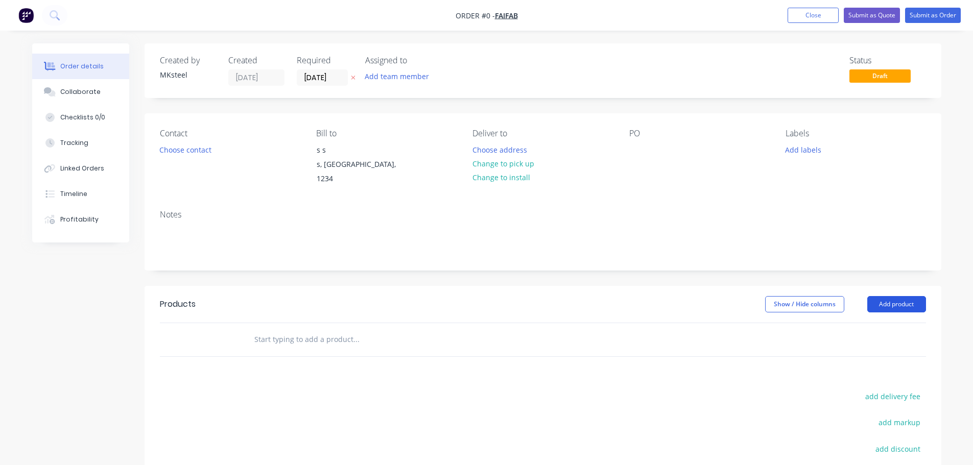
click at [907, 296] on button "Add product" at bounding box center [896, 304] width 59 height 16
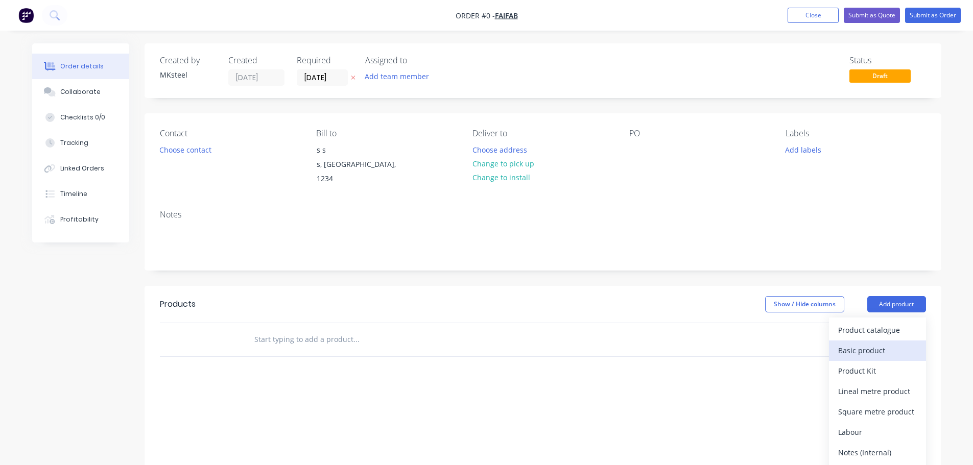
click at [875, 344] on div "Basic product" at bounding box center [877, 350] width 79 height 15
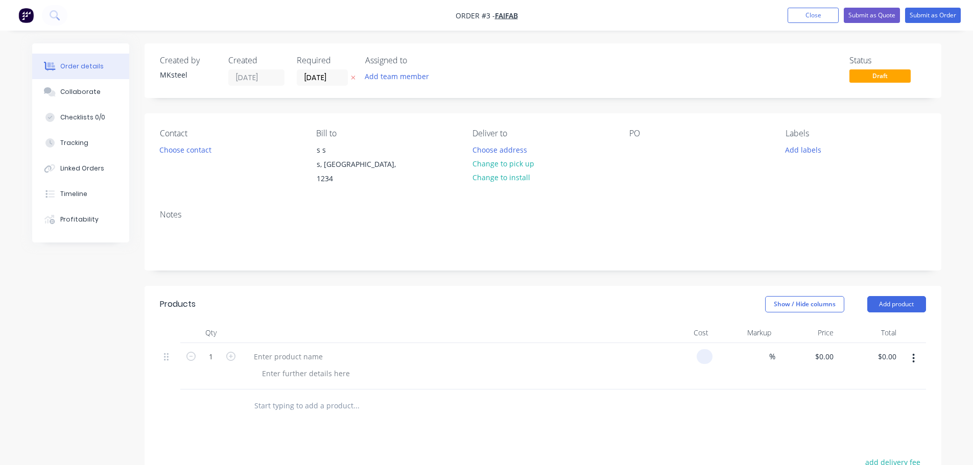
click at [698, 350] on div at bounding box center [681, 366] width 63 height 46
type input "$123,564.00"
click at [808, 390] on div at bounding box center [543, 406] width 766 height 33
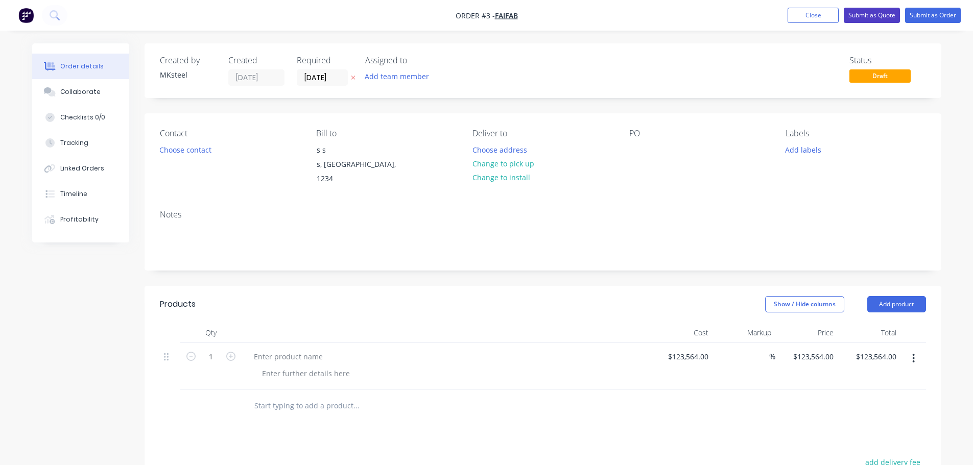
click at [859, 16] on button "Submit as Quote" at bounding box center [872, 15] width 56 height 15
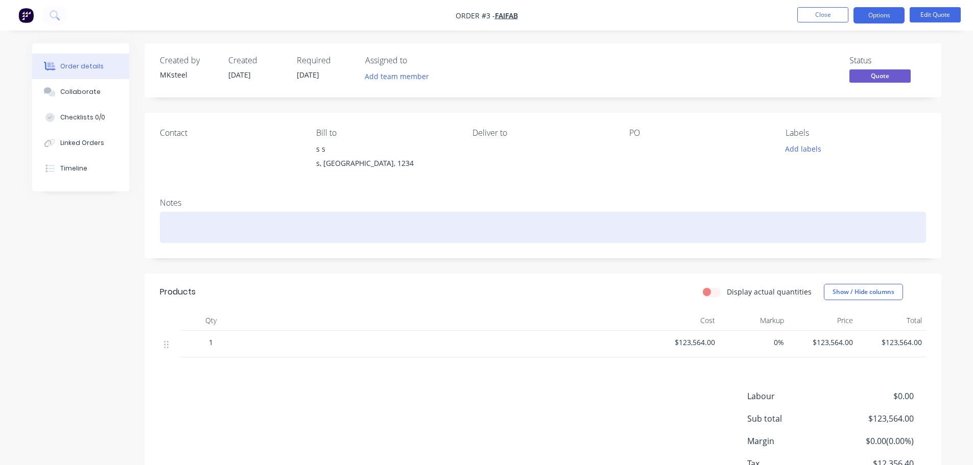
scroll to position [74, 0]
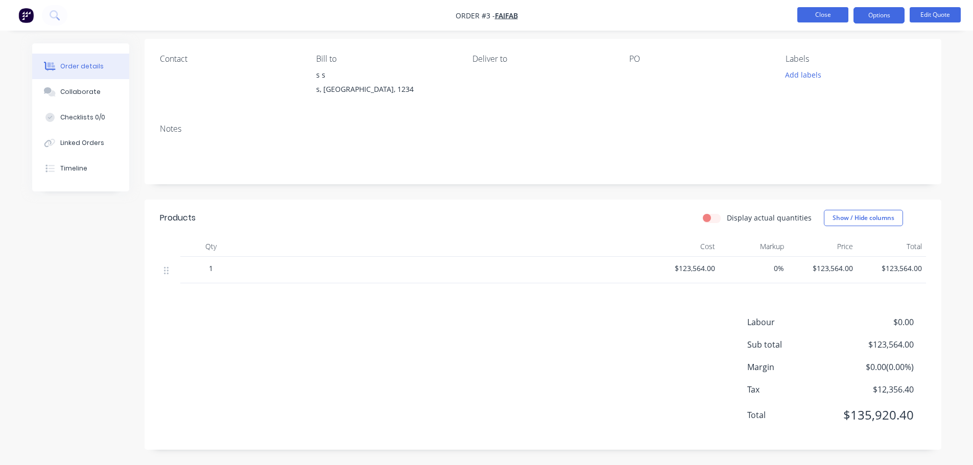
click at [835, 16] on button "Close" at bounding box center [822, 14] width 51 height 15
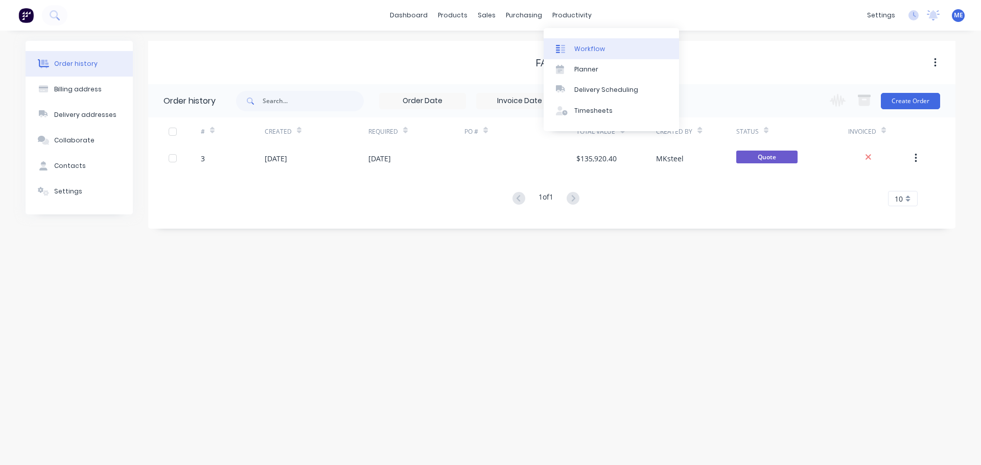
click at [574, 44] on div "Workflow" at bounding box center [589, 48] width 31 height 9
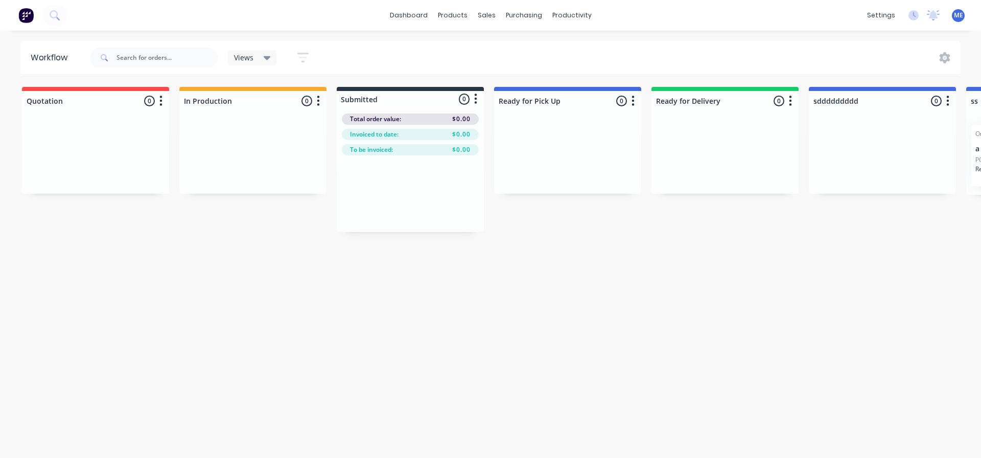
click at [946, 104] on icon "button" at bounding box center [947, 100] width 3 height 13
click at [904, 187] on button "Delete" at bounding box center [902, 190] width 102 height 17
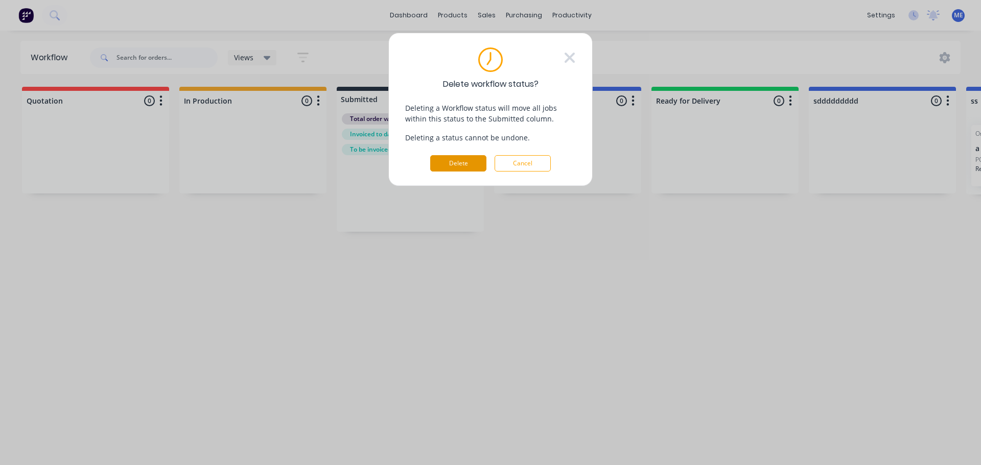
click at [471, 169] on button "Delete" at bounding box center [458, 163] width 56 height 16
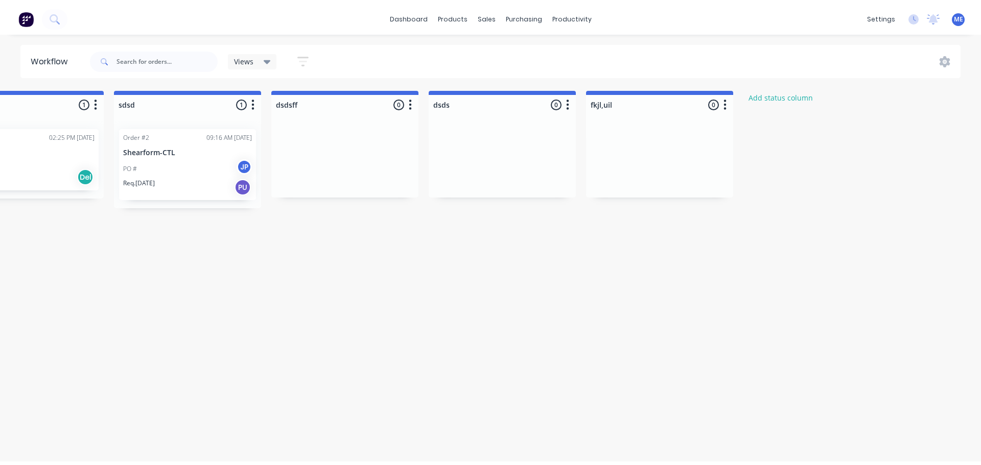
scroll to position [0, 871]
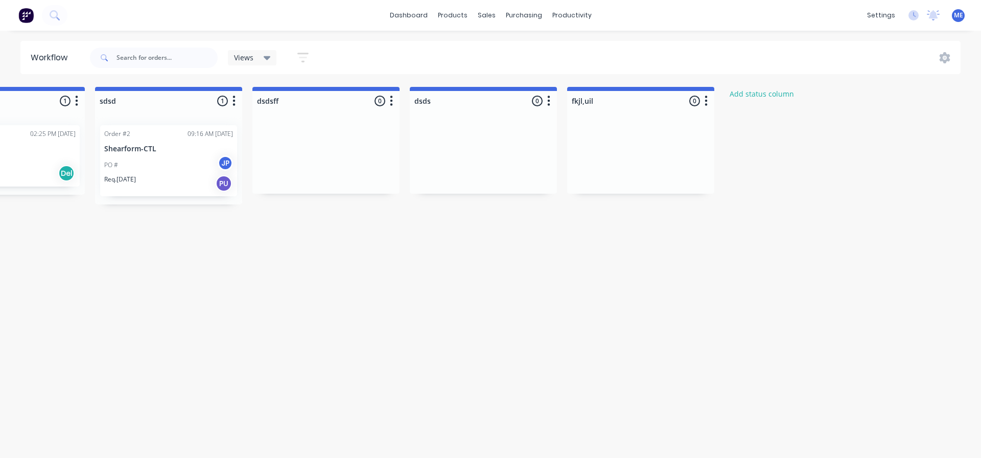
click at [392, 103] on icon "button" at bounding box center [391, 100] width 3 height 13
click at [370, 194] on button "Delete" at bounding box center [346, 190] width 102 height 17
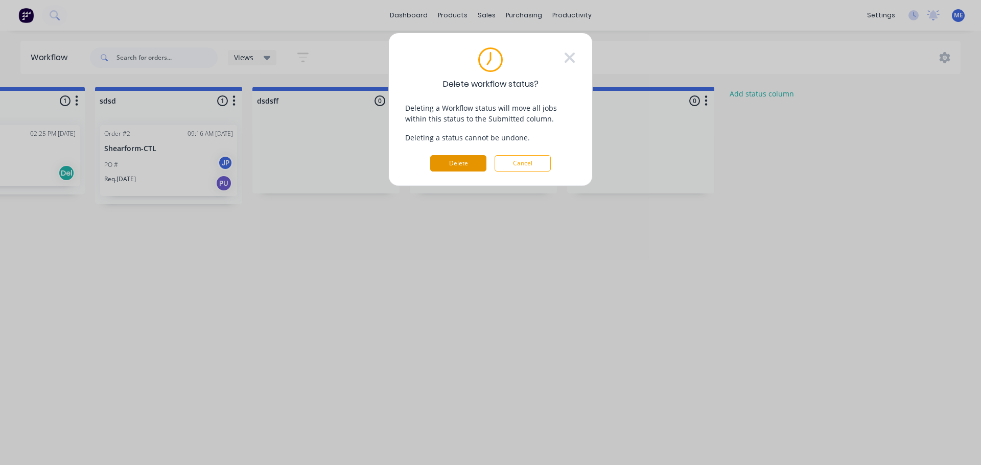
click at [470, 164] on button "Delete" at bounding box center [458, 163] width 56 height 16
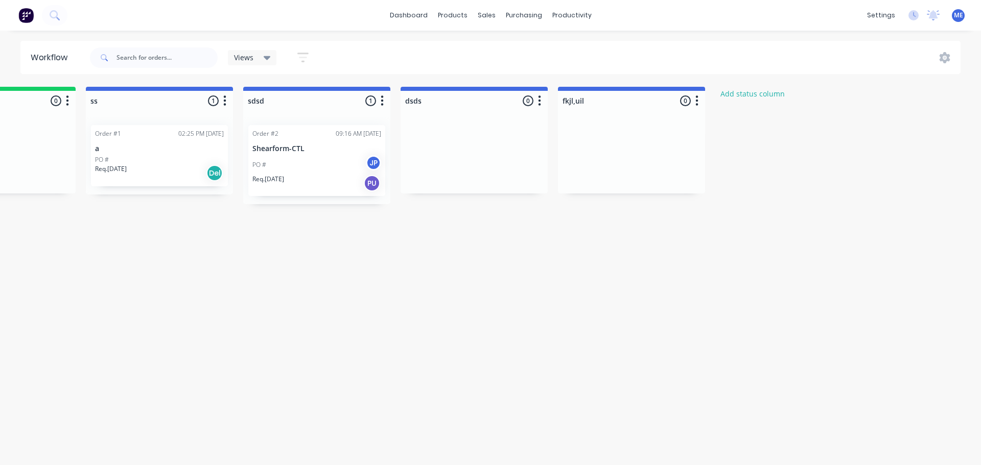
scroll to position [0, 723]
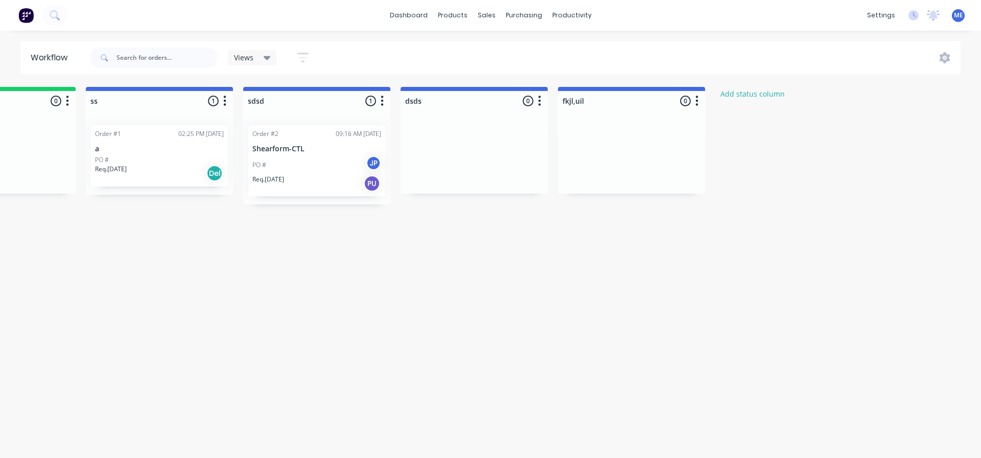
click at [222, 97] on button "button" at bounding box center [225, 101] width 12 height 12
click at [186, 194] on button "Delete" at bounding box center [180, 190] width 102 height 17
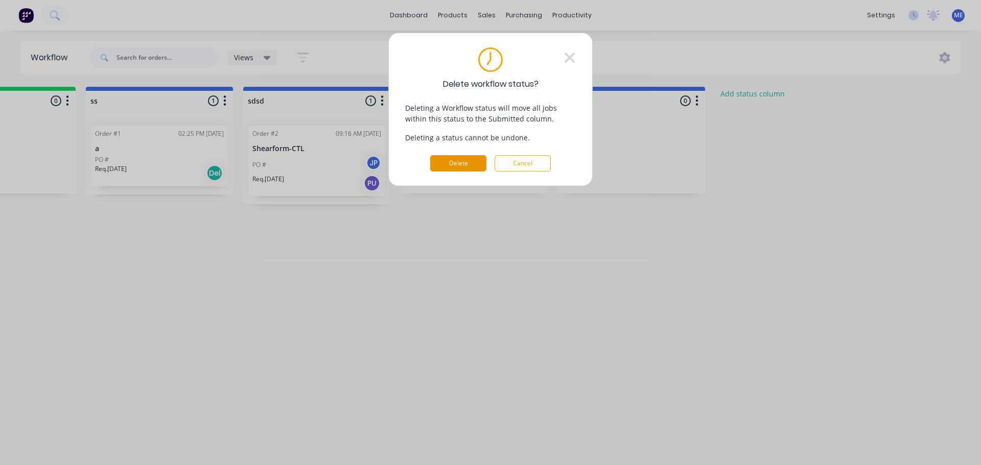
click at [469, 171] on button "Delete" at bounding box center [458, 163] width 56 height 16
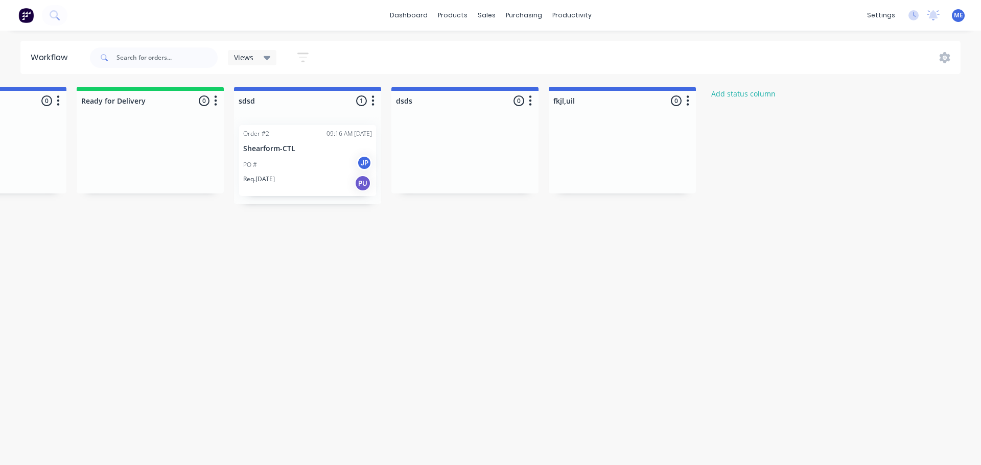
scroll to position [0, 575]
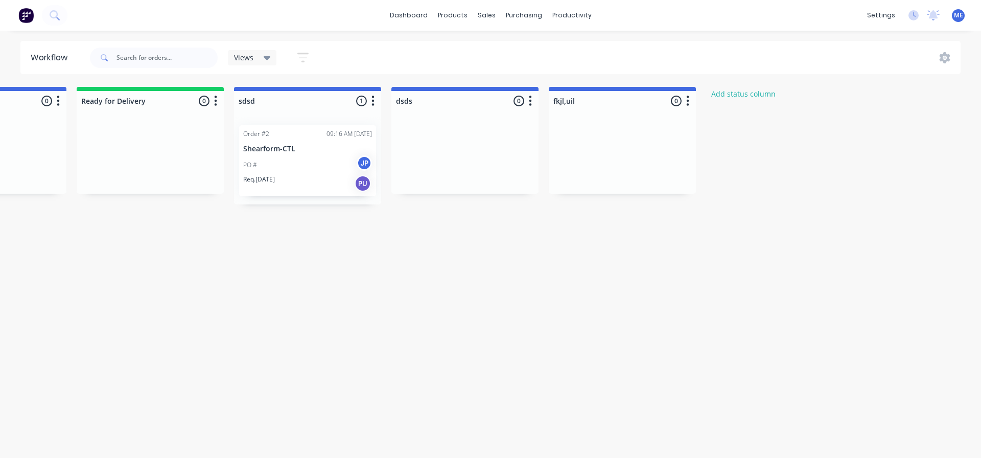
click at [531, 105] on icon "button" at bounding box center [530, 101] width 3 height 10
click at [499, 195] on button "Delete" at bounding box center [485, 190] width 102 height 17
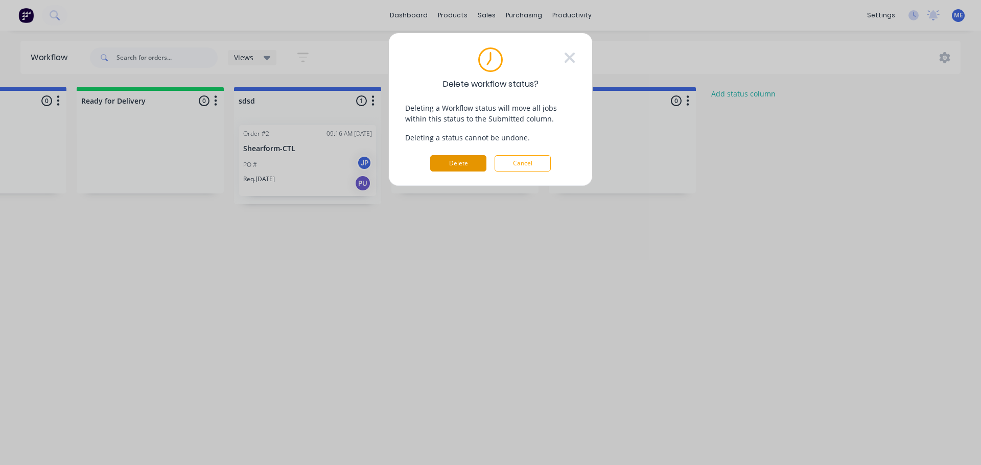
click at [476, 168] on button "Delete" at bounding box center [458, 163] width 56 height 16
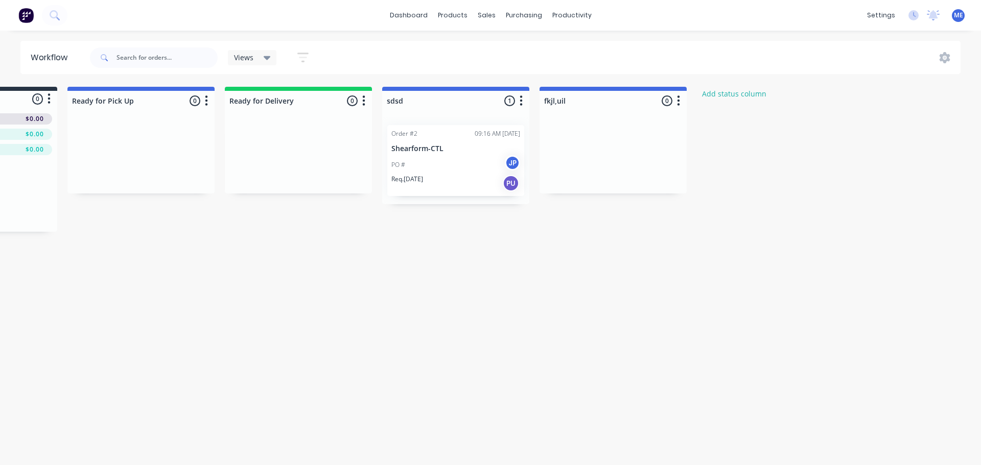
scroll to position [0, 427]
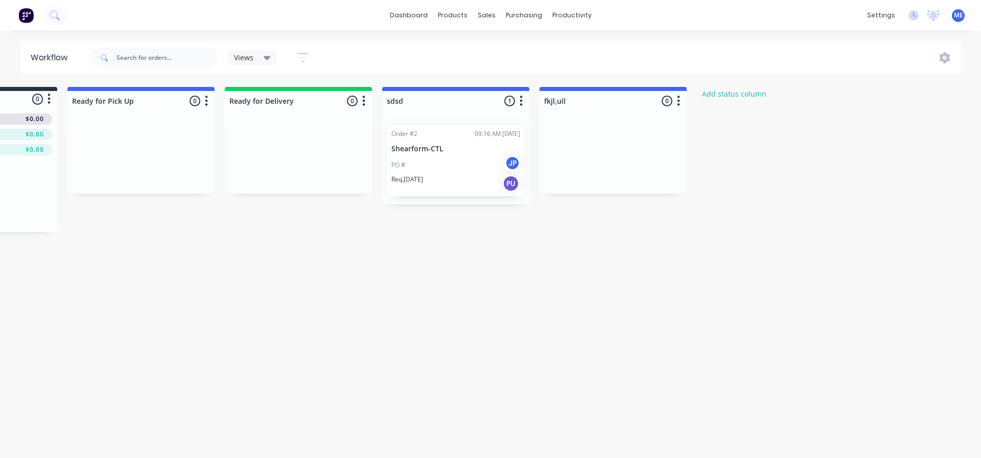
click at [682, 98] on button "button" at bounding box center [678, 101] width 12 height 12
click at [641, 189] on button "Delete" at bounding box center [633, 190] width 102 height 17
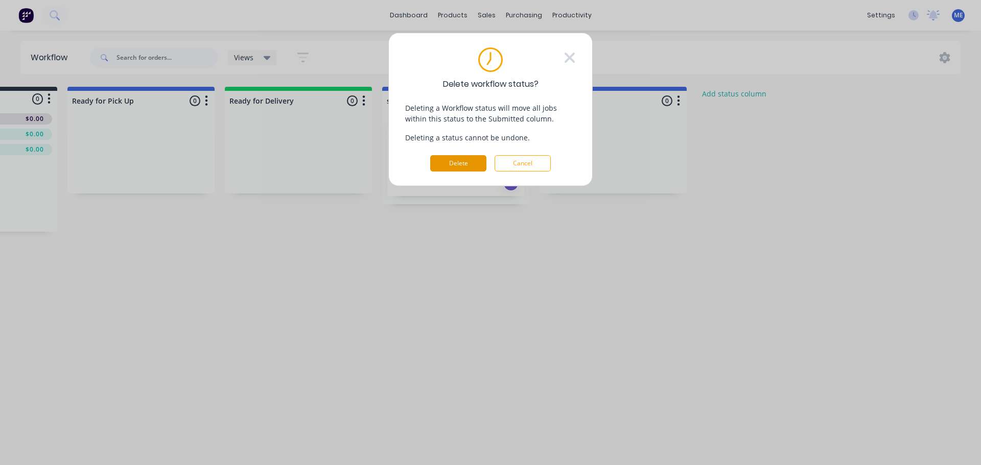
click at [479, 165] on button "Delete" at bounding box center [458, 163] width 56 height 16
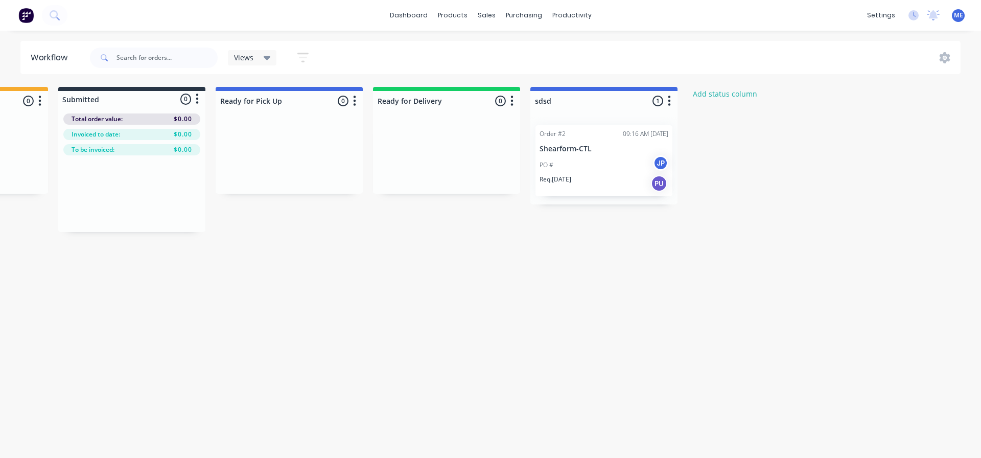
click at [670, 100] on icon "button" at bounding box center [669, 100] width 3 height 13
click at [626, 188] on button "Delete" at bounding box center [624, 190] width 102 height 17
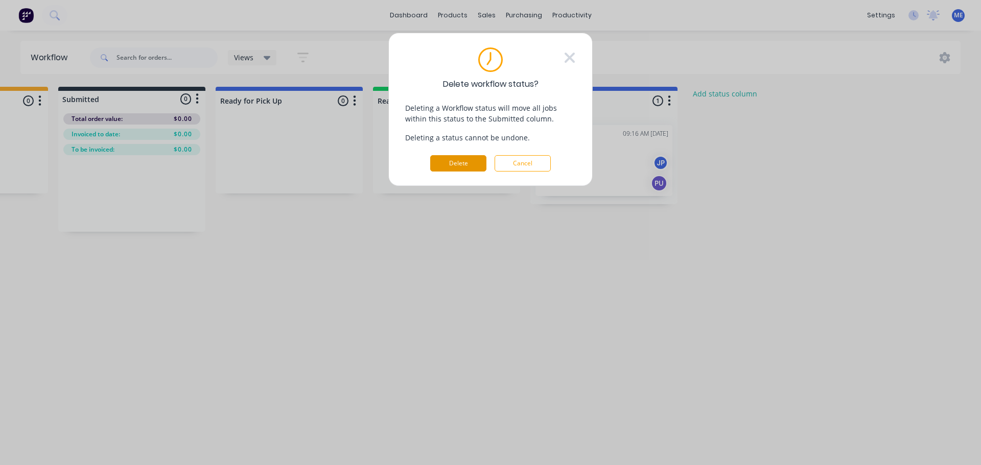
click at [465, 162] on button "Delete" at bounding box center [458, 163] width 56 height 16
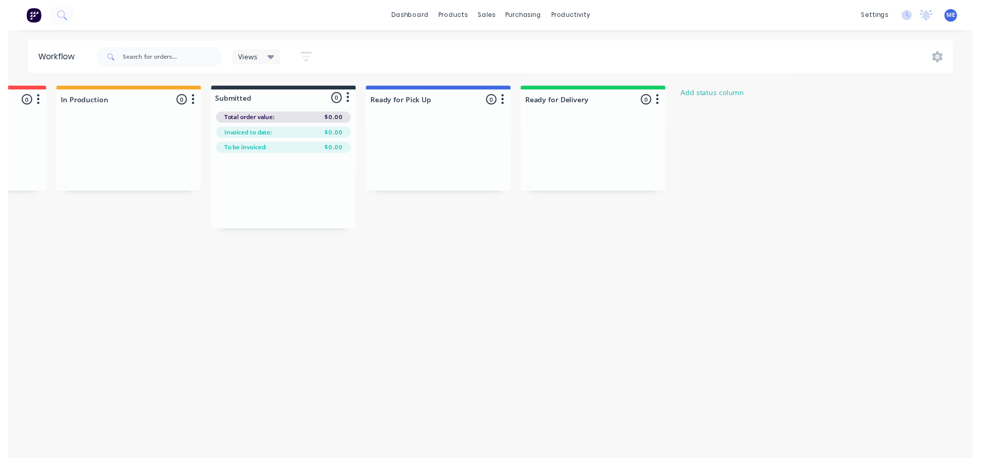
scroll to position [0, 130]
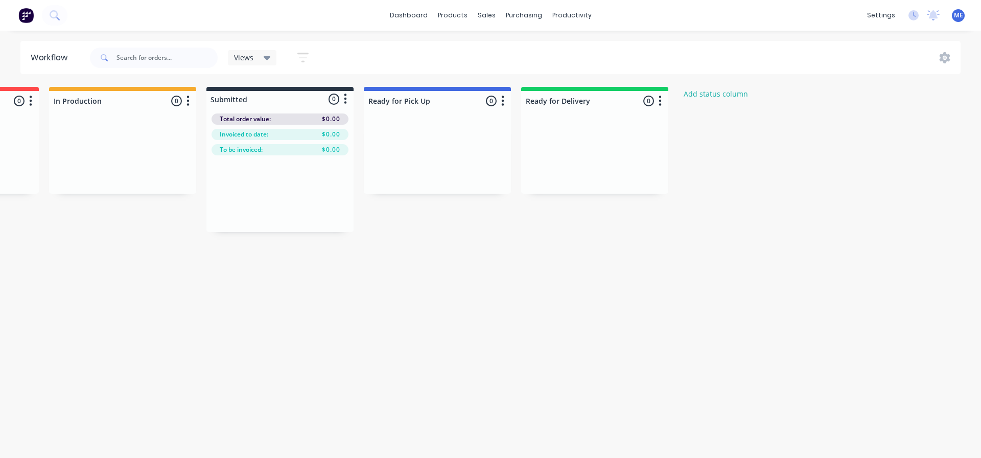
click at [445, 242] on div "Workflow Views Save new view None (Default) edit Show/Hide statuses Show line i…" at bounding box center [360, 239] width 981 height 396
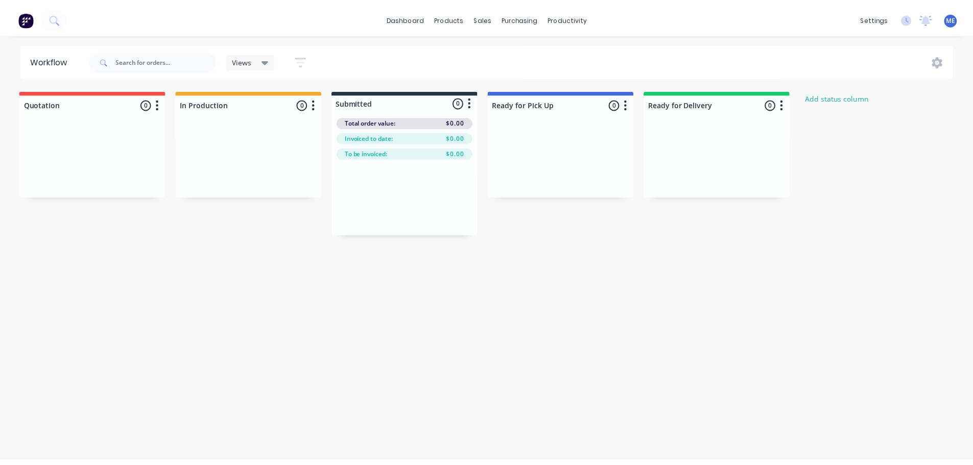
scroll to position [0, 0]
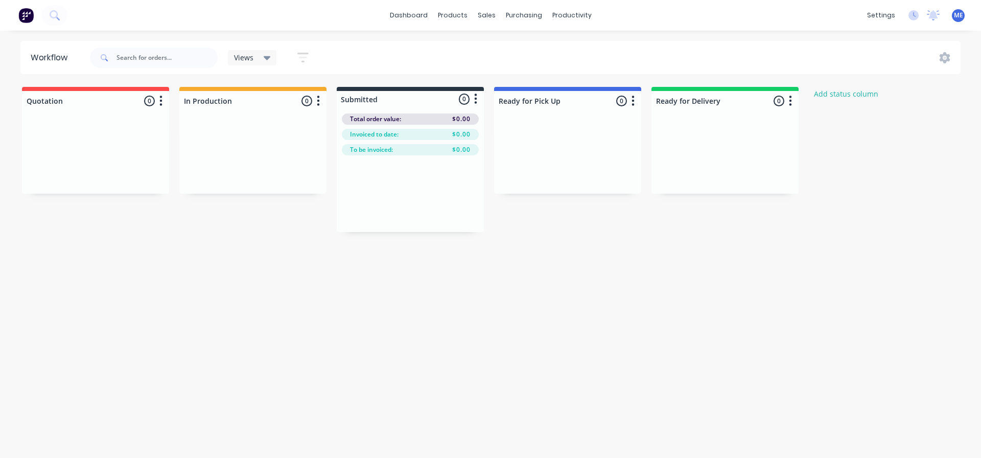
drag, startPoint x: 403, startPoint y: 174, endPoint x: 498, endPoint y: 219, distance: 105.1
click at [449, 186] on div at bounding box center [410, 193] width 147 height 77
click at [427, 195] on div at bounding box center [410, 193] width 147 height 77
click at [414, 17] on link "dashboard" at bounding box center [409, 15] width 48 height 15
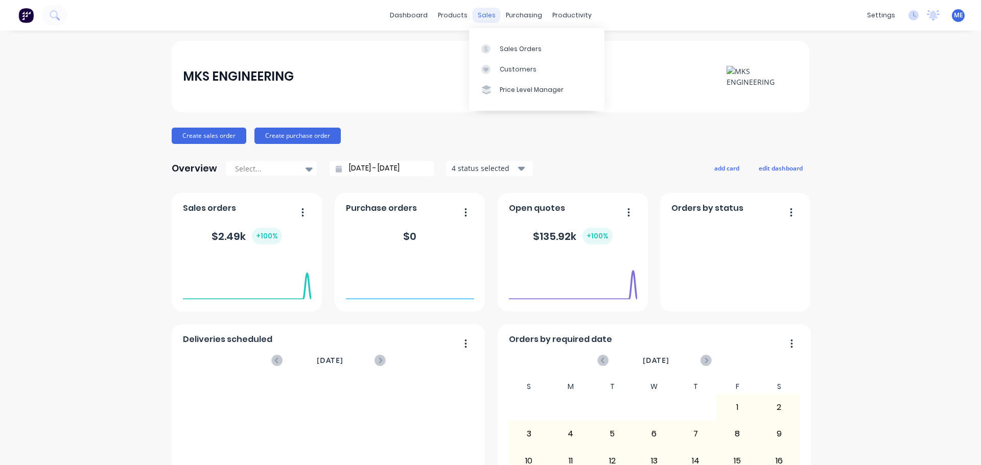
click at [489, 16] on div "sales" at bounding box center [486, 15] width 28 height 15
click at [516, 46] on div "Sales Orders" at bounding box center [521, 48] width 42 height 9
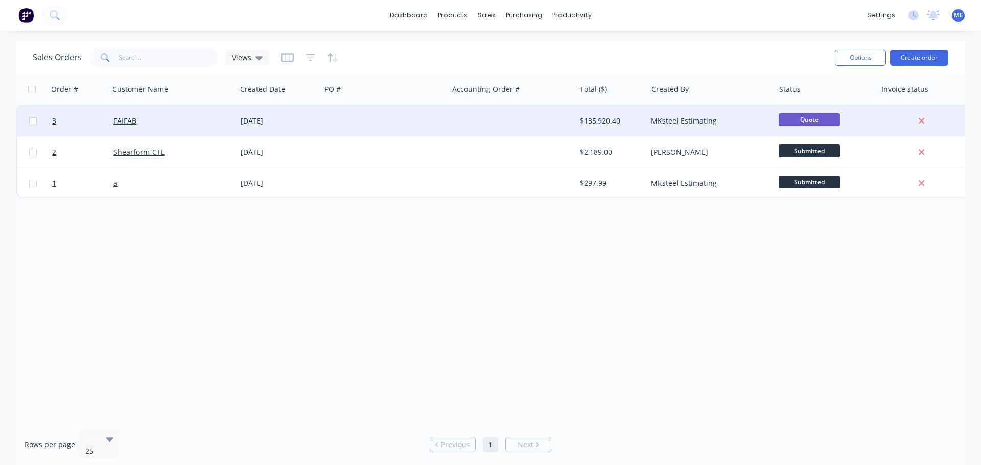
click at [802, 118] on span "Quote" at bounding box center [808, 119] width 61 height 13
click at [796, 120] on span "Quote" at bounding box center [808, 119] width 61 height 13
click at [821, 120] on span "Quote" at bounding box center [808, 119] width 61 height 13
click at [824, 117] on span "Quote" at bounding box center [808, 119] width 61 height 13
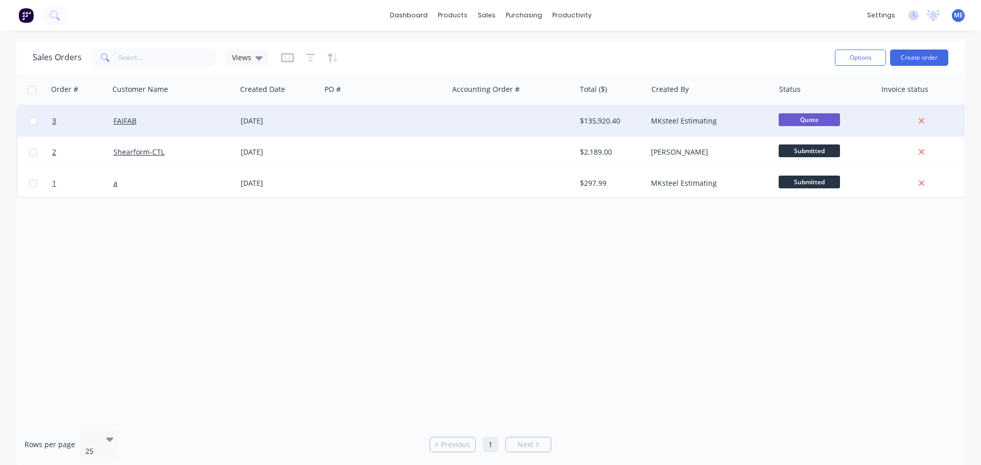
click at [35, 123] on input "checkbox" at bounding box center [33, 121] width 8 height 8
checkbox input "true"
click at [922, 120] on icon at bounding box center [921, 122] width 6 height 6
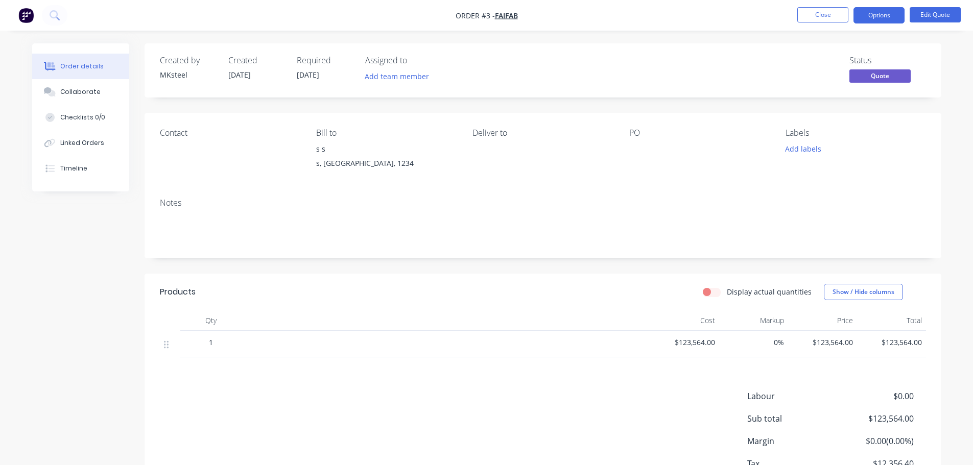
click at [895, 74] on span "Quote" at bounding box center [879, 75] width 61 height 13
click at [936, 134] on div "Contact [PERSON_NAME] to s s s, [GEOGRAPHIC_DATA], 1234 Deliver to PO Labels Ad…" at bounding box center [543, 151] width 797 height 77
click at [822, 13] on button "Close" at bounding box center [822, 14] width 51 height 15
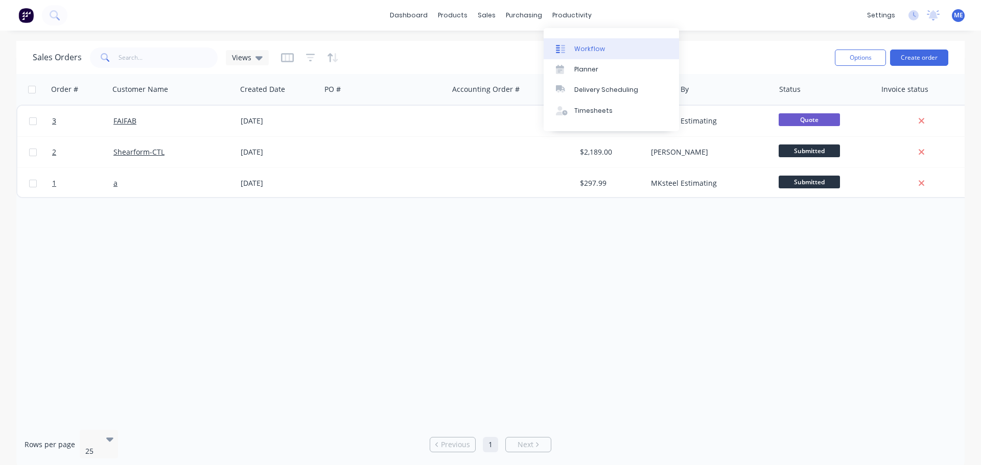
click at [570, 46] on div at bounding box center [563, 48] width 15 height 9
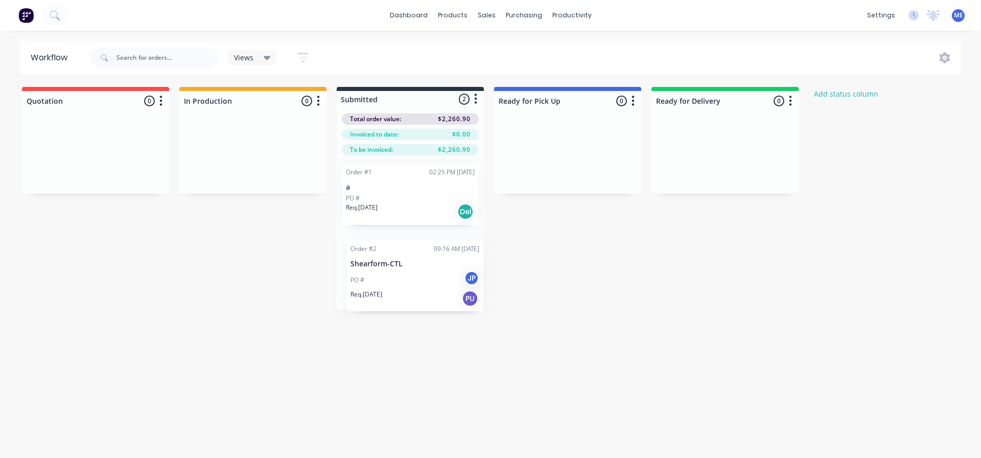
drag, startPoint x: 401, startPoint y: 259, endPoint x: 406, endPoint y: 273, distance: 14.5
click at [406, 273] on div "Order #1 02:25 PM 27/08/25 a PO # Req. 27/08/25 Del Order #2 09:16 AM 28/08/25 …" at bounding box center [410, 232] width 147 height 154
drag, startPoint x: 398, startPoint y: 196, endPoint x: 397, endPoint y: 217, distance: 21.0
click at [397, 217] on div "Order #1 02:25 PM 27/08/25 a PO # Req. 27/08/25 Del Order #2 09:16 AM 28/08/25 …" at bounding box center [410, 234] width 147 height 159
click at [115, 152] on div at bounding box center [95, 155] width 147 height 77
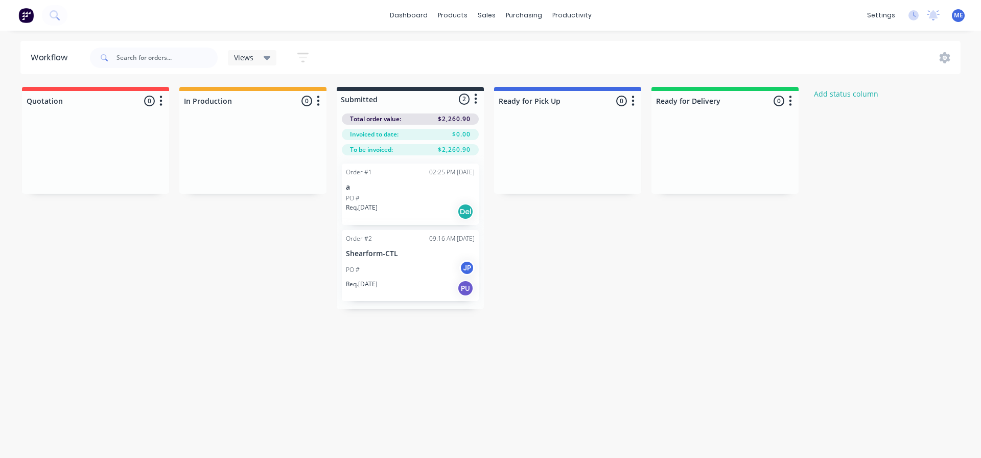
click at [115, 152] on div at bounding box center [95, 155] width 147 height 77
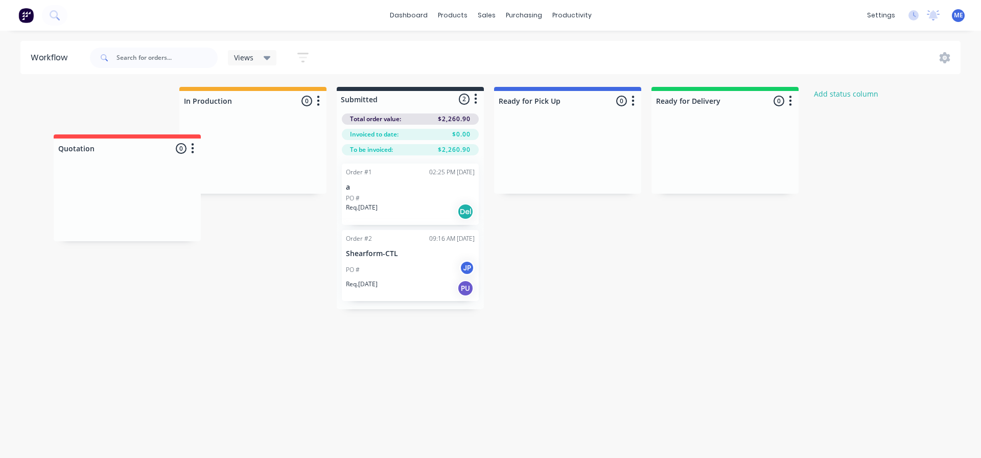
drag, startPoint x: 70, startPoint y: 109, endPoint x: 103, endPoint y: 159, distance: 60.2
click at [103, 159] on div "Quotation 0 Status colour #FF4949 hex #FF4949 Save Cancel Notifications Email S…" at bounding box center [547, 198] width 1111 height 222
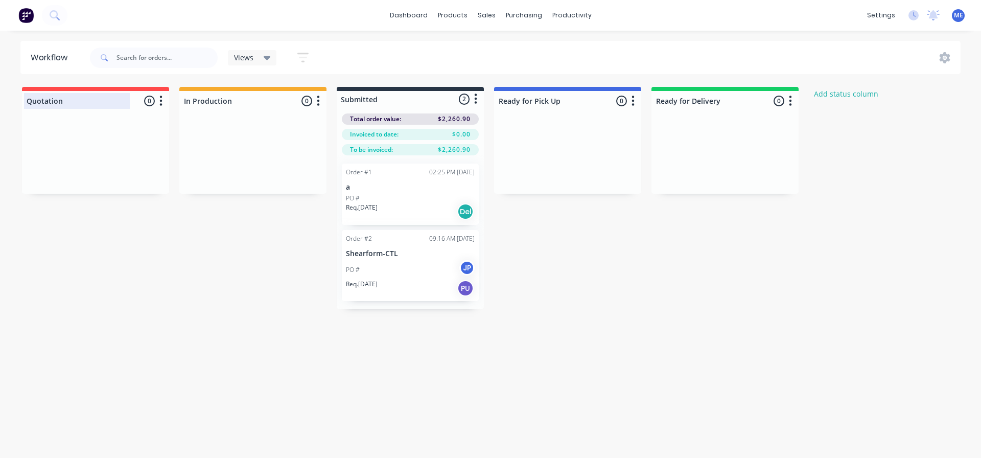
click at [167, 100] on div at bounding box center [95, 101] width 147 height 20
click at [162, 104] on icon "button" at bounding box center [160, 100] width 3 height 13
drag, startPoint x: 132, startPoint y: 405, endPoint x: 143, endPoint y: 359, distance: 47.1
click at [133, 391] on div "Workflow Views Save new view None (Default) edit Show/Hide statuses Show line i…" at bounding box center [490, 239] width 981 height 396
drag, startPoint x: 91, startPoint y: 152, endPoint x: 98, endPoint y: 206, distance: 54.5
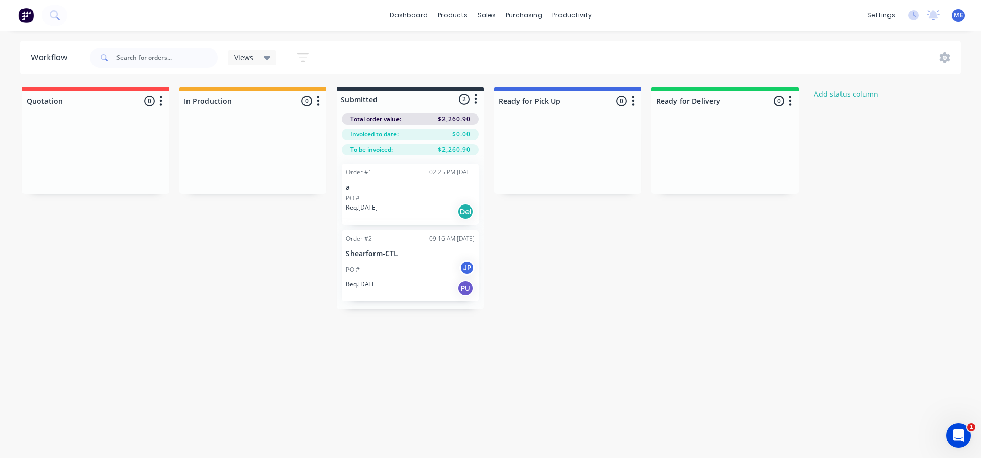
click at [99, 210] on div "Quotation 0 Status colour #FF4949 hex #FF4949 Save Cancel Notifications Email S…" at bounding box center [547, 198] width 1111 height 222
drag, startPoint x: 98, startPoint y: 107, endPoint x: 104, endPoint y: 109, distance: 6.5
click at [104, 109] on div "Quotation 0 Status colour #FF4949 hex #FF4949 Save Cancel Notifications Email S…" at bounding box center [547, 198] width 1111 height 222
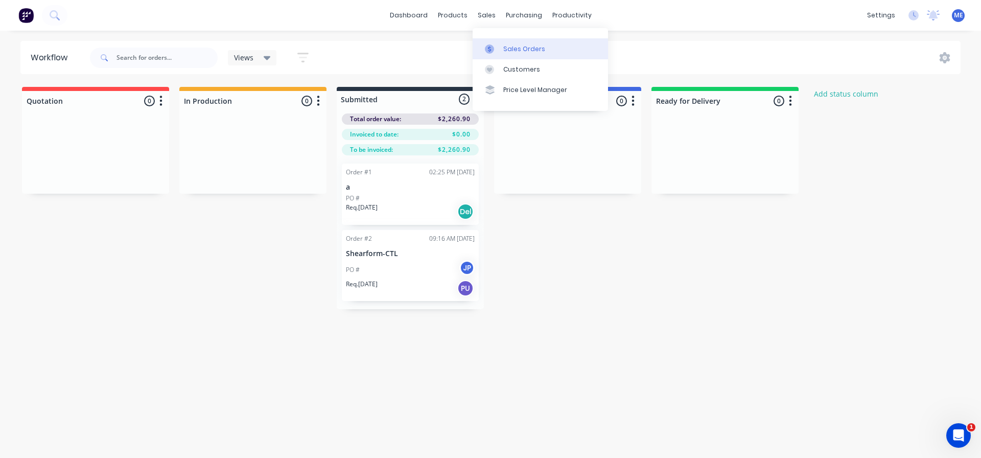
click at [503, 48] on div "Sales Orders" at bounding box center [524, 48] width 42 height 9
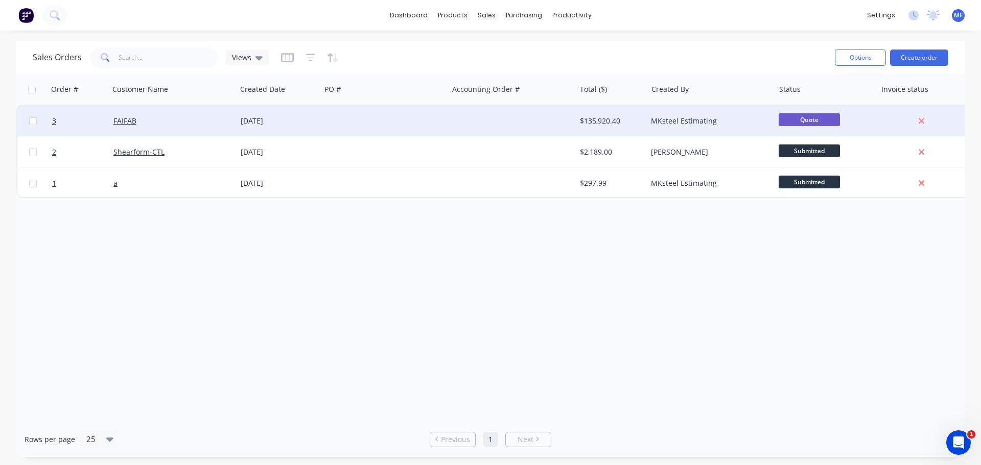
click at [268, 128] on div "[DATE]" at bounding box center [278, 121] width 84 height 31
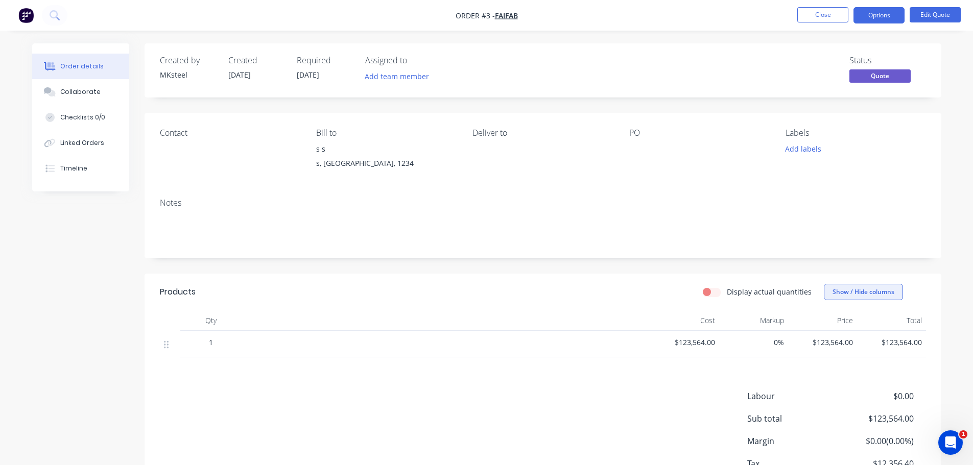
click at [858, 297] on button "Show / Hide columns" at bounding box center [863, 292] width 79 height 16
click at [839, 353] on label "Discount" at bounding box center [837, 353] width 18 height 9
click at [828, 349] on input "Discount" at bounding box center [828, 349] width 0 height 0
click at [839, 353] on span at bounding box center [840, 353] width 9 height 9
click at [828, 349] on input "Discount" at bounding box center [828, 349] width 0 height 0
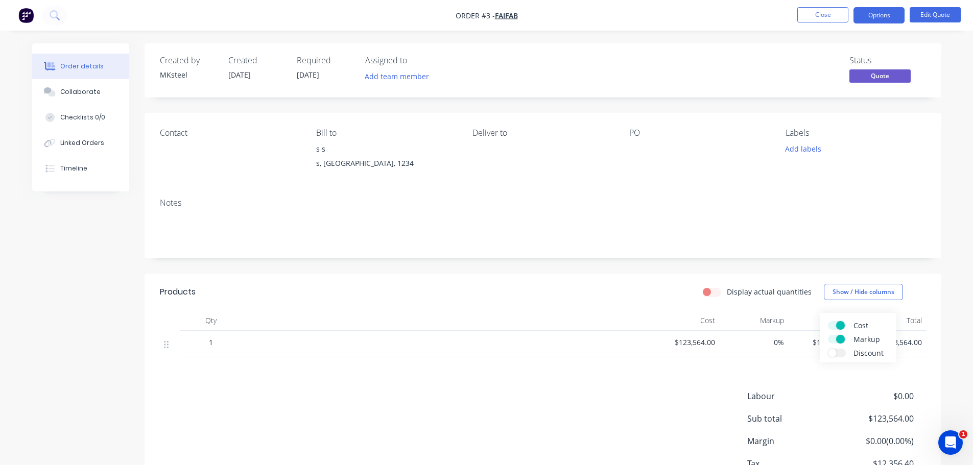
click at [839, 353] on label "Discount" at bounding box center [837, 353] width 18 height 9
click at [828, 349] on input "Discount" at bounding box center [828, 349] width 0 height 0
click at [773, 351] on div at bounding box center [762, 344] width 65 height 27
click at [773, 344] on div at bounding box center [762, 344] width 65 height 27
click at [775, 343] on div at bounding box center [762, 344] width 65 height 27
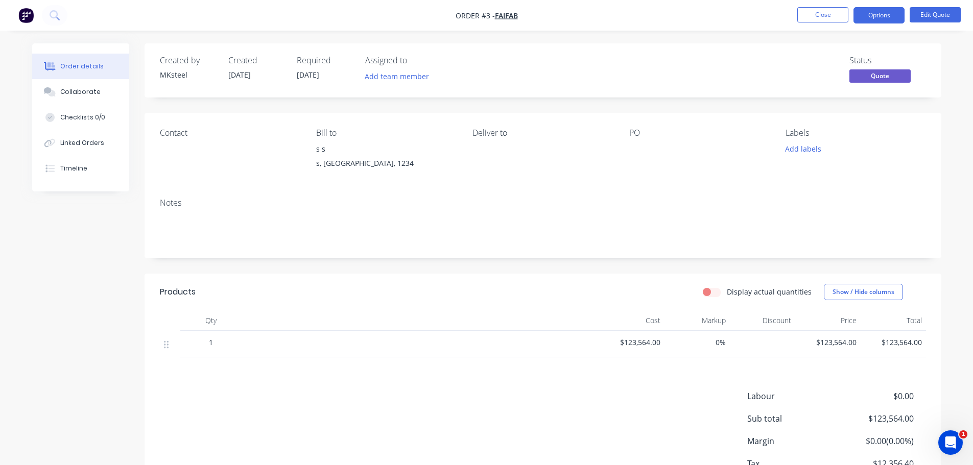
click at [786, 343] on div at bounding box center [762, 344] width 65 height 27
click at [755, 343] on div at bounding box center [762, 344] width 65 height 27
click at [715, 343] on div "1 $123,564.00 0% $123,564.00 $123,564.00" at bounding box center [543, 344] width 766 height 27
click at [719, 345] on span "0%" at bounding box center [697, 342] width 57 height 11
drag, startPoint x: 752, startPoint y: 340, endPoint x: 781, endPoint y: 341, distance: 29.7
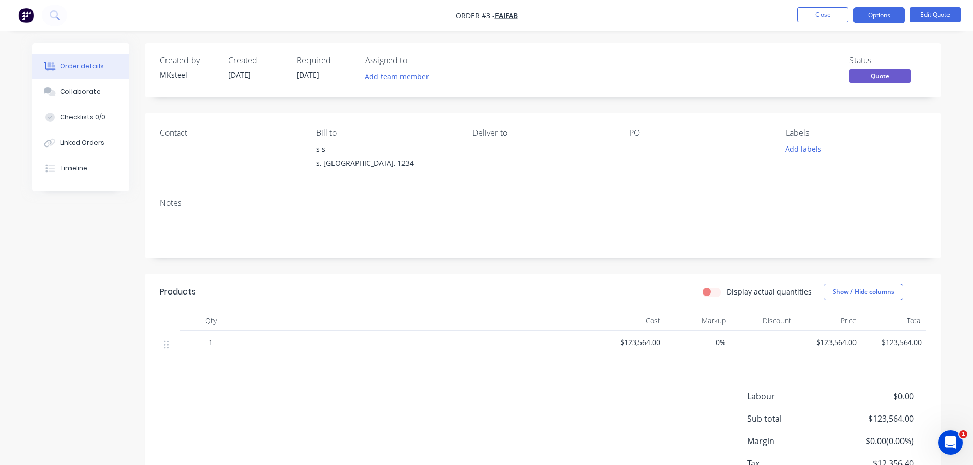
click at [753, 340] on div at bounding box center [762, 344] width 65 height 27
drag, startPoint x: 781, startPoint y: 341, endPoint x: 838, endPoint y: 314, distance: 62.8
click at [783, 341] on div at bounding box center [762, 344] width 65 height 27
click at [862, 300] on button "Show / Hide columns" at bounding box center [863, 292] width 79 height 16
click at [836, 358] on div "Cost Markup Discount" at bounding box center [858, 338] width 77 height 50
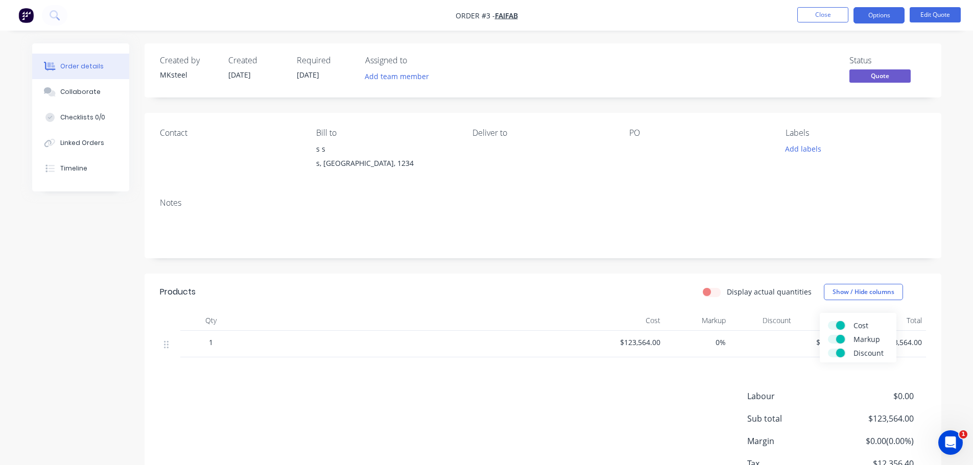
click at [835, 354] on label "Discount" at bounding box center [837, 353] width 18 height 9
click at [828, 349] on input "Discount" at bounding box center [828, 349] width 0 height 0
drag, startPoint x: 846, startPoint y: 358, endPoint x: 818, endPoint y: 346, distance: 31.1
click at [844, 358] on div "Cost Markup Discount" at bounding box center [858, 338] width 77 height 50
click at [818, 346] on span "$123,564.00" at bounding box center [822, 342] width 61 height 11
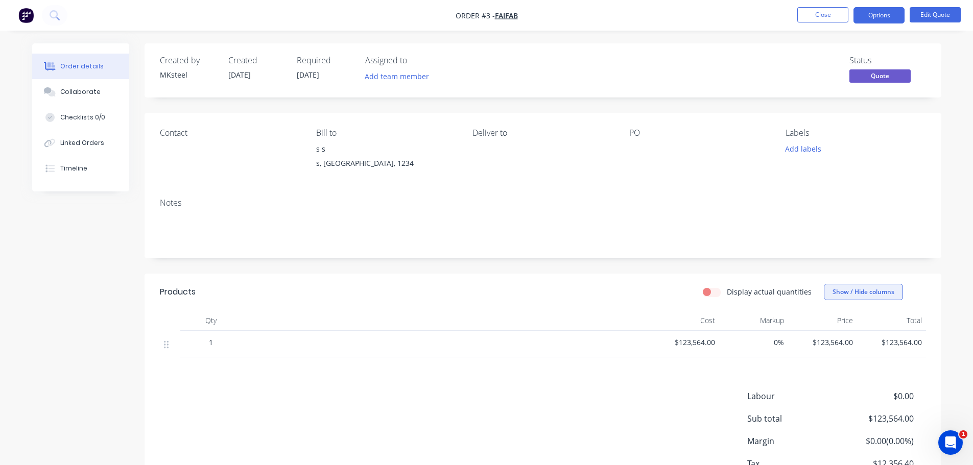
click at [864, 291] on button "Show / Hide columns" at bounding box center [863, 292] width 79 height 16
click at [842, 353] on label "Discount" at bounding box center [837, 353] width 18 height 9
click at [828, 349] on input "Discount" at bounding box center [828, 349] width 0 height 0
click at [761, 346] on div at bounding box center [762, 344] width 65 height 27
click at [766, 345] on div at bounding box center [762, 344] width 65 height 27
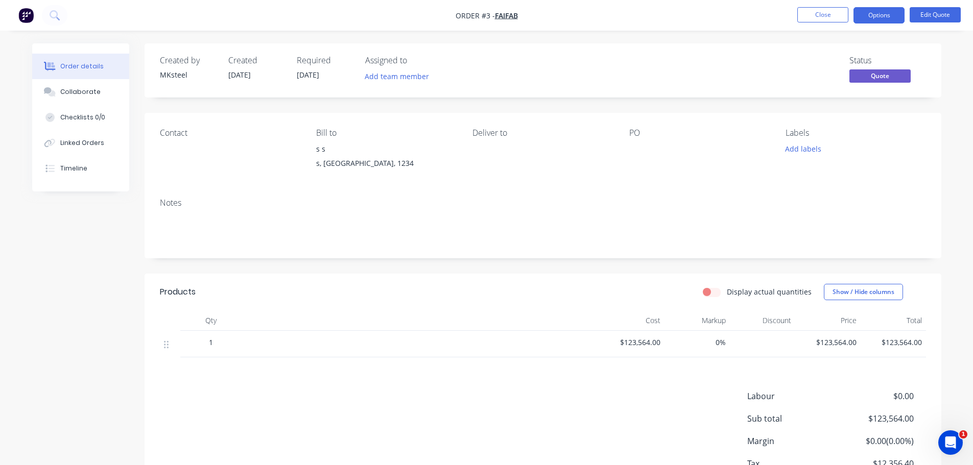
click at [775, 343] on div at bounding box center [762, 344] width 65 height 27
drag, startPoint x: 779, startPoint y: 341, endPoint x: 785, endPoint y: 339, distance: 6.5
click at [779, 341] on div at bounding box center [762, 344] width 65 height 27
click at [785, 339] on div at bounding box center [762, 344] width 65 height 27
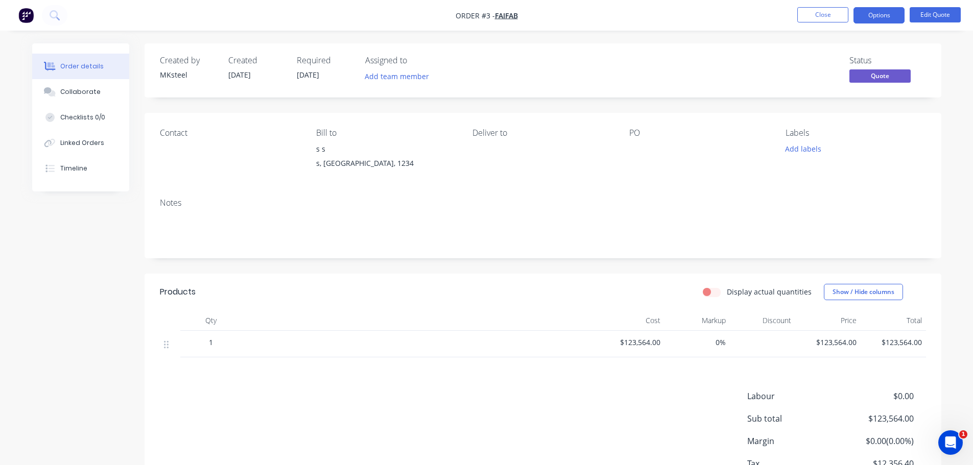
click at [778, 341] on div at bounding box center [762, 344] width 65 height 27
click at [777, 341] on div at bounding box center [762, 344] width 65 height 27
click at [848, 291] on button "Show / Hide columns" at bounding box center [863, 292] width 79 height 16
click at [835, 339] on label "Markup" at bounding box center [837, 339] width 18 height 9
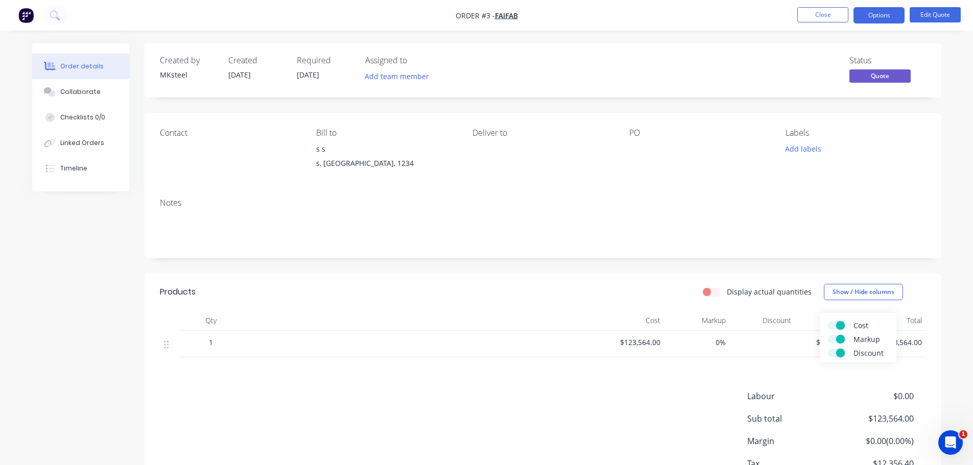
click at [828, 335] on input "Markup" at bounding box center [828, 335] width 0 height 0
click at [835, 339] on span at bounding box center [832, 339] width 9 height 9
click at [828, 335] on input "Markup" at bounding box center [828, 335] width 0 height 0
click at [835, 339] on label "Markup" at bounding box center [837, 339] width 18 height 9
click at [828, 335] on input "Markup" at bounding box center [828, 335] width 0 height 0
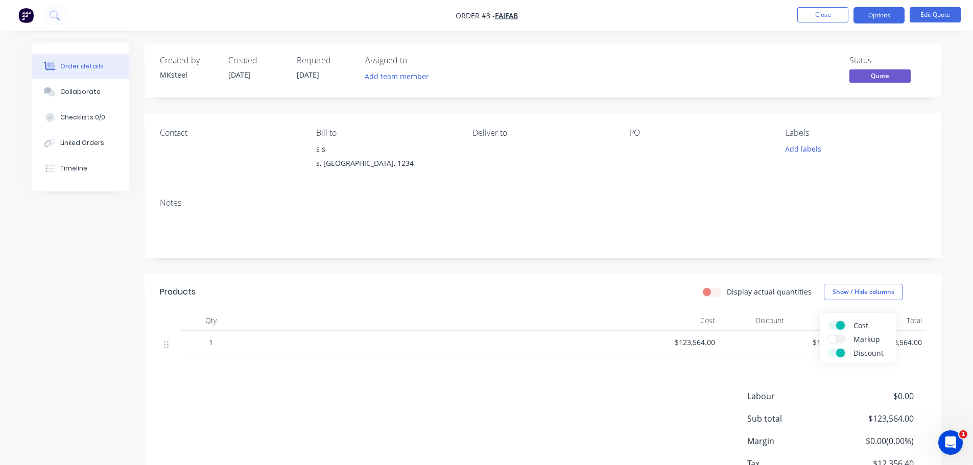
click at [836, 351] on label "Discount" at bounding box center [837, 353] width 18 height 9
click at [828, 349] on input "Discount" at bounding box center [828, 349] width 0 height 0
click at [834, 341] on span at bounding box center [832, 339] width 9 height 9
click at [828, 335] on input "Markup" at bounding box center [828, 335] width 0 height 0
click at [837, 340] on span at bounding box center [840, 339] width 9 height 9
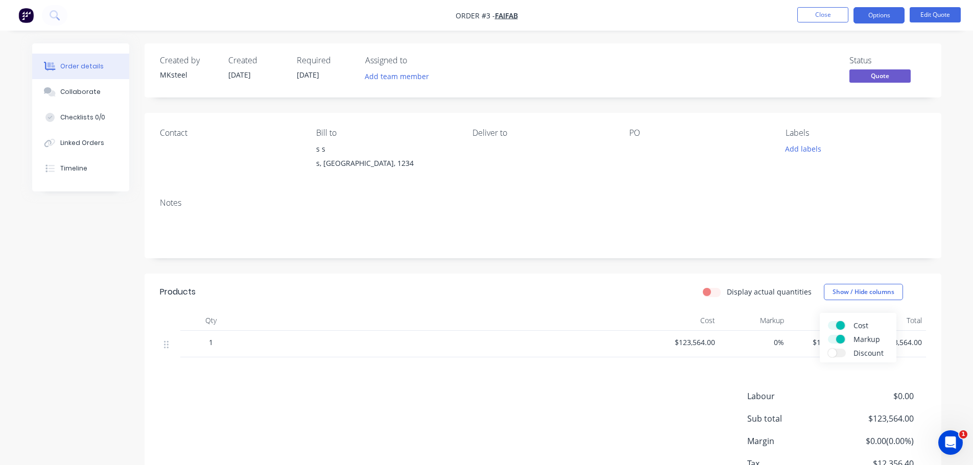
click at [828, 335] on input "Markup" at bounding box center [828, 335] width 0 height 0
click at [837, 340] on label "Markup" at bounding box center [837, 339] width 18 height 9
click at [828, 335] on input "Markup" at bounding box center [828, 335] width 0 height 0
click at [837, 340] on span at bounding box center [840, 339] width 9 height 9
click at [828, 335] on input "Markup" at bounding box center [828, 335] width 0 height 0
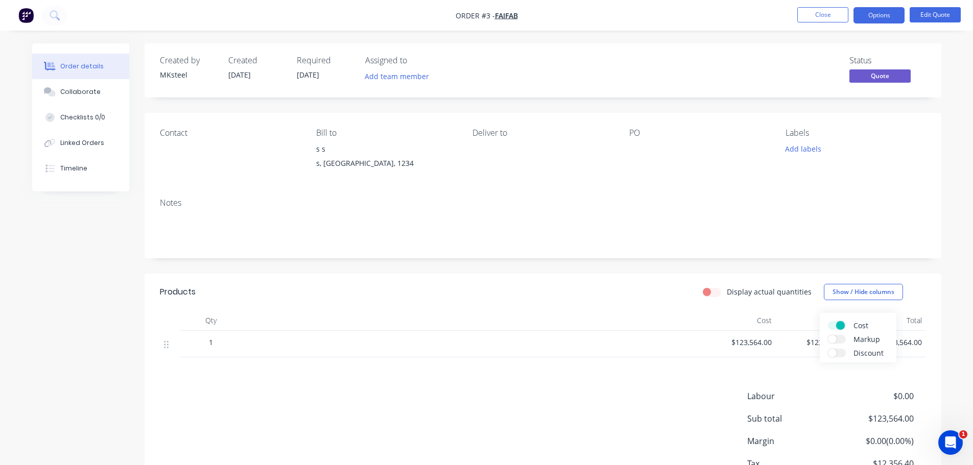
click at [837, 350] on label "Discount" at bounding box center [837, 353] width 18 height 9
click at [828, 349] on input "Discount" at bounding box center [828, 349] width 0 height 0
click at [747, 339] on div at bounding box center [753, 344] width 69 height 27
click at [766, 342] on div at bounding box center [753, 344] width 69 height 27
click at [771, 344] on div at bounding box center [753, 344] width 69 height 27
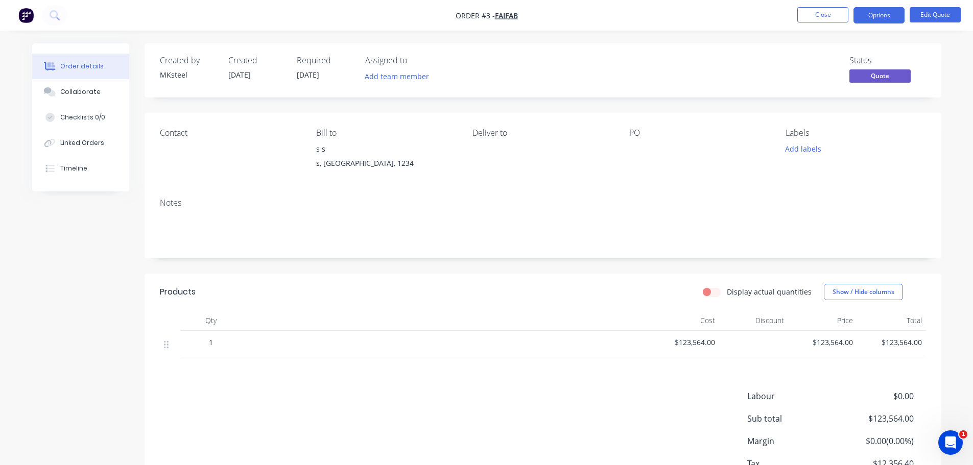
click at [773, 345] on div at bounding box center [753, 344] width 69 height 27
click at [774, 346] on div at bounding box center [753, 344] width 69 height 27
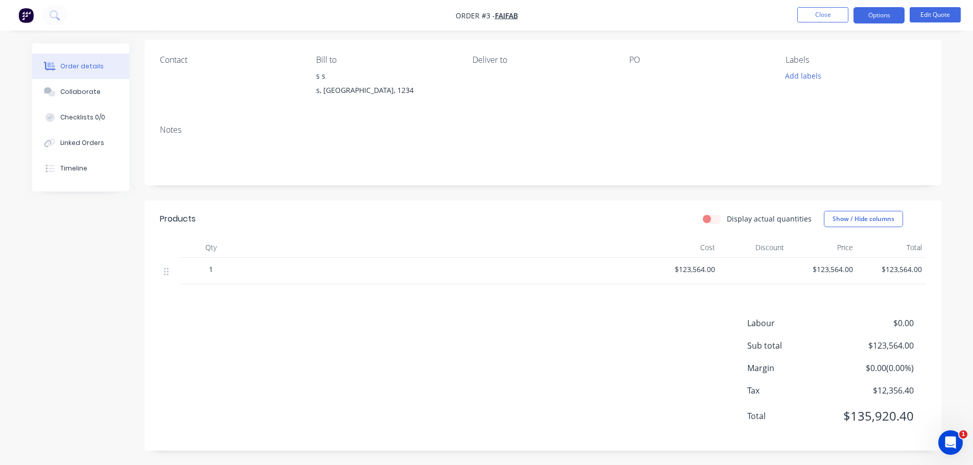
scroll to position [74, 0]
click at [727, 222] on label "Display actual quantities" at bounding box center [769, 217] width 85 height 11
click at [711, 222] on input "Display actual quantities" at bounding box center [707, 217] width 8 height 10
click at [727, 222] on label "Display actual quantities" at bounding box center [769, 217] width 85 height 11
click at [711, 222] on input "Display actual quantities" at bounding box center [707, 217] width 8 height 10
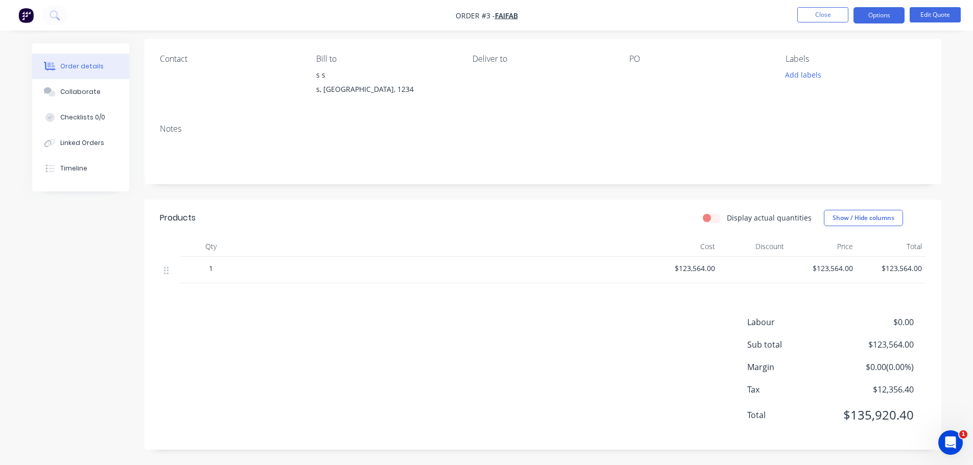
click at [727, 222] on label "Display actual quantities" at bounding box center [769, 217] width 85 height 11
click at [711, 222] on input "Display actual quantities" at bounding box center [707, 217] width 8 height 10
checkbox input "true"
click at [225, 271] on button "button" at bounding box center [230, 269] width 13 height 11
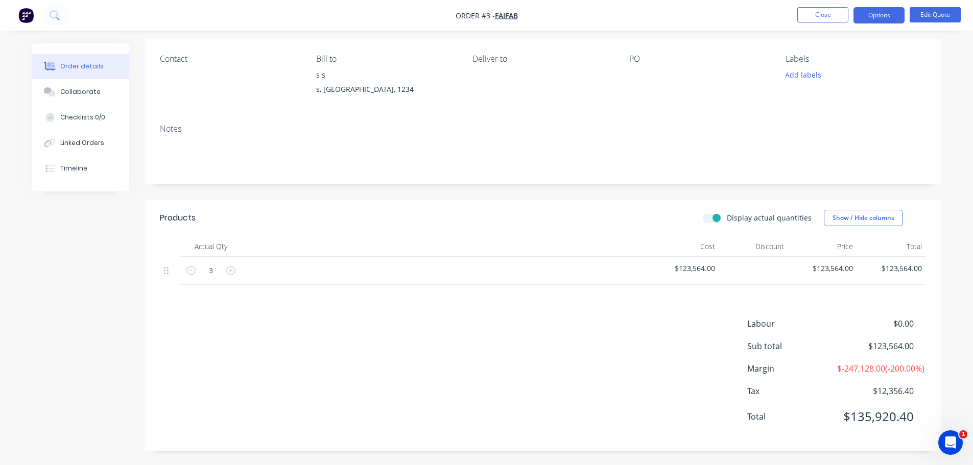
click at [225, 271] on button "button" at bounding box center [230, 269] width 13 height 11
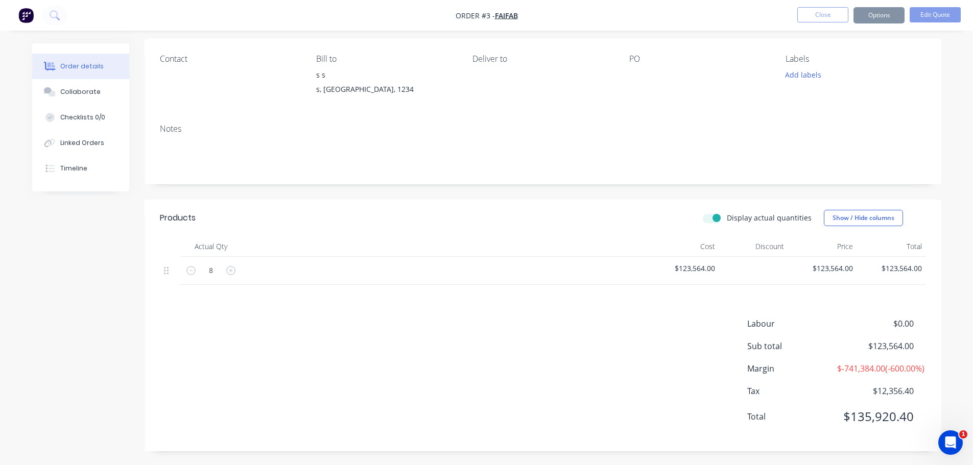
click at [225, 271] on button "button" at bounding box center [230, 269] width 13 height 11
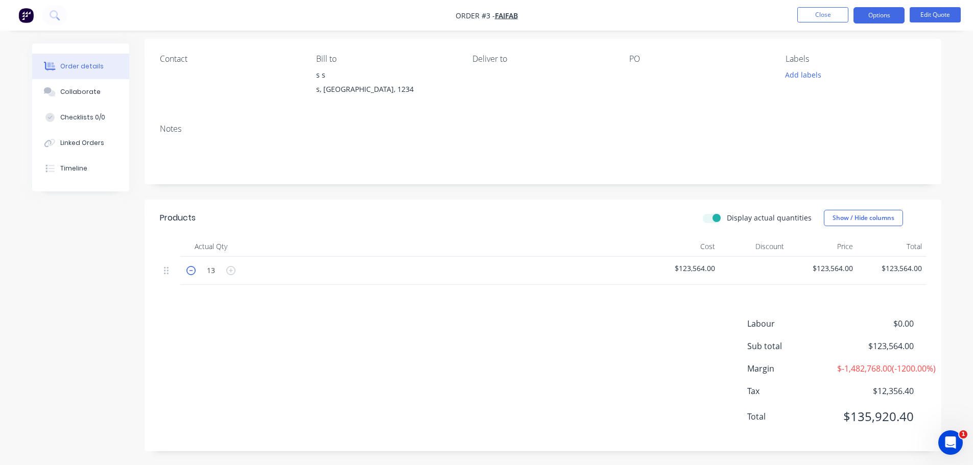
click at [194, 272] on icon "button" at bounding box center [190, 270] width 9 height 9
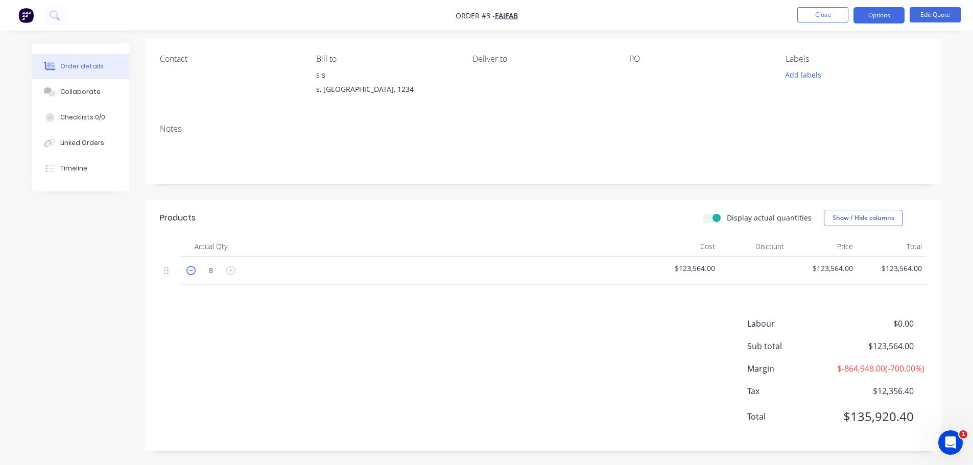
click at [194, 272] on icon "button" at bounding box center [190, 270] width 9 height 9
click at [193, 272] on icon "button" at bounding box center [190, 270] width 9 height 9
click at [193, 271] on icon "button" at bounding box center [190, 270] width 9 height 9
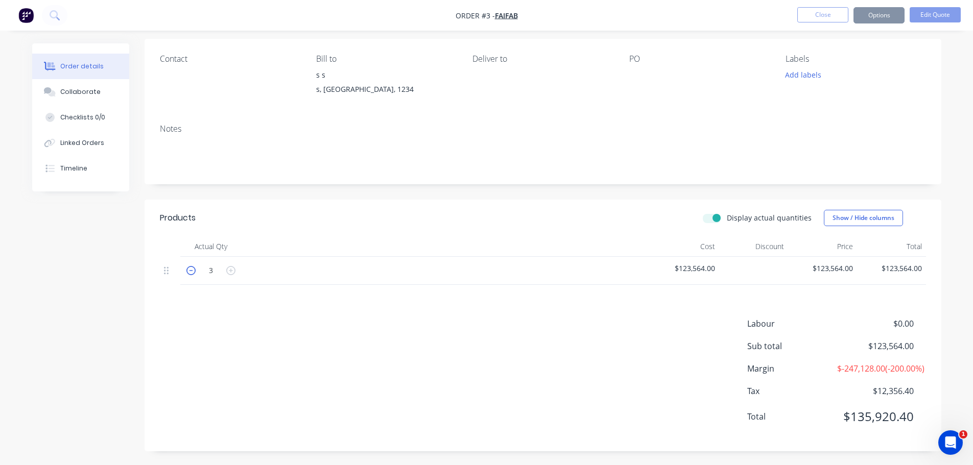
click at [193, 271] on icon "button" at bounding box center [190, 270] width 9 height 9
type input "1"
click at [193, 271] on icon "button" at bounding box center [190, 270] width 9 height 9
click at [513, 324] on div "Labour $0.00 Sub total $123,564.00 Margin $0.00 ( 0.00 %) Tax $12,356.40 Total …" at bounding box center [543, 377] width 766 height 119
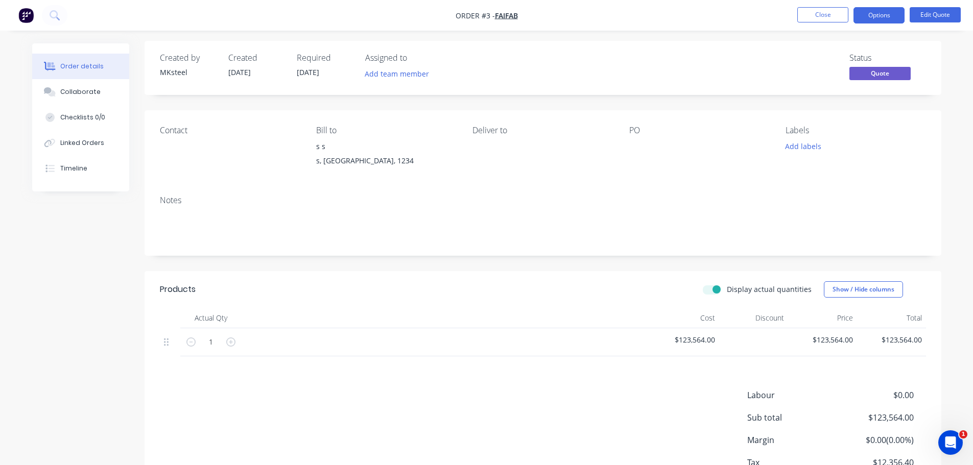
scroll to position [0, 0]
click at [339, 172] on div "s s s, [GEOGRAPHIC_DATA], 1234" at bounding box center [386, 158] width 140 height 33
click at [330, 149] on div "s s" at bounding box center [386, 149] width 140 height 14
click at [321, 149] on div "s s" at bounding box center [386, 149] width 140 height 14
click at [801, 153] on button "Add labels" at bounding box center [803, 149] width 47 height 14
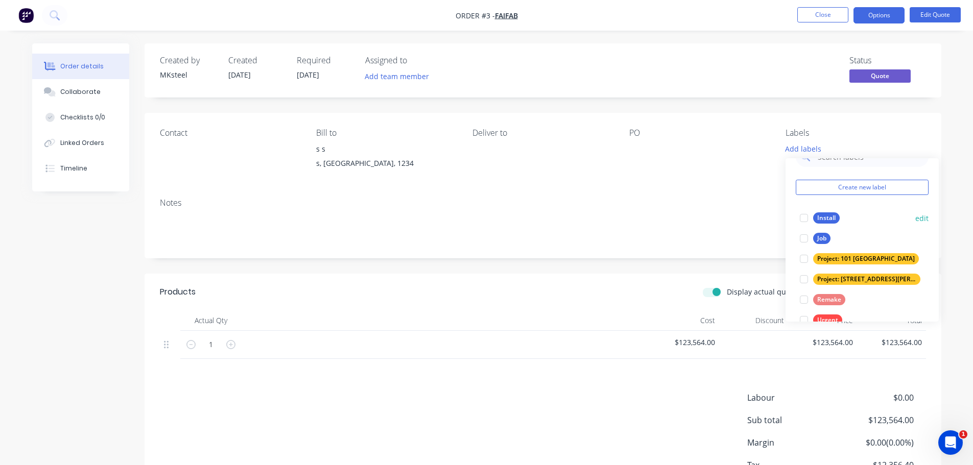
scroll to position [41, 0]
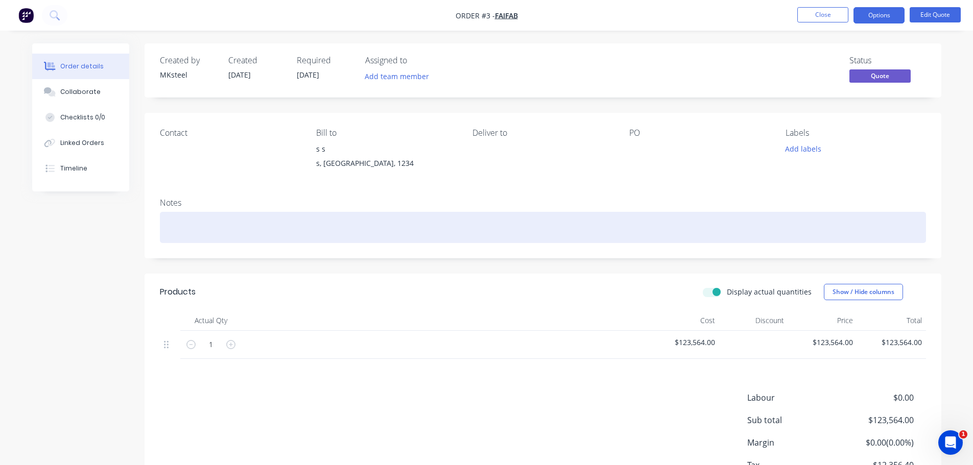
click at [723, 225] on div at bounding box center [543, 227] width 766 height 31
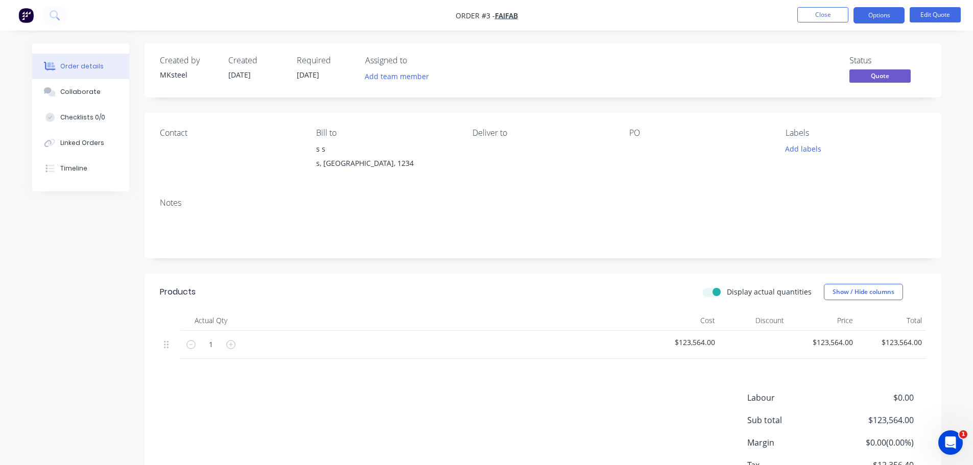
click at [634, 144] on div at bounding box center [693, 149] width 128 height 14
click at [481, 148] on div "Deliver to" at bounding box center [542, 151] width 140 height 46
click at [946, 15] on button "Edit Quote" at bounding box center [935, 14] width 51 height 15
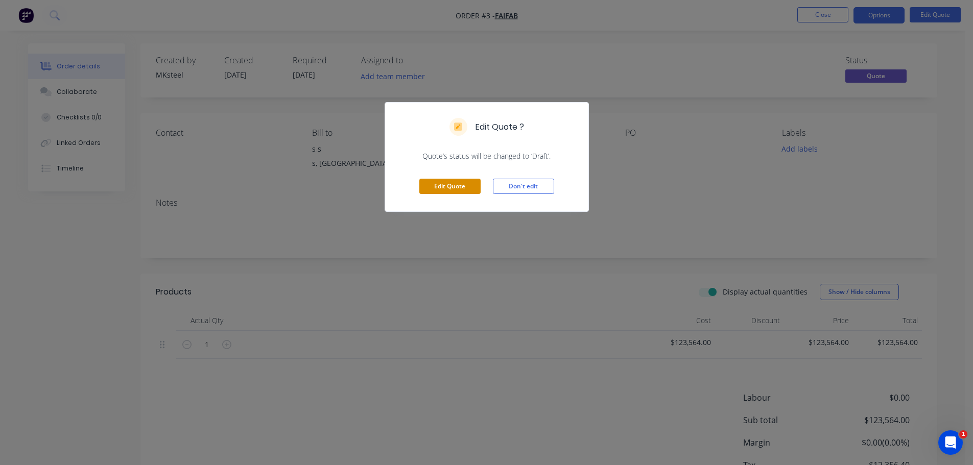
click at [462, 192] on button "Edit Quote" at bounding box center [449, 186] width 61 height 15
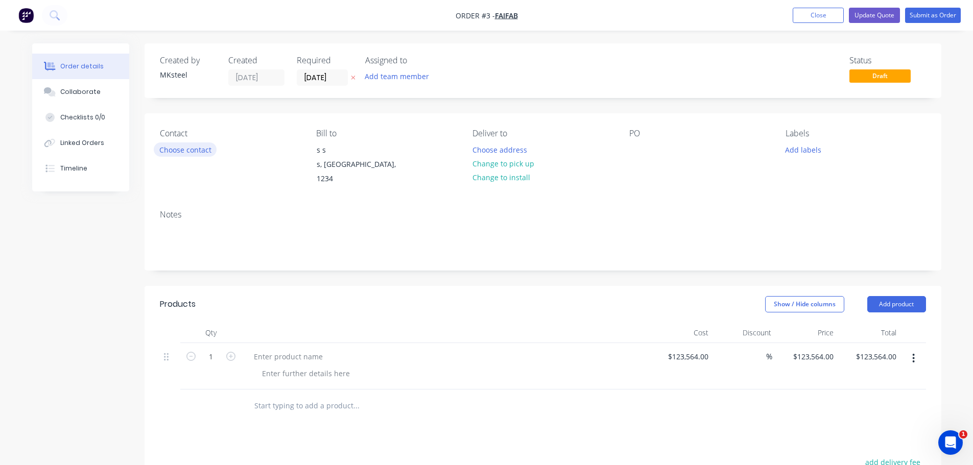
click at [192, 150] on button "Choose contact" at bounding box center [185, 150] width 63 height 14
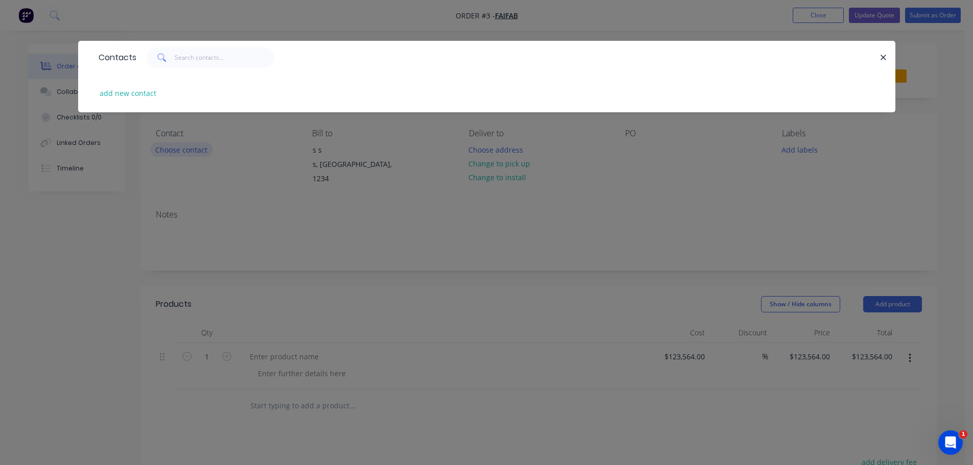
click at [192, 150] on div "Contacts add new contact" at bounding box center [486, 232] width 973 height 465
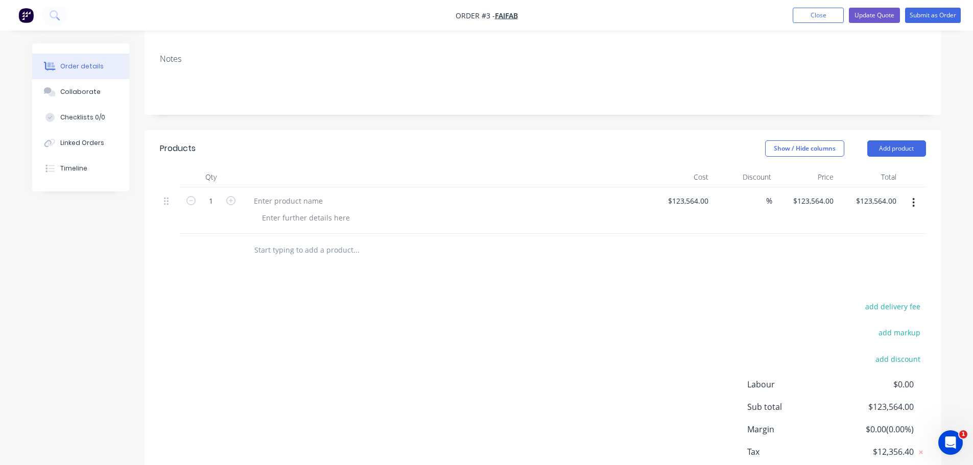
scroll to position [105, 0]
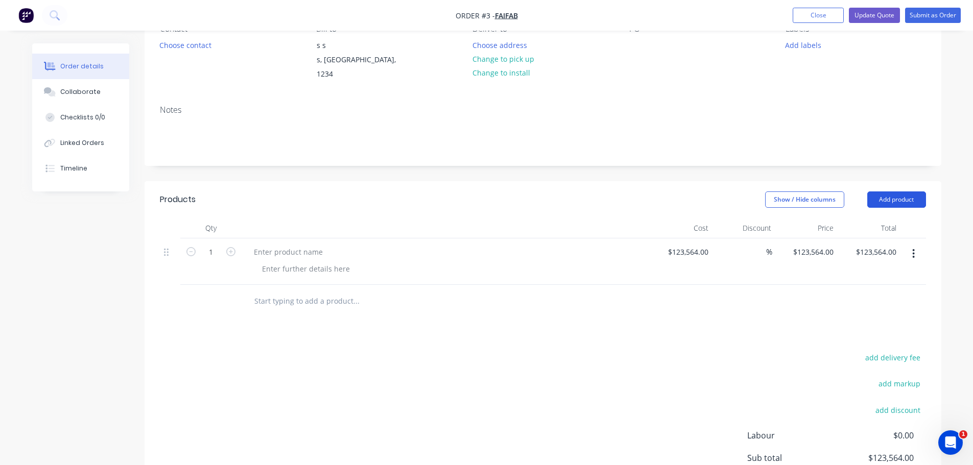
click at [911, 192] on button "Add product" at bounding box center [896, 200] width 59 height 16
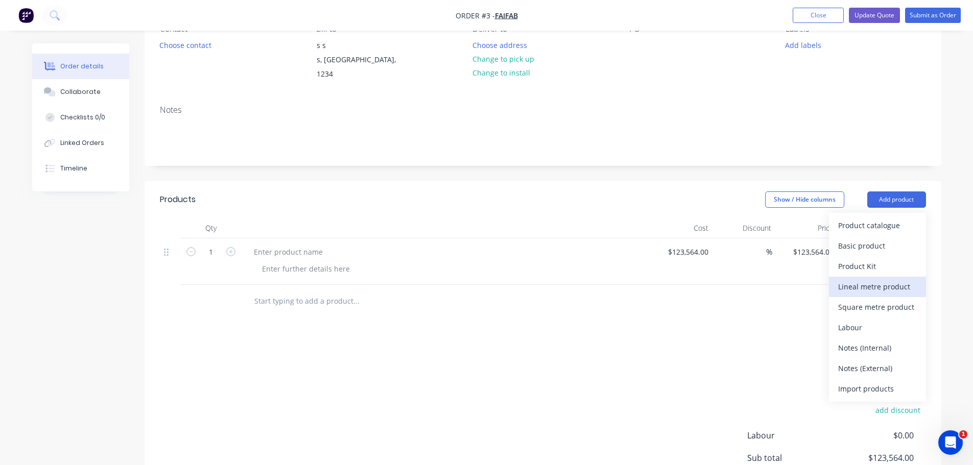
click at [892, 279] on div "Lineal metre product" at bounding box center [877, 286] width 79 height 15
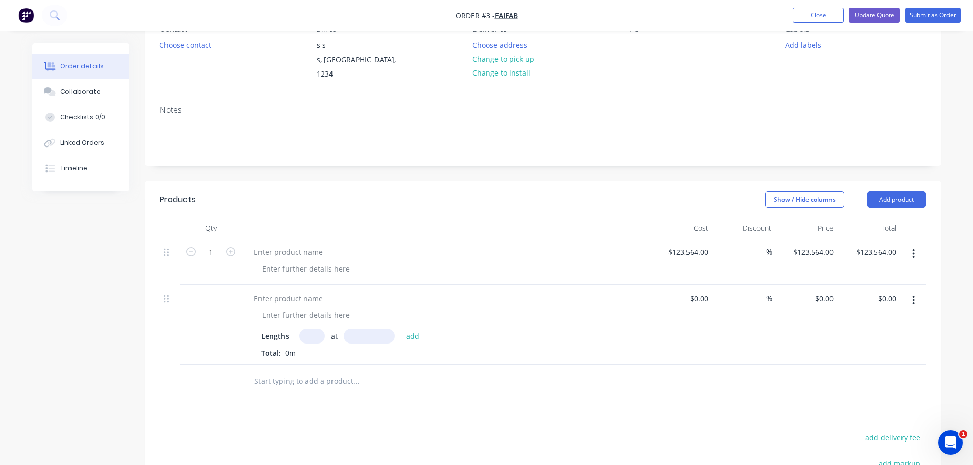
click at [311, 329] on input "text" at bounding box center [312, 336] width 26 height 15
click at [302, 291] on div at bounding box center [288, 298] width 85 height 15
click at [300, 308] on div at bounding box center [306, 315] width 104 height 15
click at [322, 308] on div at bounding box center [306, 315] width 104 height 15
click at [312, 291] on div at bounding box center [288, 298] width 85 height 15
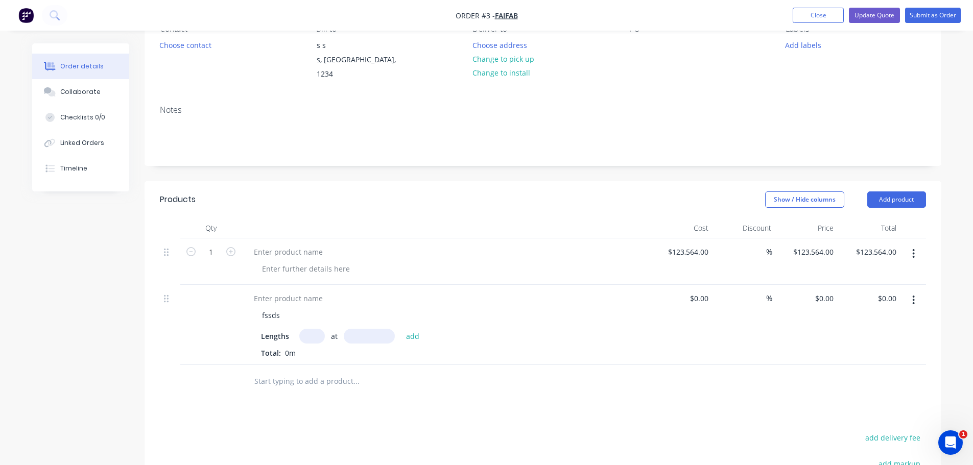
click at [315, 329] on input "text" at bounding box center [312, 336] width 26 height 15
click at [357, 329] on input "text" at bounding box center [369, 336] width 51 height 15
click at [315, 329] on input "text" at bounding box center [312, 336] width 26 height 15
type input "1231"
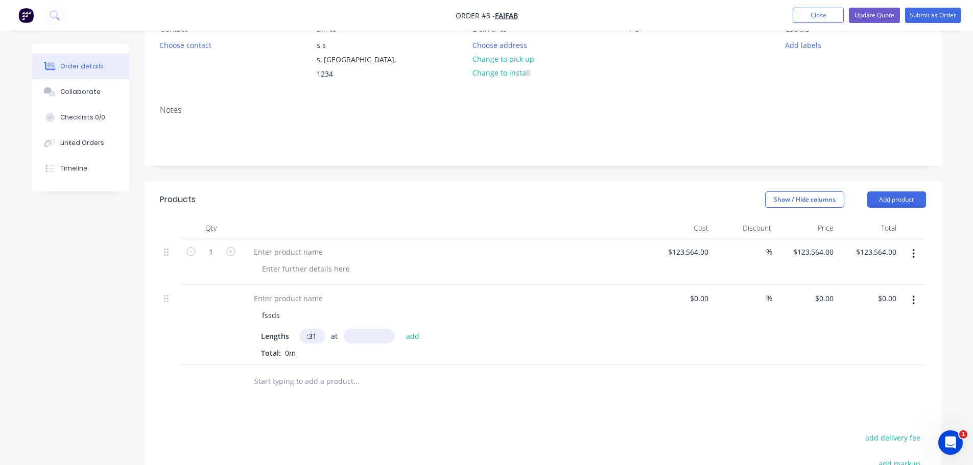
click at [369, 334] on div "Lengths 1231 at add Total: 0m" at bounding box center [446, 344] width 370 height 30
click at [370, 329] on input "text" at bounding box center [369, 336] width 51 height 15
type input "21132mm"
click at [415, 329] on button "add" at bounding box center [413, 336] width 24 height 14
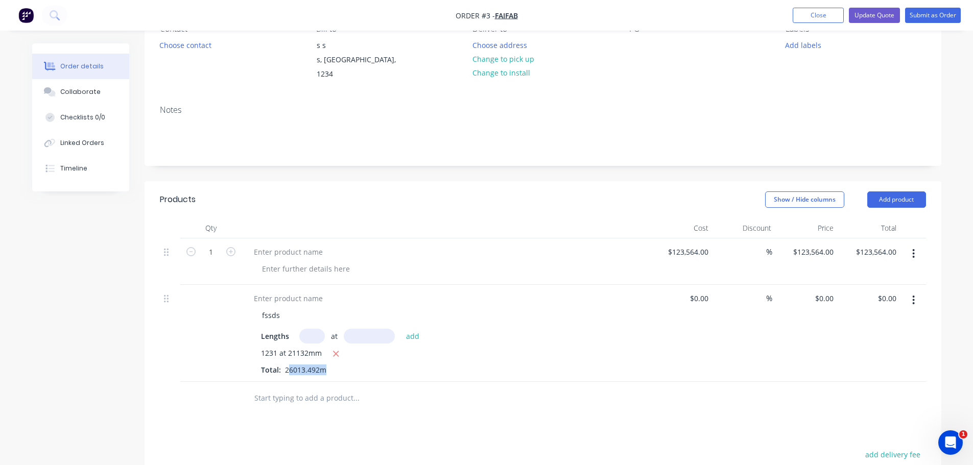
drag, startPoint x: 287, startPoint y: 361, endPoint x: 336, endPoint y: 359, distance: 49.6
click at [336, 359] on div "1231 at 21132mm Total: 26013.492m" at bounding box center [446, 362] width 370 height 28
click at [361, 382] on div at bounding box center [426, 398] width 368 height 33
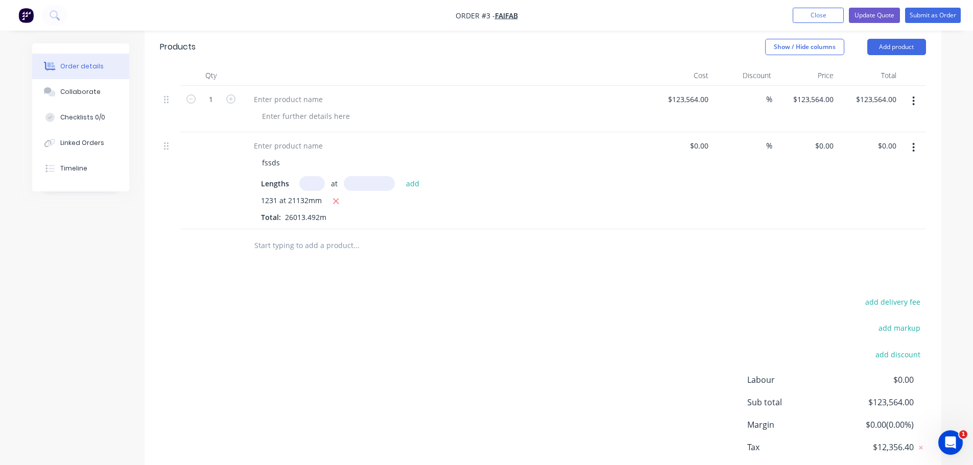
scroll to position [202, 0]
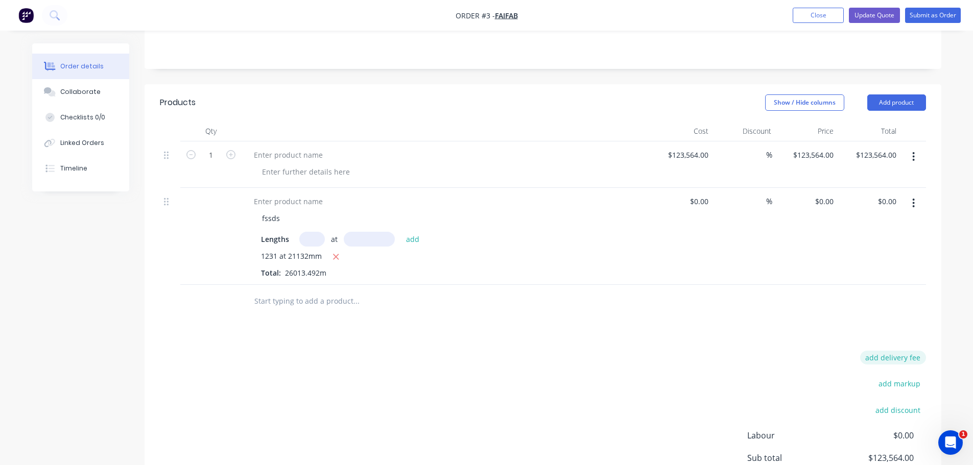
click at [891, 351] on button "add delivery fee" at bounding box center [893, 358] width 66 height 14
type input "300"
click input "submit" at bounding box center [0, 0] width 0 height 0
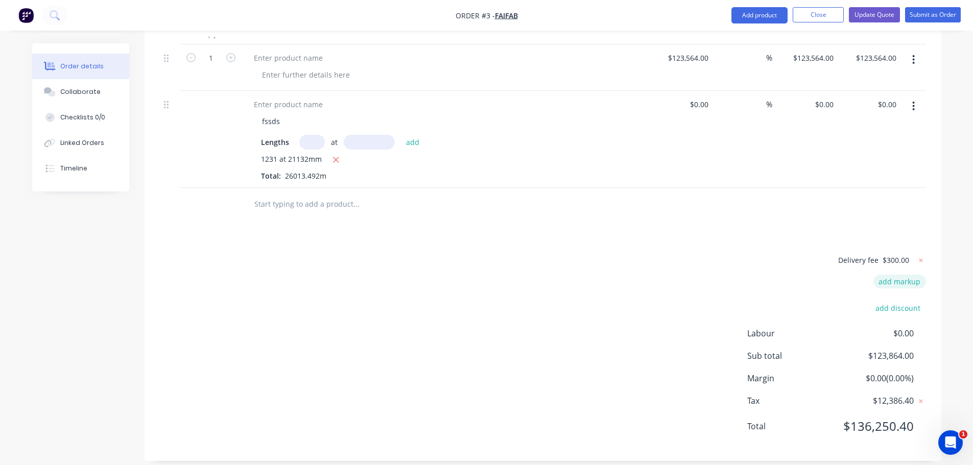
click at [888, 275] on button "add markup" at bounding box center [899, 282] width 53 height 14
type input "f"
drag, startPoint x: 873, startPoint y: 273, endPoint x: 878, endPoint y: 272, distance: 5.1
click at [873, 278] on input at bounding box center [886, 285] width 46 height 15
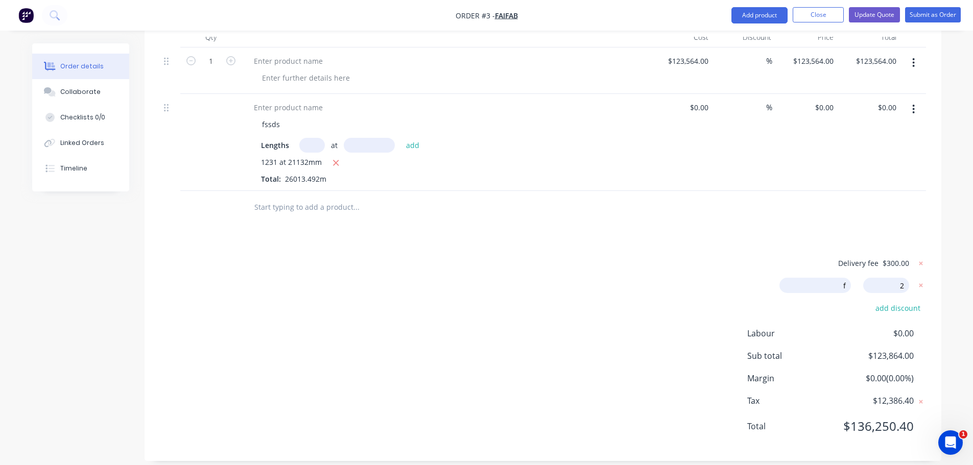
type input "20"
click input "submit" at bounding box center [0, 0] width 0 height 0
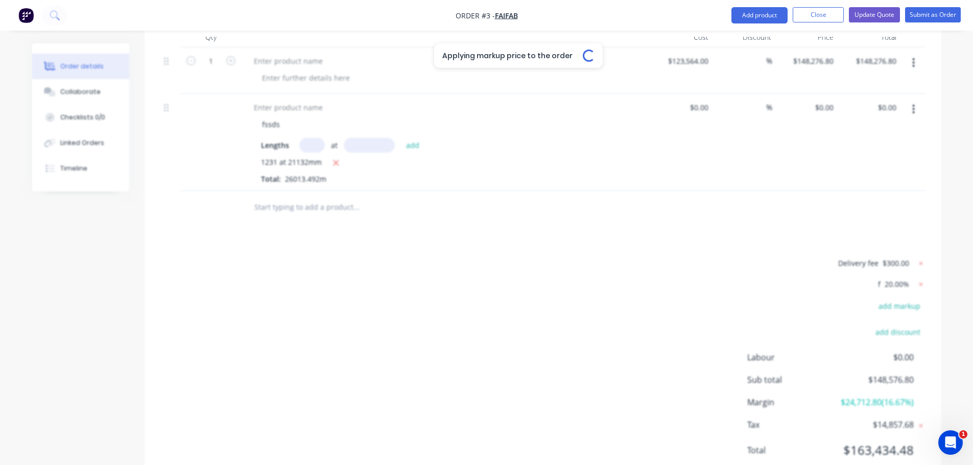
type input "$148,276.80"
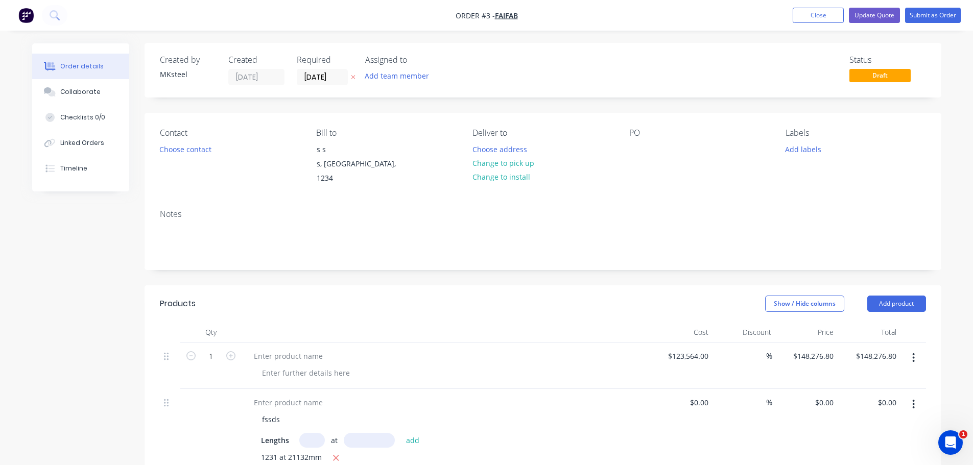
scroll to position [0, 0]
click at [333, 167] on div "s, [GEOGRAPHIC_DATA], 1234" at bounding box center [359, 171] width 85 height 29
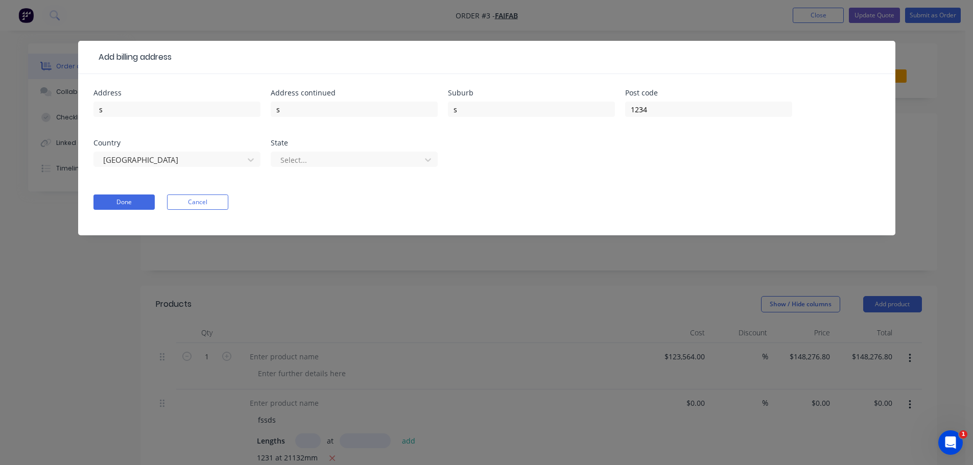
click at [383, 267] on div "Add billing address Address s Address continued s Suburb s Post code 1234 Count…" at bounding box center [486, 232] width 973 height 465
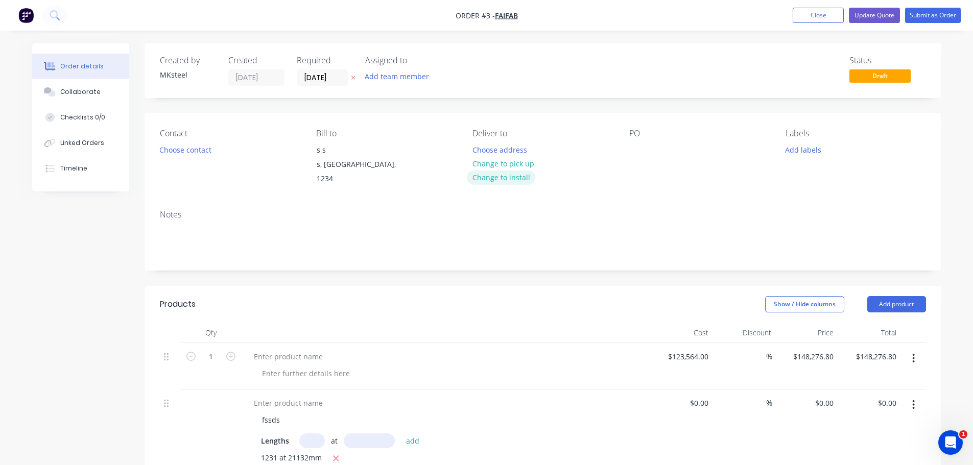
click at [510, 176] on button "Change to install" at bounding box center [501, 178] width 68 height 14
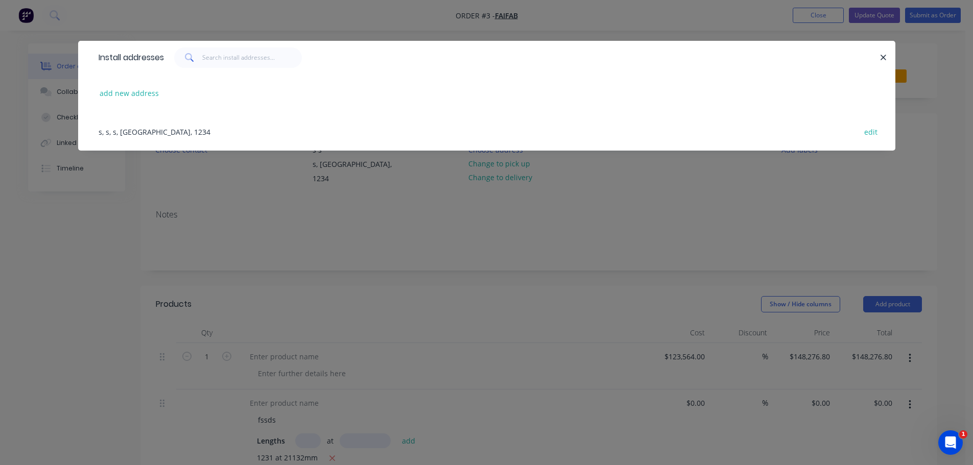
click at [510, 176] on div "Install addresses add new address s, [GEOGRAPHIC_DATA], 1234 edit" at bounding box center [486, 232] width 973 height 465
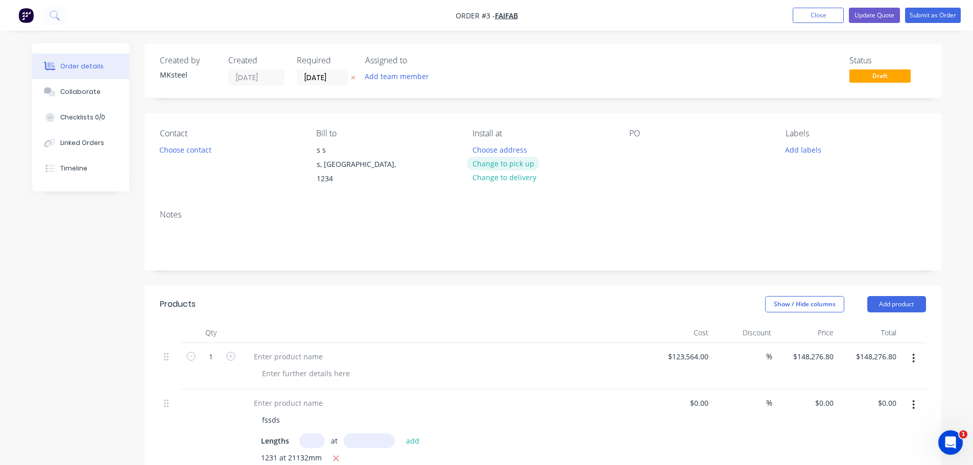
click at [511, 165] on button "Change to pick up" at bounding box center [503, 164] width 73 height 14
click at [506, 167] on button "Change to delivery" at bounding box center [504, 164] width 75 height 14
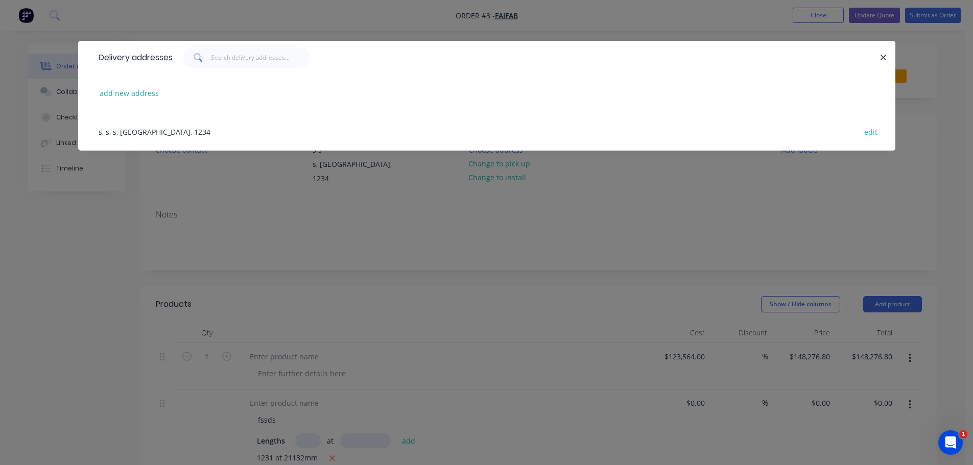
click at [509, 183] on div "Delivery addresses add new address s, [GEOGRAPHIC_DATA], 1234 edit" at bounding box center [486, 232] width 973 height 465
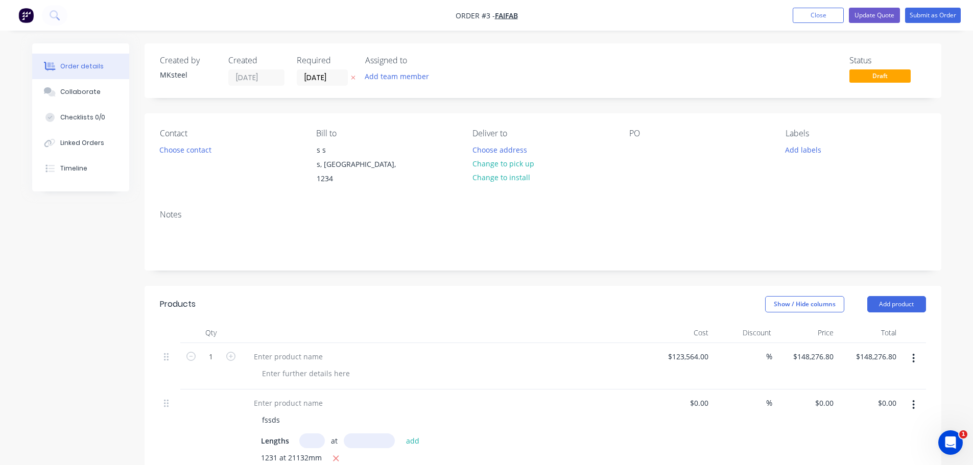
click at [658, 160] on div "PO" at bounding box center [699, 158] width 140 height 58
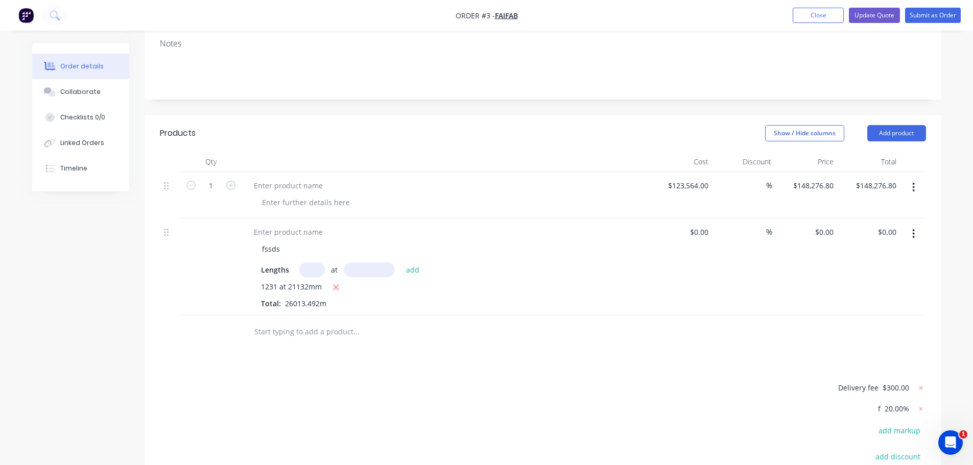
scroll to position [153, 0]
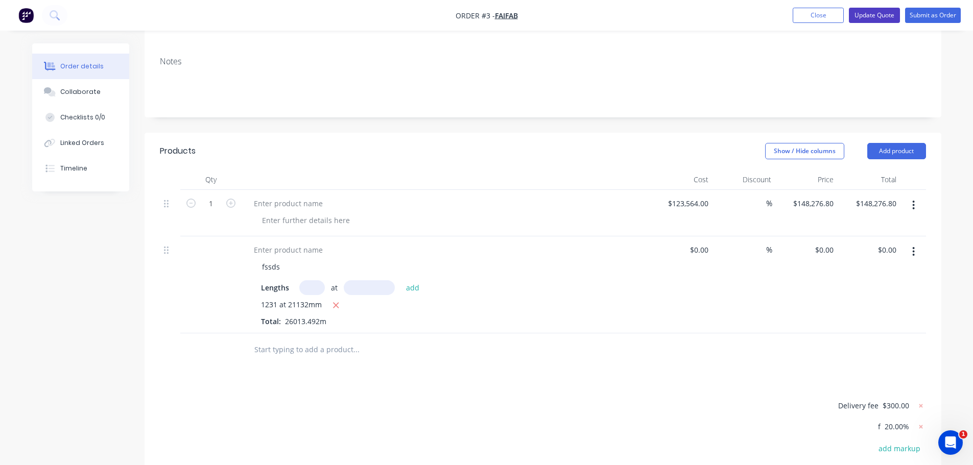
click at [879, 15] on button "Update Quote" at bounding box center [874, 15] width 51 height 15
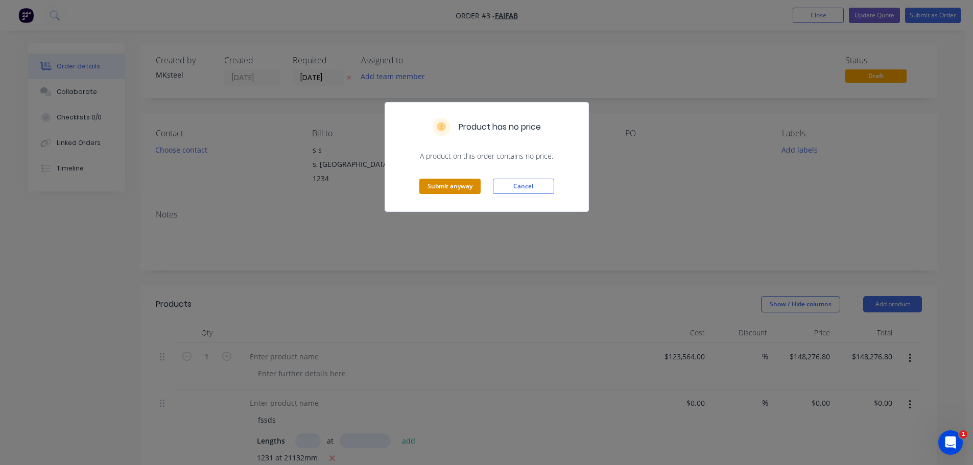
click at [470, 191] on button "Submit anyway" at bounding box center [449, 186] width 61 height 15
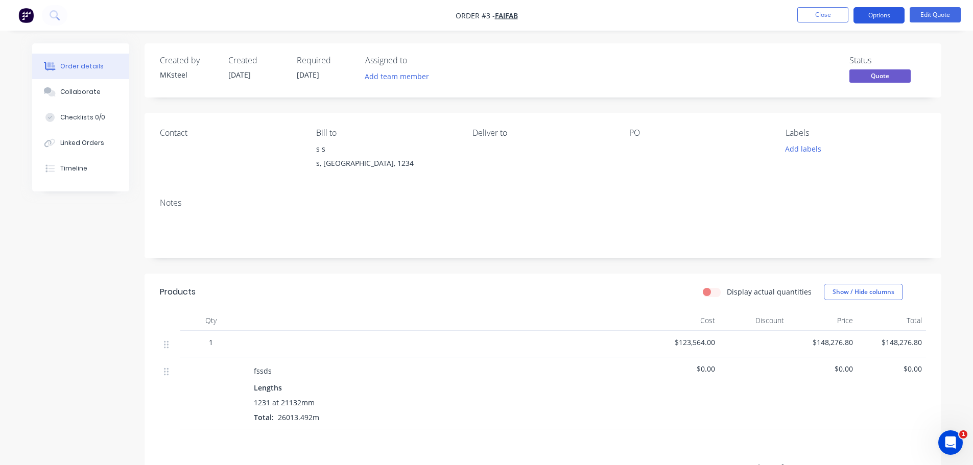
click at [873, 19] on button "Options" at bounding box center [879, 15] width 51 height 16
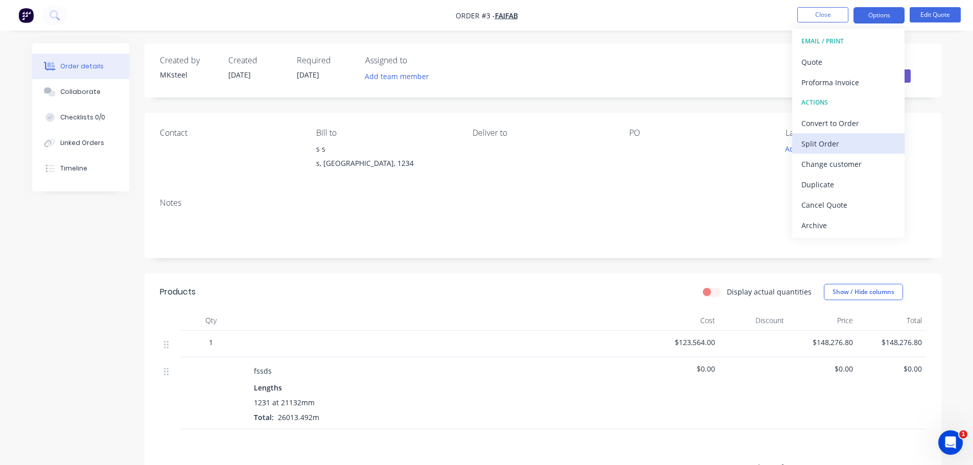
click at [868, 149] on div "Split Order" at bounding box center [848, 143] width 94 height 15
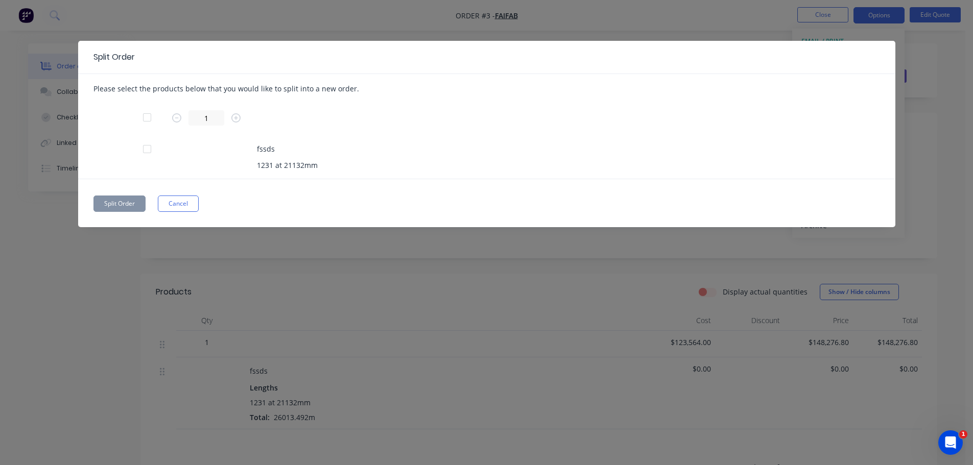
drag, startPoint x: 182, startPoint y: 204, endPoint x: 274, endPoint y: 178, distance: 95.6
click at [182, 205] on button "Cancel" at bounding box center [178, 204] width 41 height 16
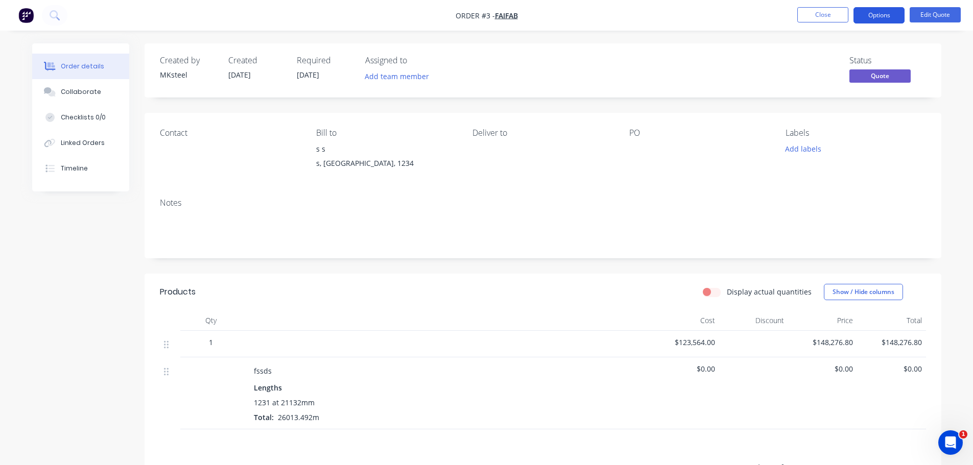
click at [881, 16] on button "Options" at bounding box center [879, 15] width 51 height 16
click at [713, 176] on div "Contact [PERSON_NAME] to s s s, [GEOGRAPHIC_DATA], 1234 Deliver to PO Labels Ad…" at bounding box center [543, 151] width 797 height 77
click at [879, 81] on span "Quote" at bounding box center [879, 75] width 61 height 13
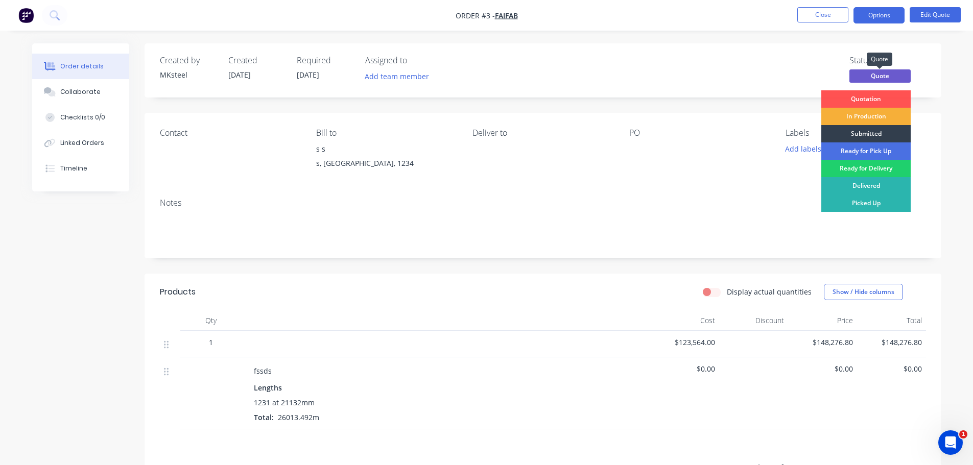
click at [879, 81] on span "Quote" at bounding box center [879, 75] width 61 height 13
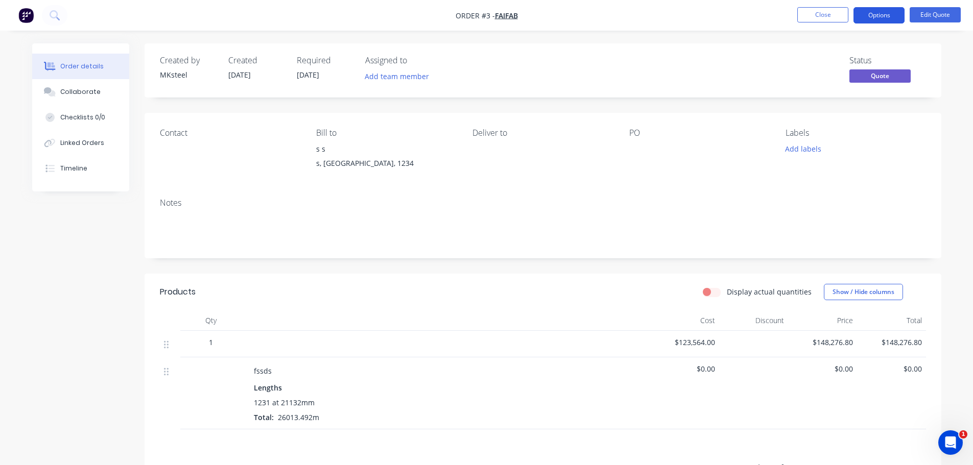
click at [878, 21] on button "Options" at bounding box center [879, 15] width 51 height 16
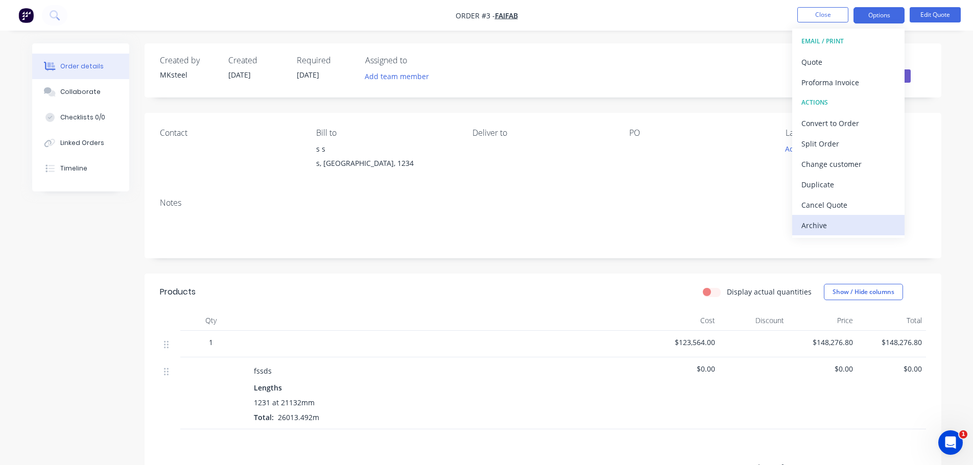
click at [848, 223] on div "Archive" at bounding box center [848, 225] width 94 height 15
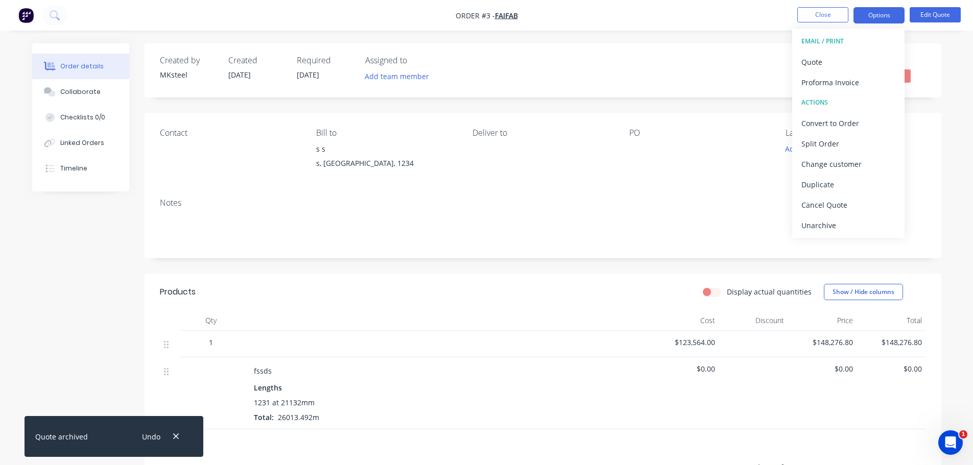
click at [569, 127] on div "Contact [PERSON_NAME] to s s s, [GEOGRAPHIC_DATA], 1234 Deliver to PO Labels Ad…" at bounding box center [543, 151] width 797 height 77
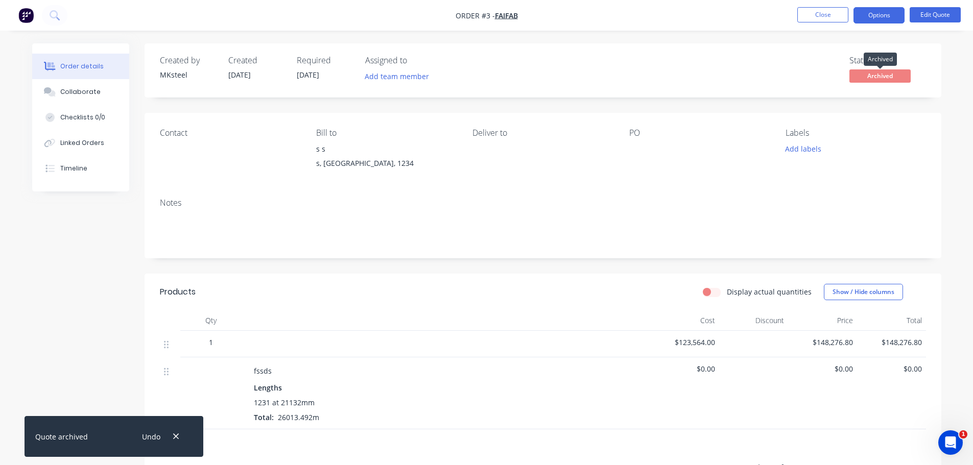
click at [881, 78] on span "Archived" at bounding box center [879, 75] width 61 height 13
click at [810, 15] on button "Close" at bounding box center [822, 14] width 51 height 15
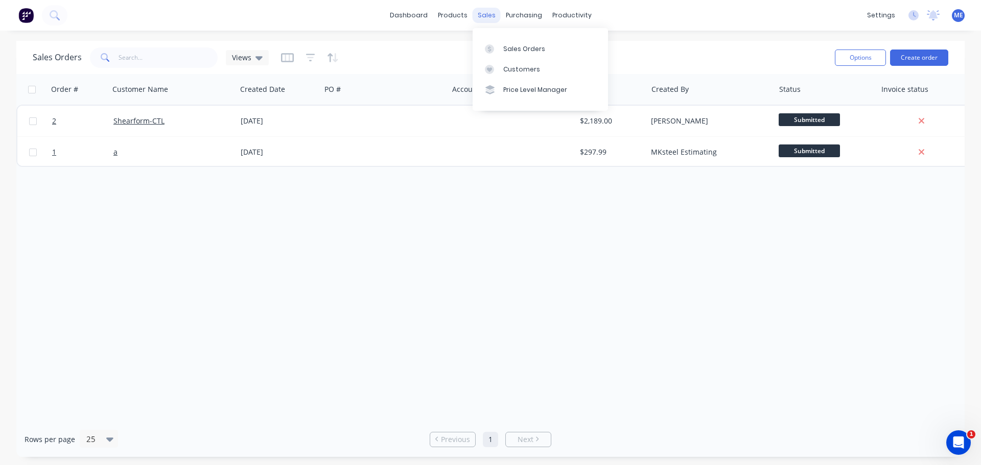
click at [486, 19] on div "sales" at bounding box center [486, 15] width 28 height 15
click at [495, 38] on div "Sales Orders Customers Price Level Manager" at bounding box center [539, 69] width 135 height 82
click at [498, 45] on div at bounding box center [492, 48] width 15 height 9
click at [531, 65] on div "Customers" at bounding box center [521, 69] width 37 height 9
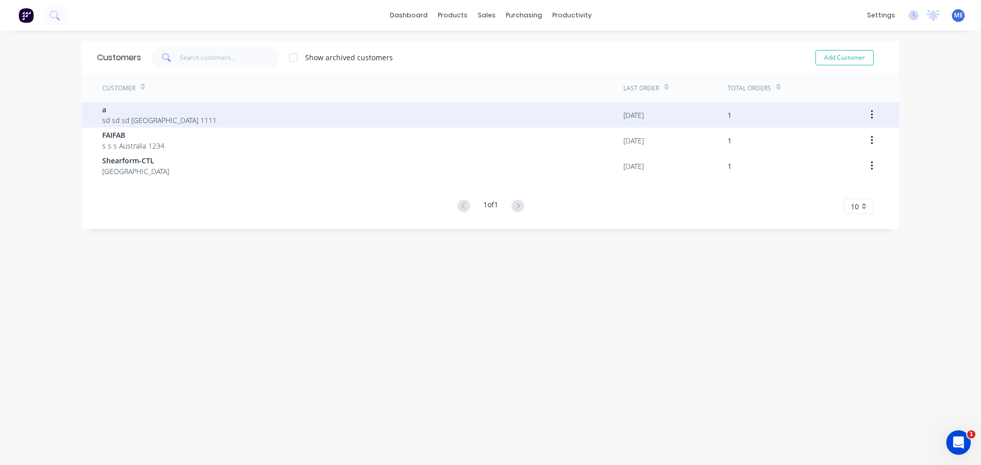
click at [197, 116] on span "sd sd sd [GEOGRAPHIC_DATA] 1111" at bounding box center [159, 120] width 114 height 11
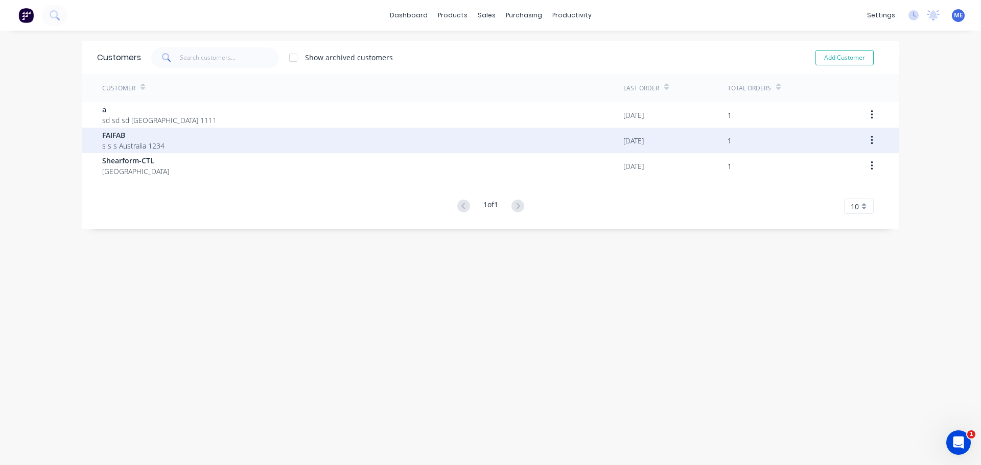
click at [132, 142] on span "s s s Australia 1234" at bounding box center [133, 145] width 62 height 11
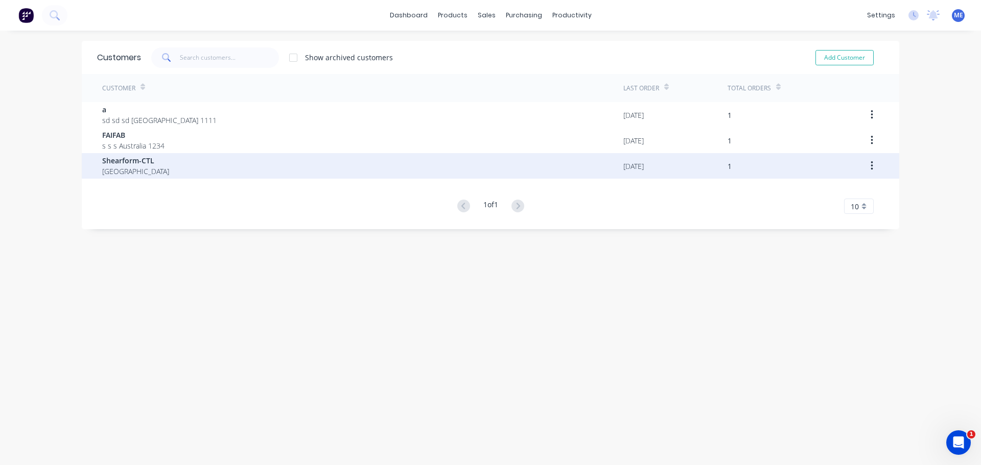
click at [120, 173] on span "[GEOGRAPHIC_DATA]" at bounding box center [135, 171] width 67 height 11
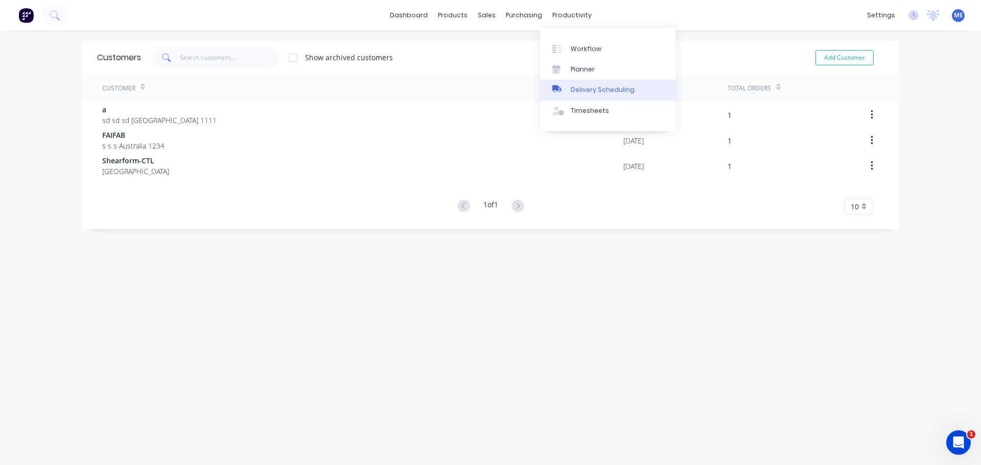
click at [587, 94] on div "Delivery Scheduling" at bounding box center [603, 89] width 64 height 9
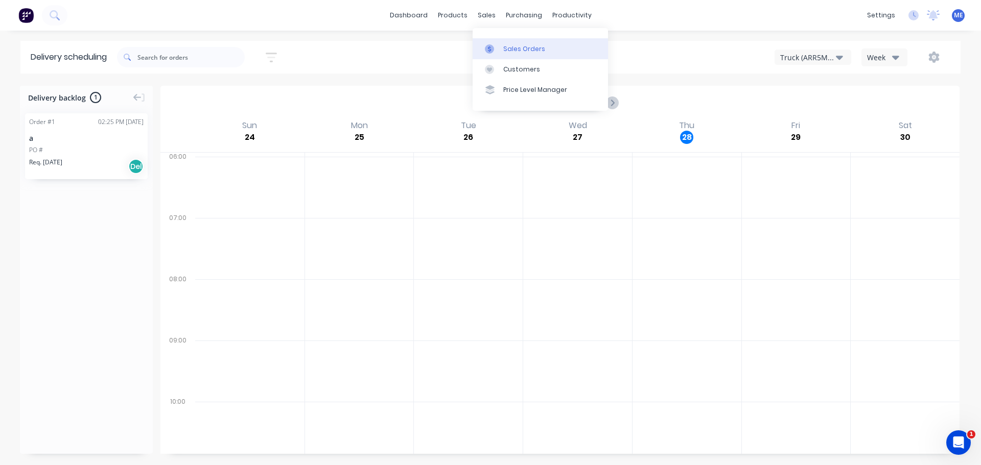
click at [508, 51] on div "Sales Orders" at bounding box center [524, 48] width 42 height 9
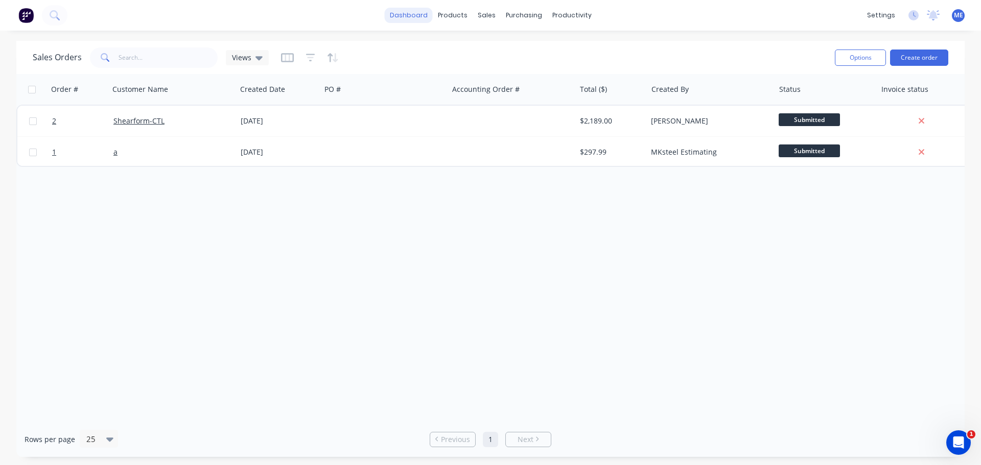
click at [403, 17] on link "dashboard" at bounding box center [409, 15] width 48 height 15
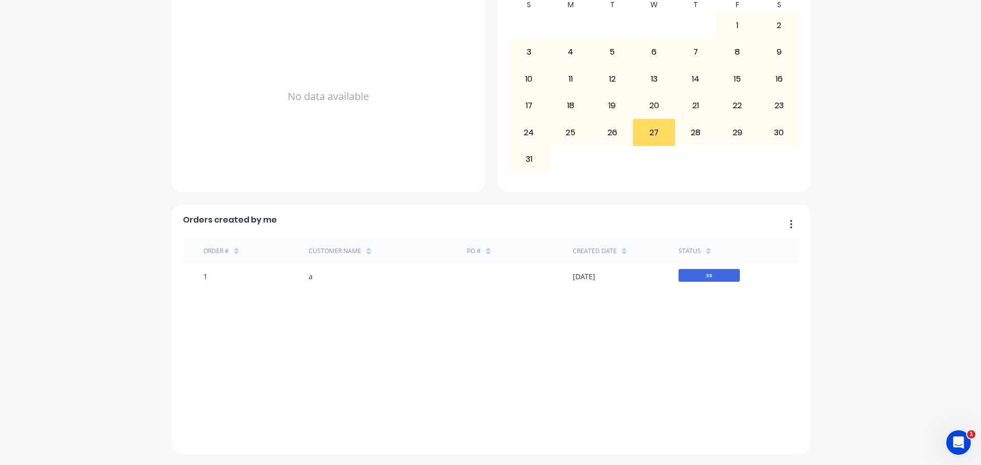
scroll to position [383, 0]
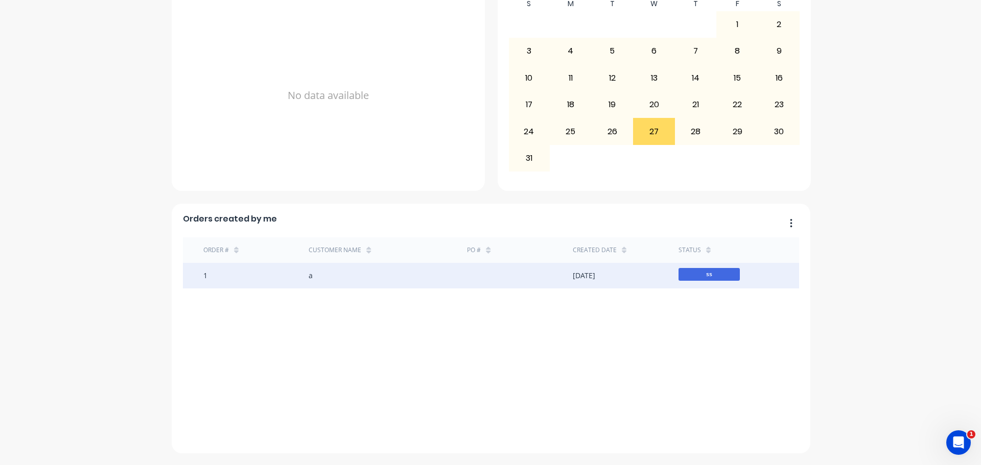
click at [700, 274] on span "ss" at bounding box center [708, 274] width 61 height 13
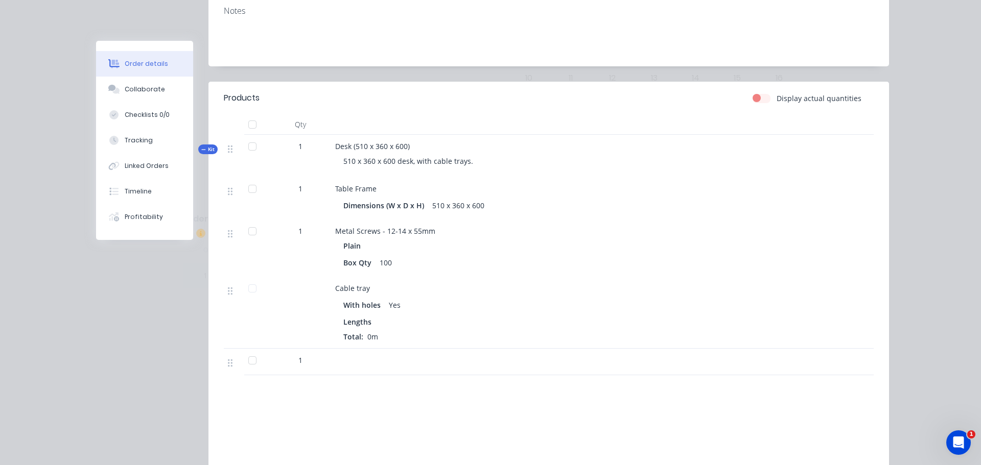
scroll to position [204, 0]
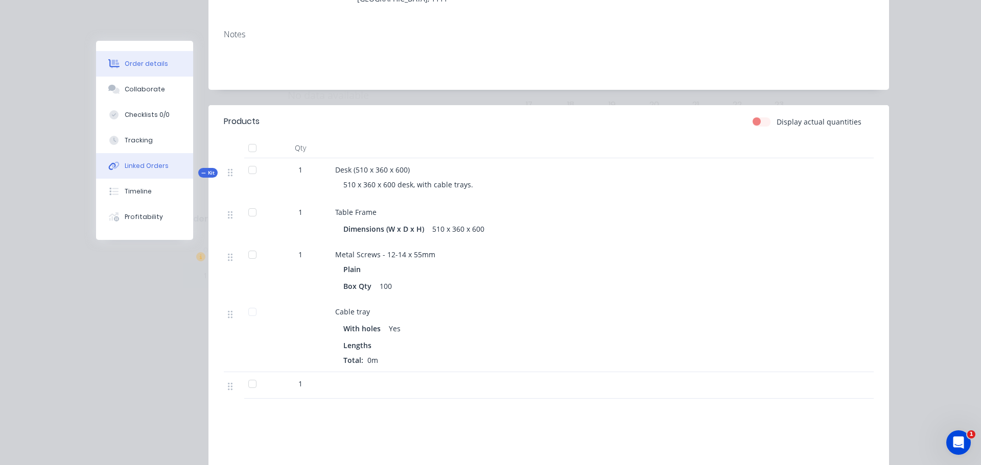
click at [111, 161] on button "Linked Orders" at bounding box center [144, 166] width 97 height 26
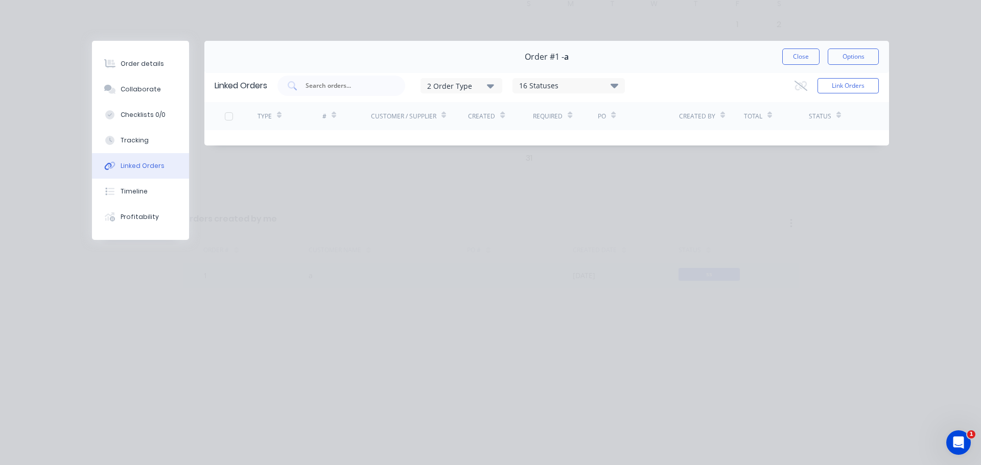
scroll to position [0, 0]
click at [330, 127] on div "#" at bounding box center [346, 116] width 49 height 28
drag, startPoint x: 754, startPoint y: 304, endPoint x: 757, endPoint y: 299, distance: 5.8
click at [758, 304] on div "Order details Collaborate Checklists 0/0 Tracking Linked Orders Timeline Profit…" at bounding box center [490, 232] width 981 height 465
click at [785, 50] on button "Close" at bounding box center [800, 57] width 37 height 16
